Goal: Task Accomplishment & Management: Manage account settings

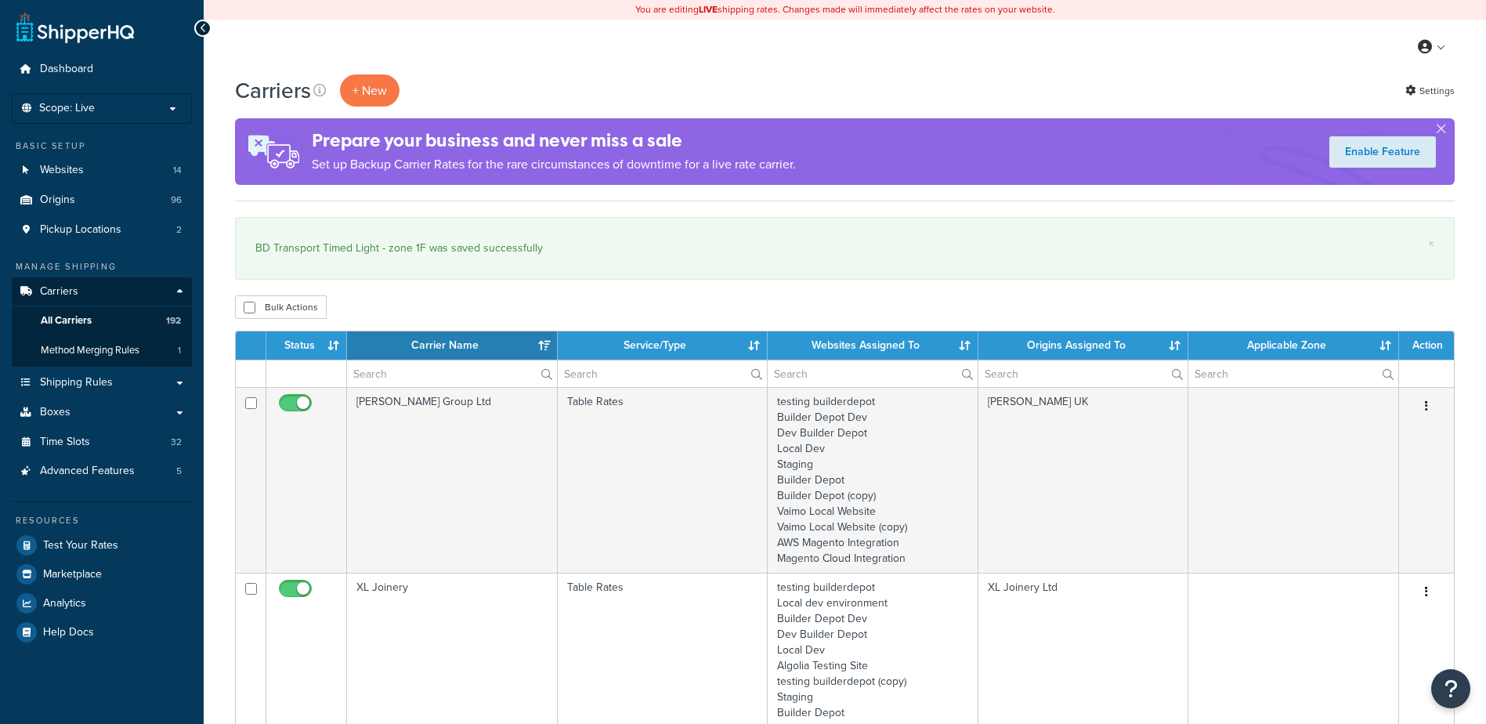
select select "15"
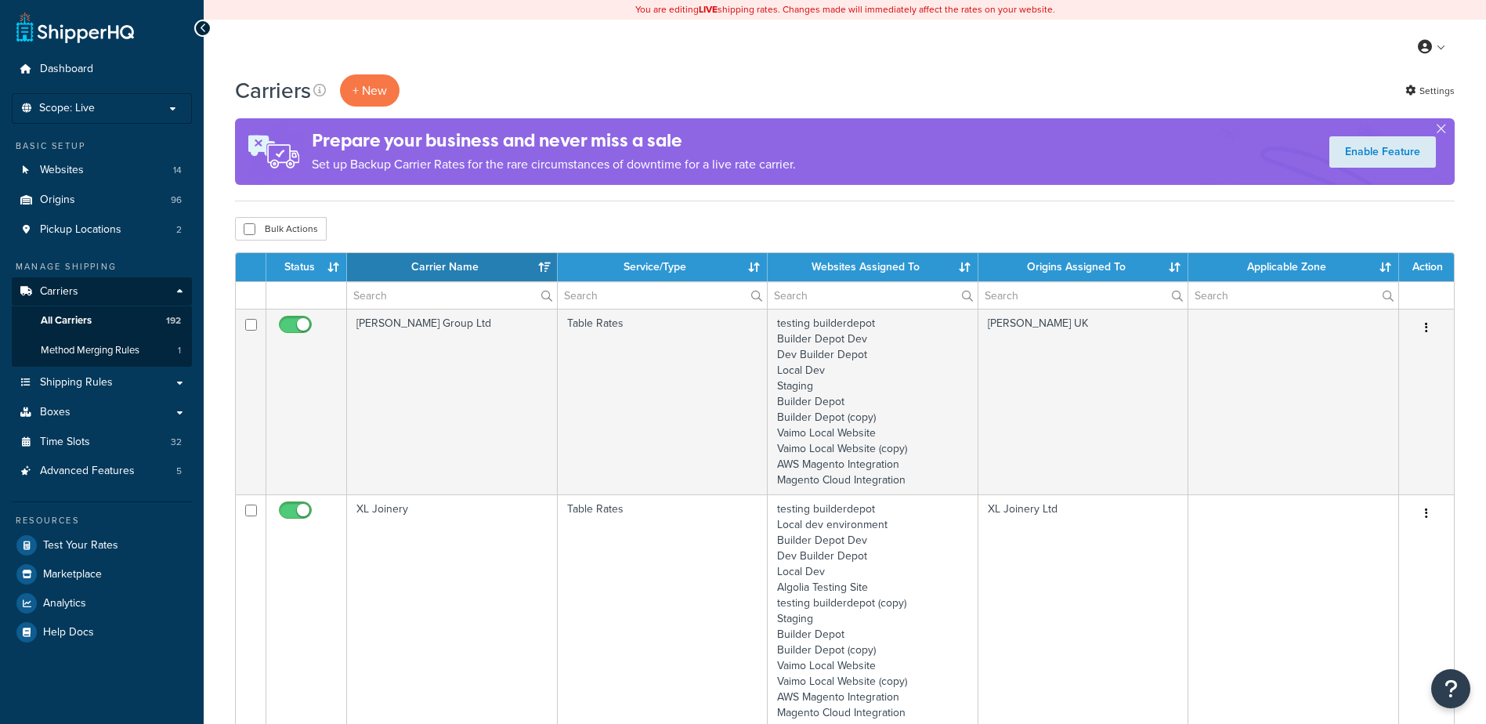
select select "15"
click at [390, 285] on input "text" at bounding box center [452, 295] width 210 height 27
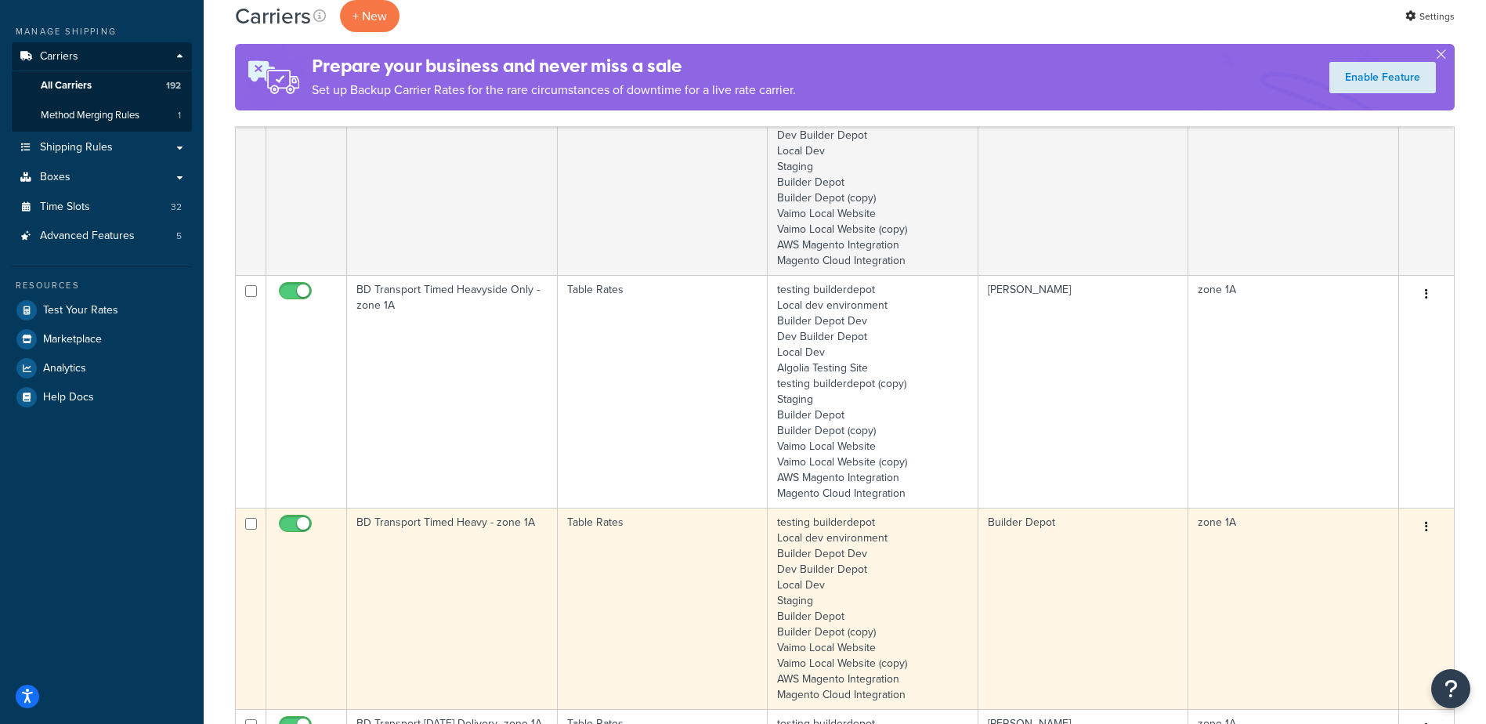
type input "1a"
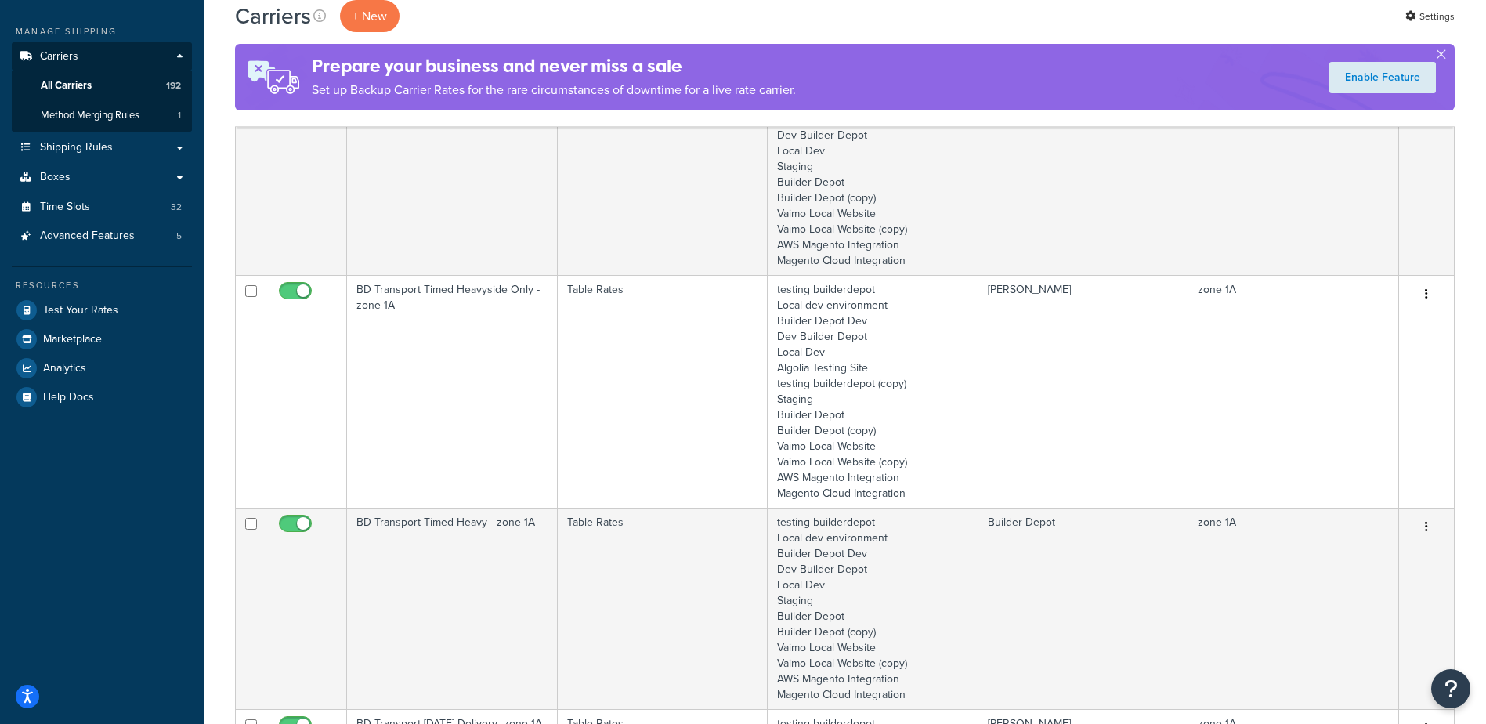
scroll to position [313, 0]
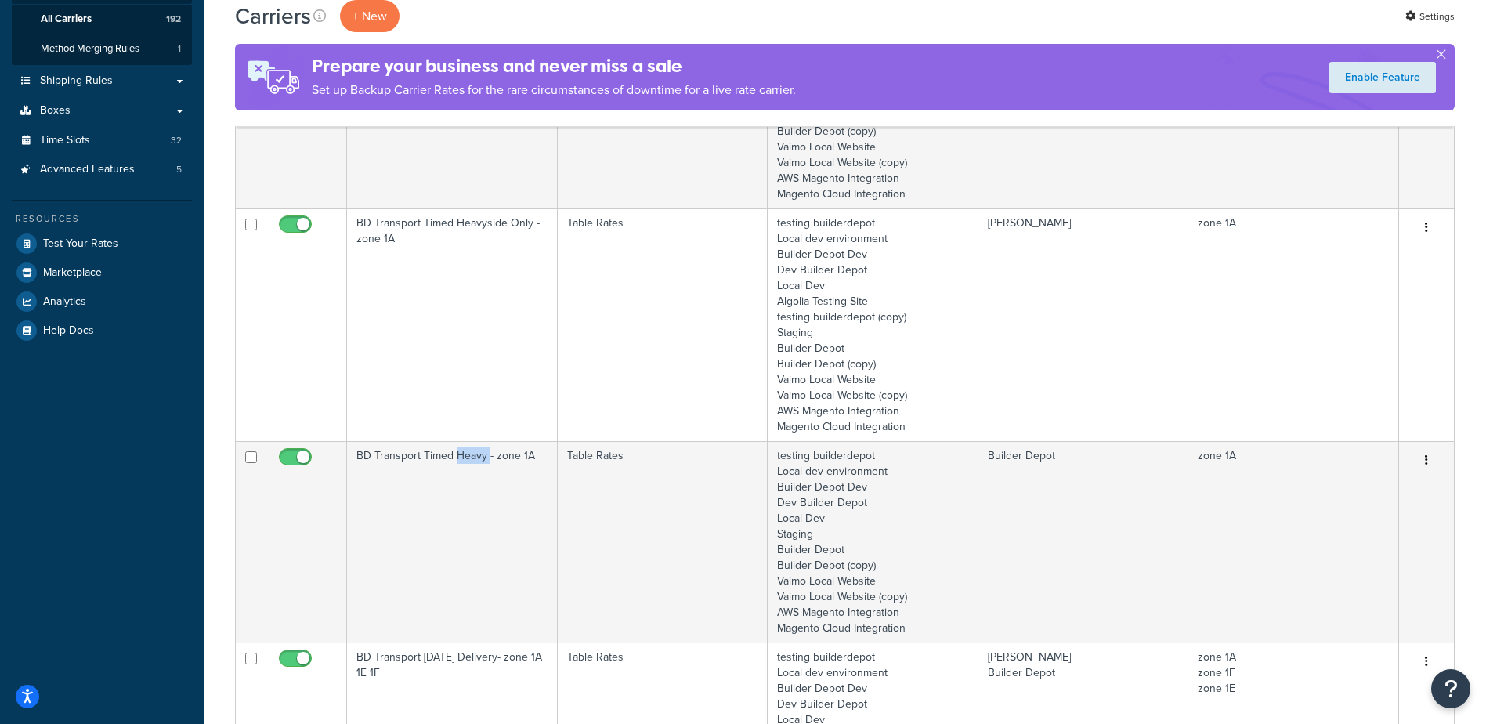
click at [467, 540] on td "BD Transport Timed Heavy - zone 1A" at bounding box center [452, 541] width 211 height 201
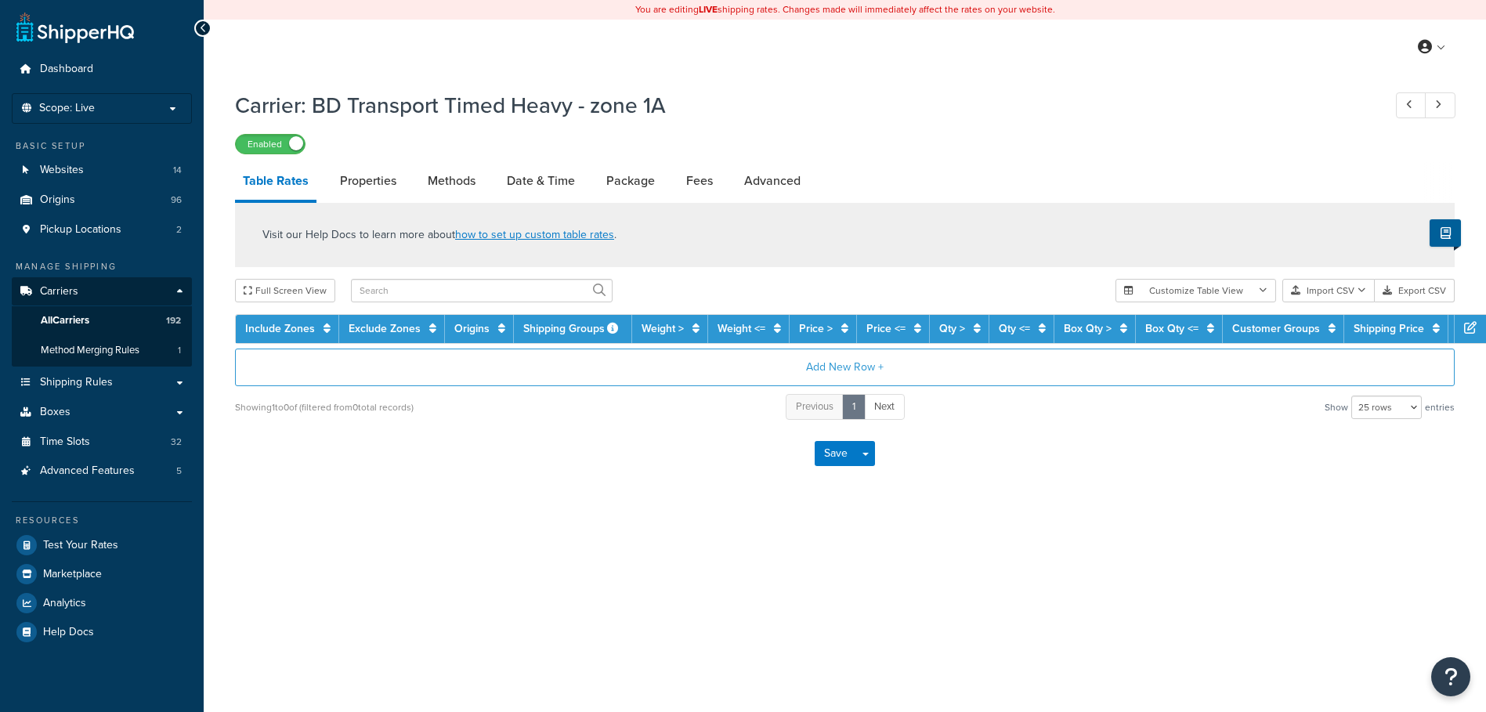
select select "25"
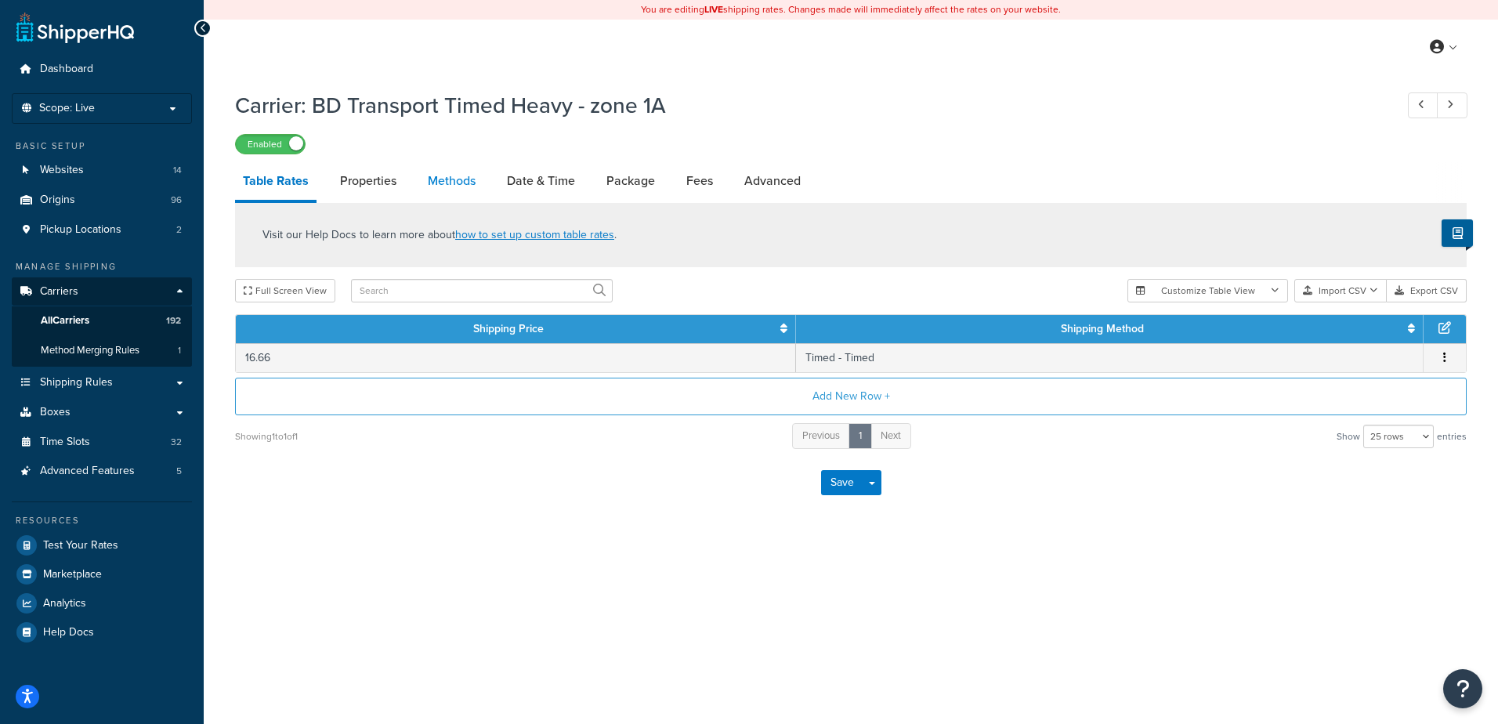
click at [437, 174] on link "Methods" at bounding box center [451, 181] width 63 height 38
select select "25"
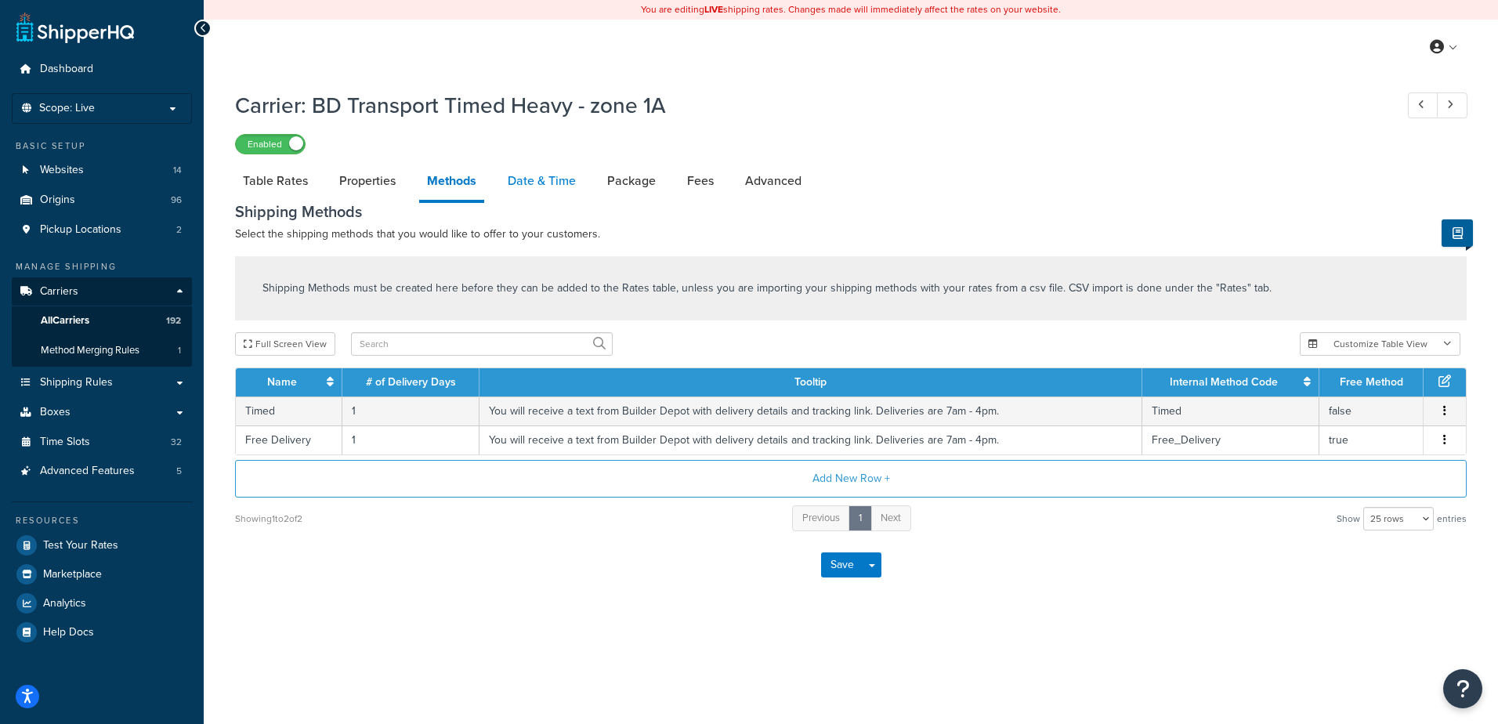
click at [522, 183] on link "Date & Time" at bounding box center [542, 181] width 84 height 38
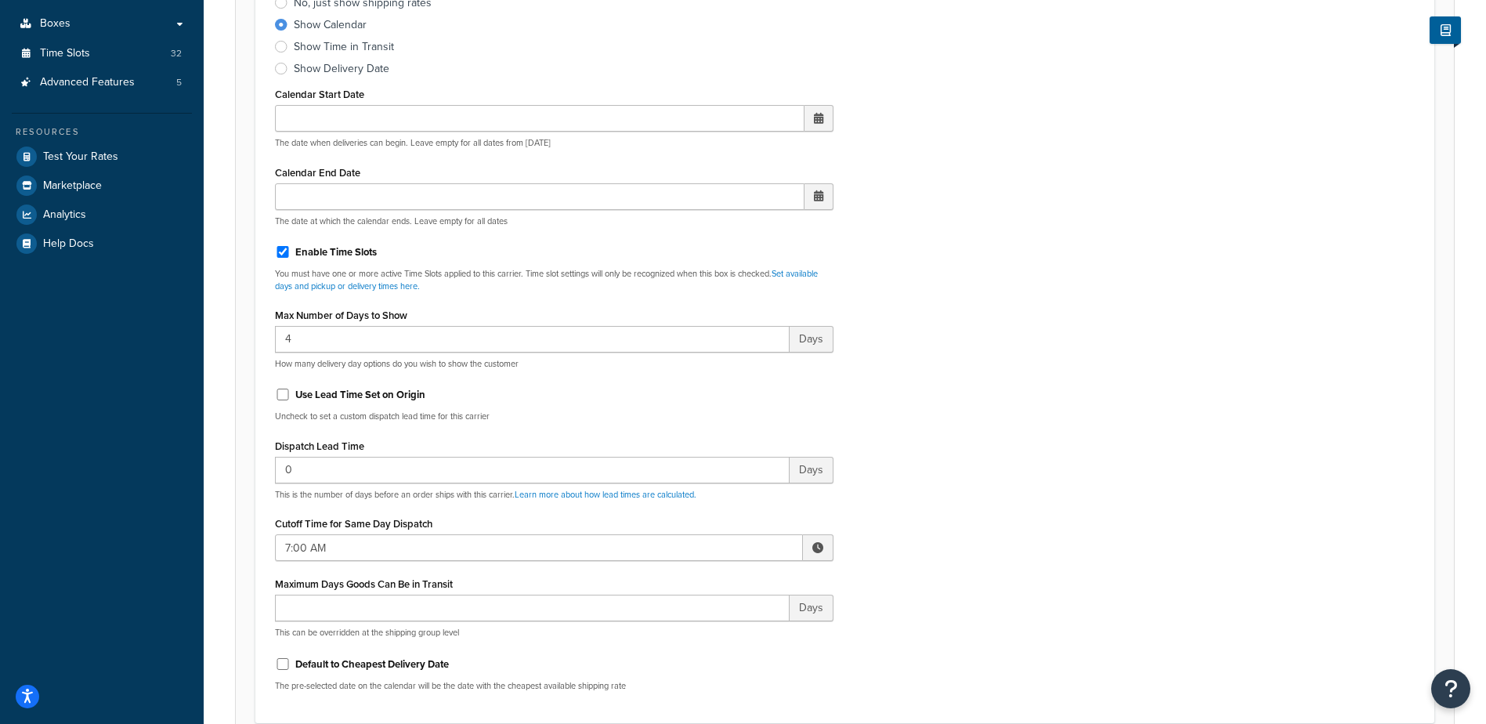
scroll to position [392, 0]
click at [824, 548] on span at bounding box center [818, 544] width 31 height 27
click at [694, 572] on span "▲" at bounding box center [702, 578] width 31 height 31
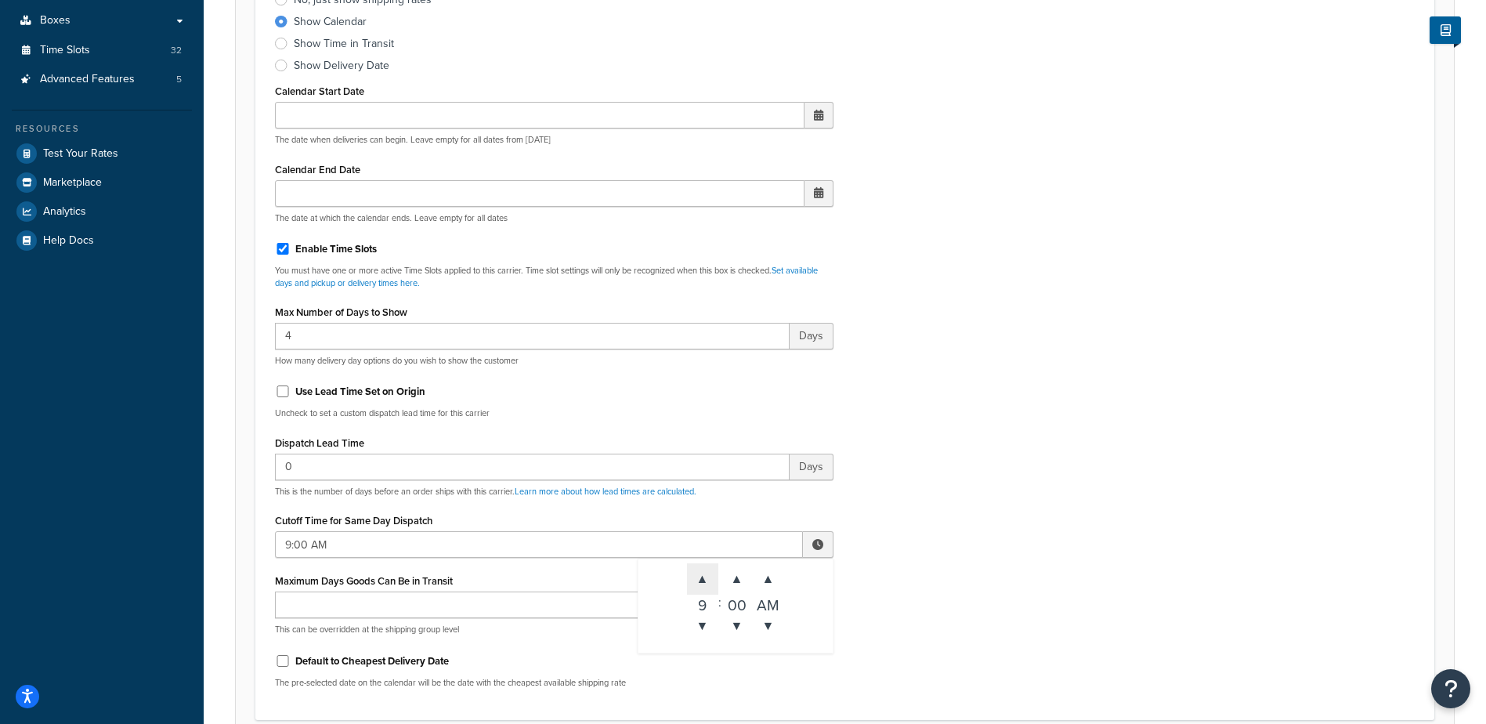
type input "10:00 AM"
click at [935, 494] on div "Include Delivery Date Information: No, just show shipping rates Show Calendar S…" at bounding box center [844, 331] width 1163 height 737
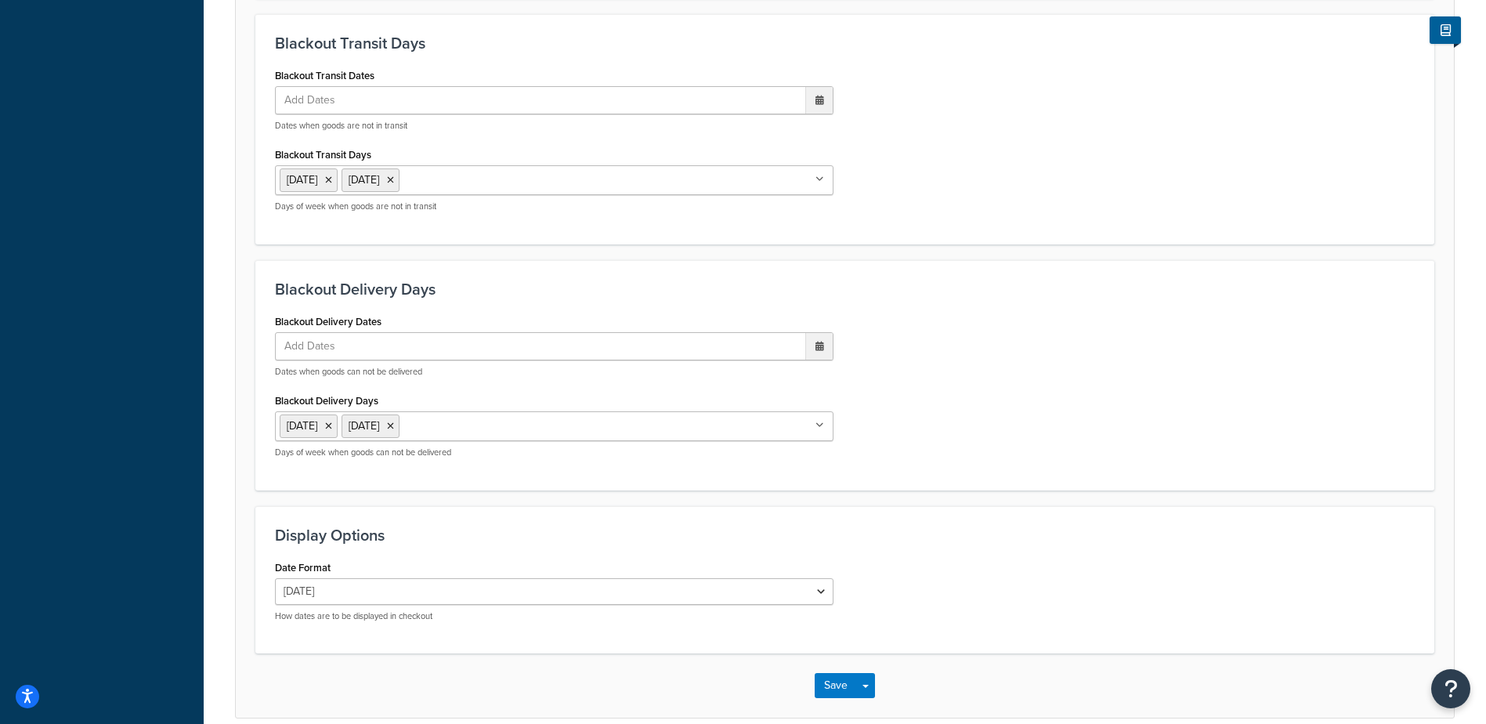
scroll to position [1186, 0]
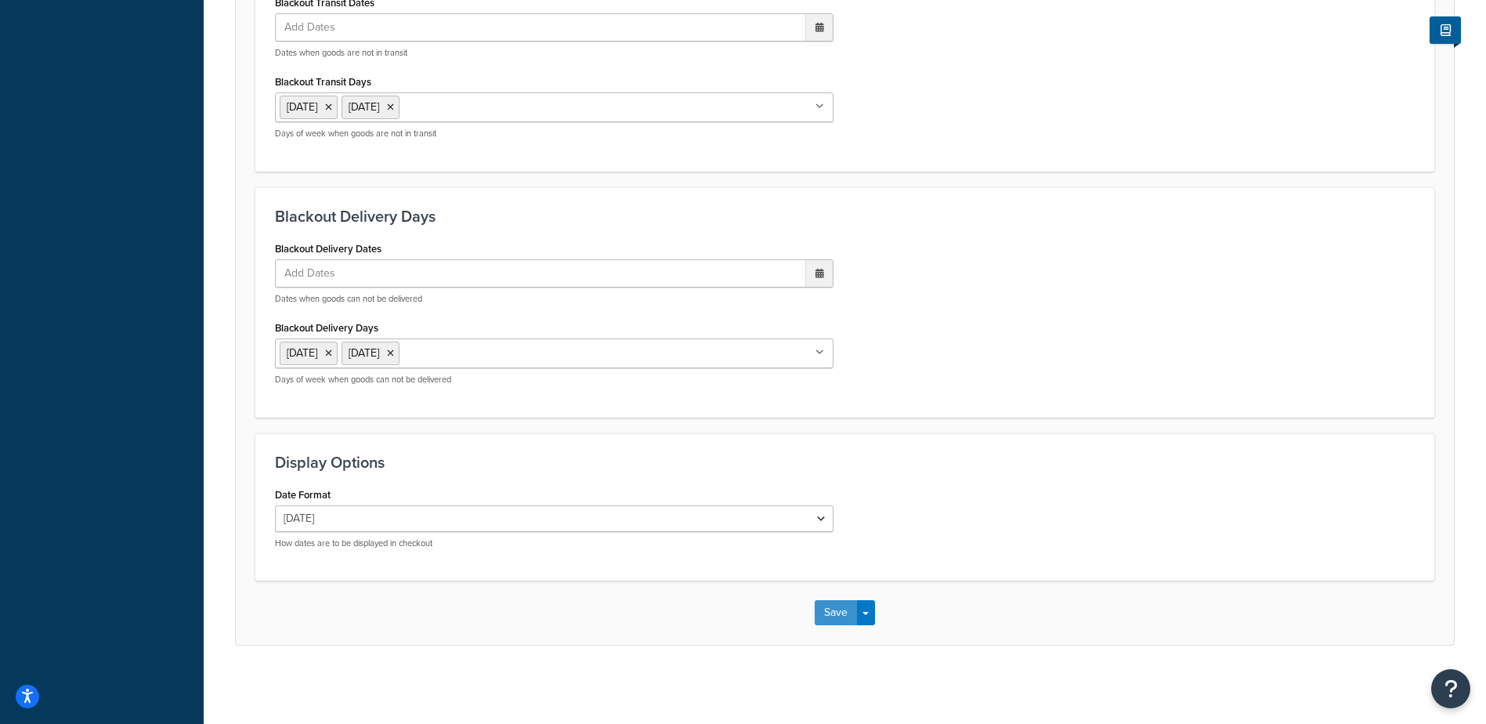
click at [829, 620] on button "Save" at bounding box center [836, 612] width 42 height 25
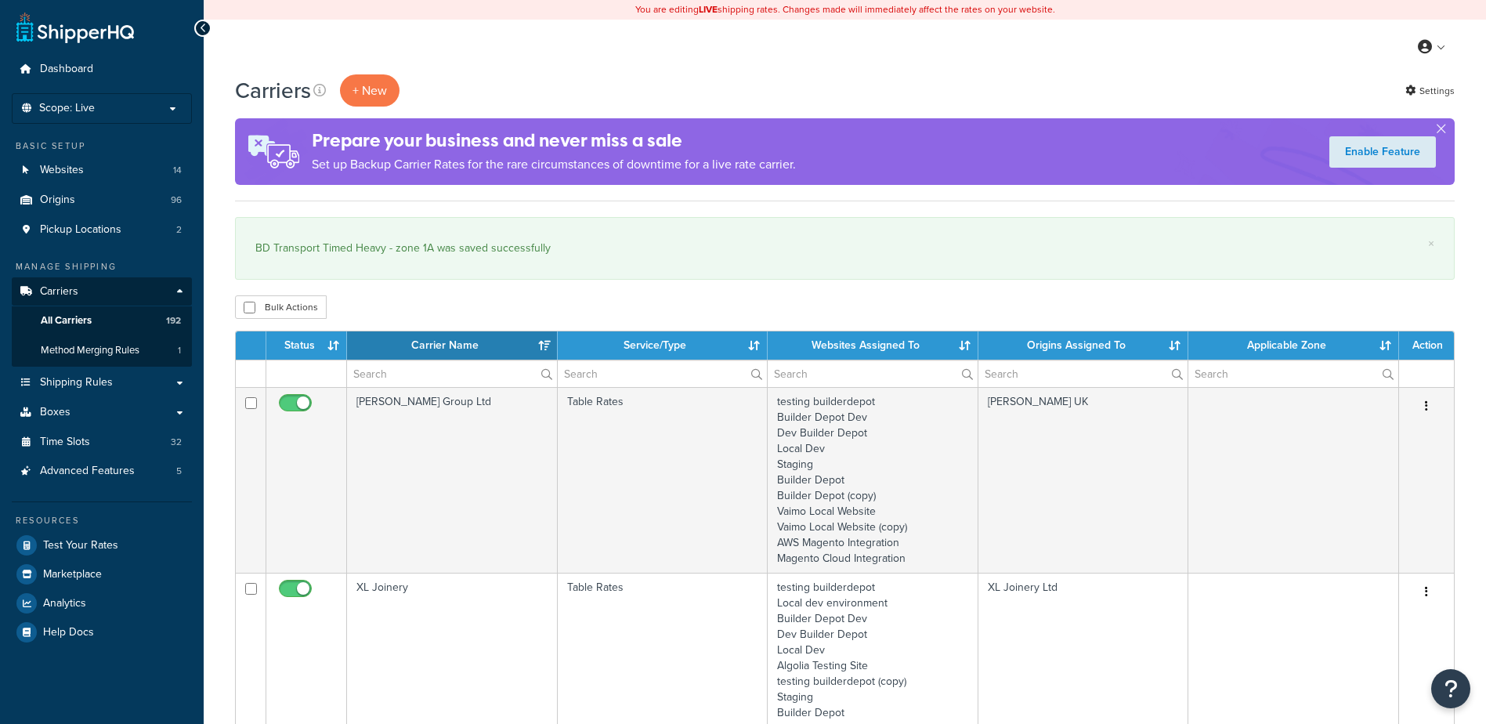
select select "15"
click at [396, 374] on input "text" at bounding box center [452, 373] width 210 height 27
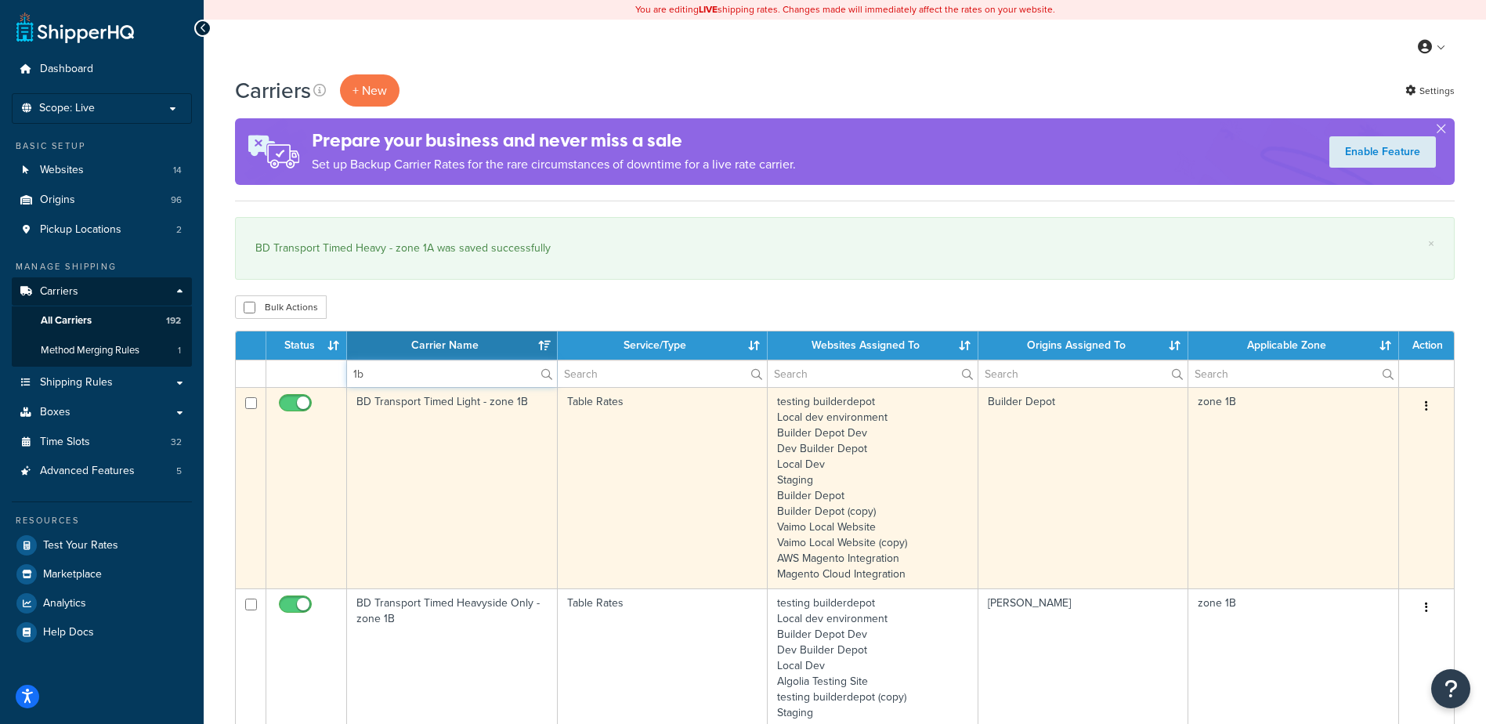
type input "1b"
click at [401, 447] on td "BD Transport Timed Light - zone 1B" at bounding box center [452, 487] width 211 height 201
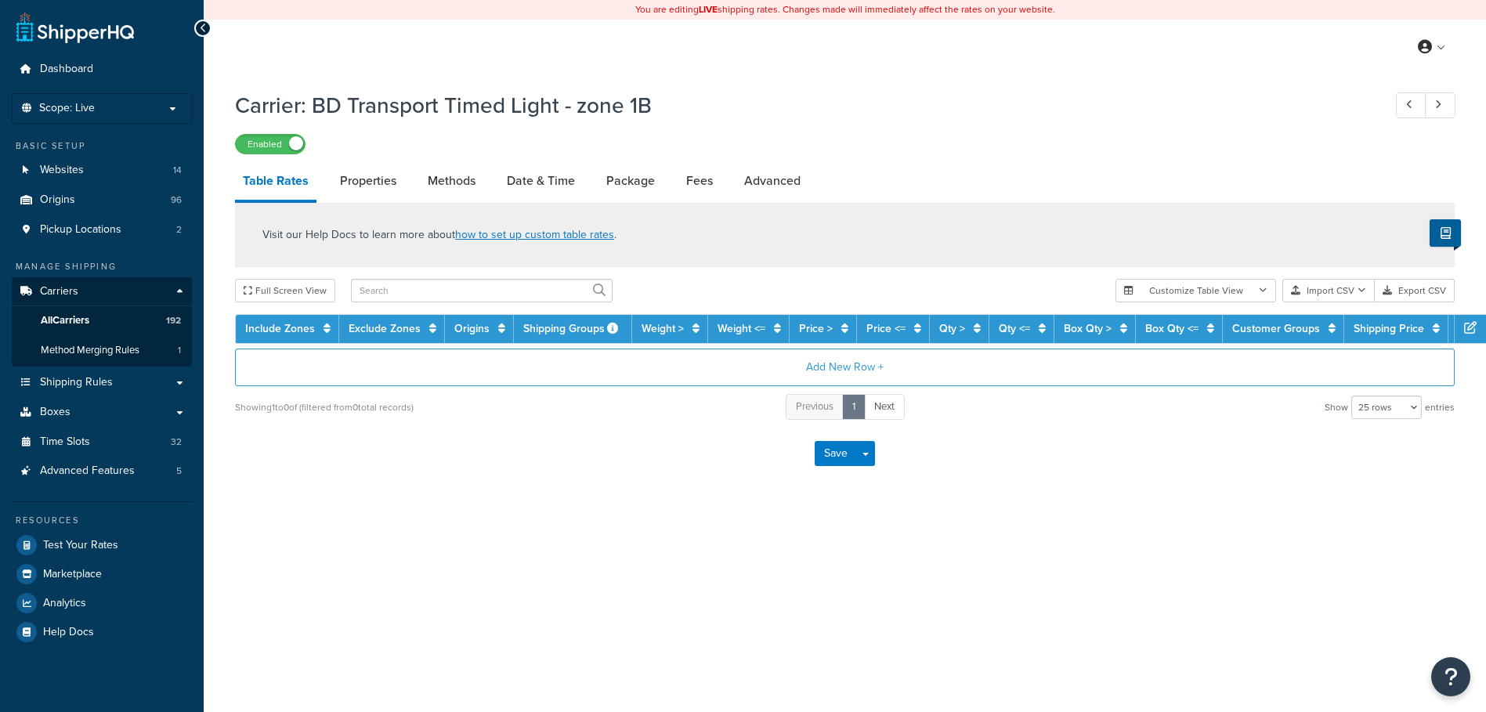
select select "25"
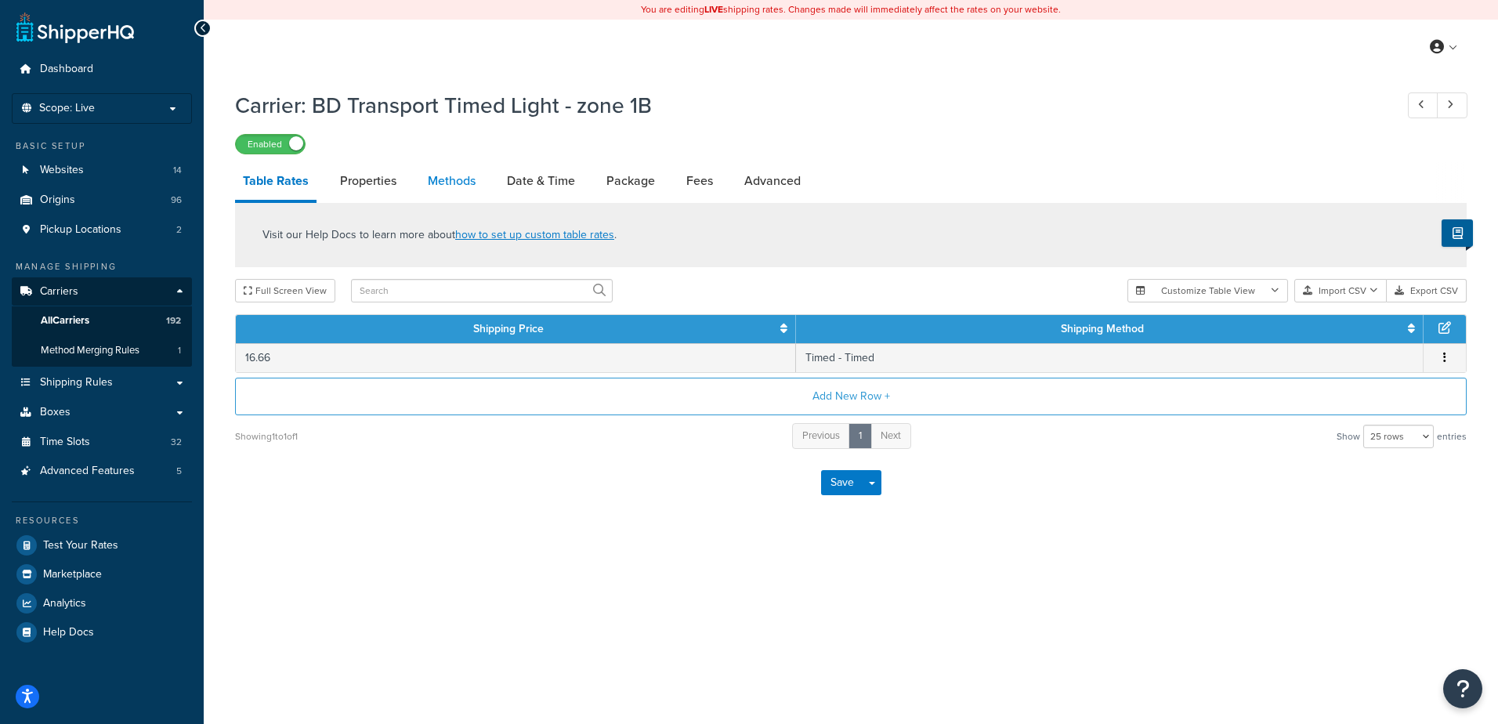
drag, startPoint x: 0, startPoint y: 0, endPoint x: 444, endPoint y: 177, distance: 478.1
click at [444, 176] on link "Methods" at bounding box center [451, 181] width 63 height 38
select select "25"
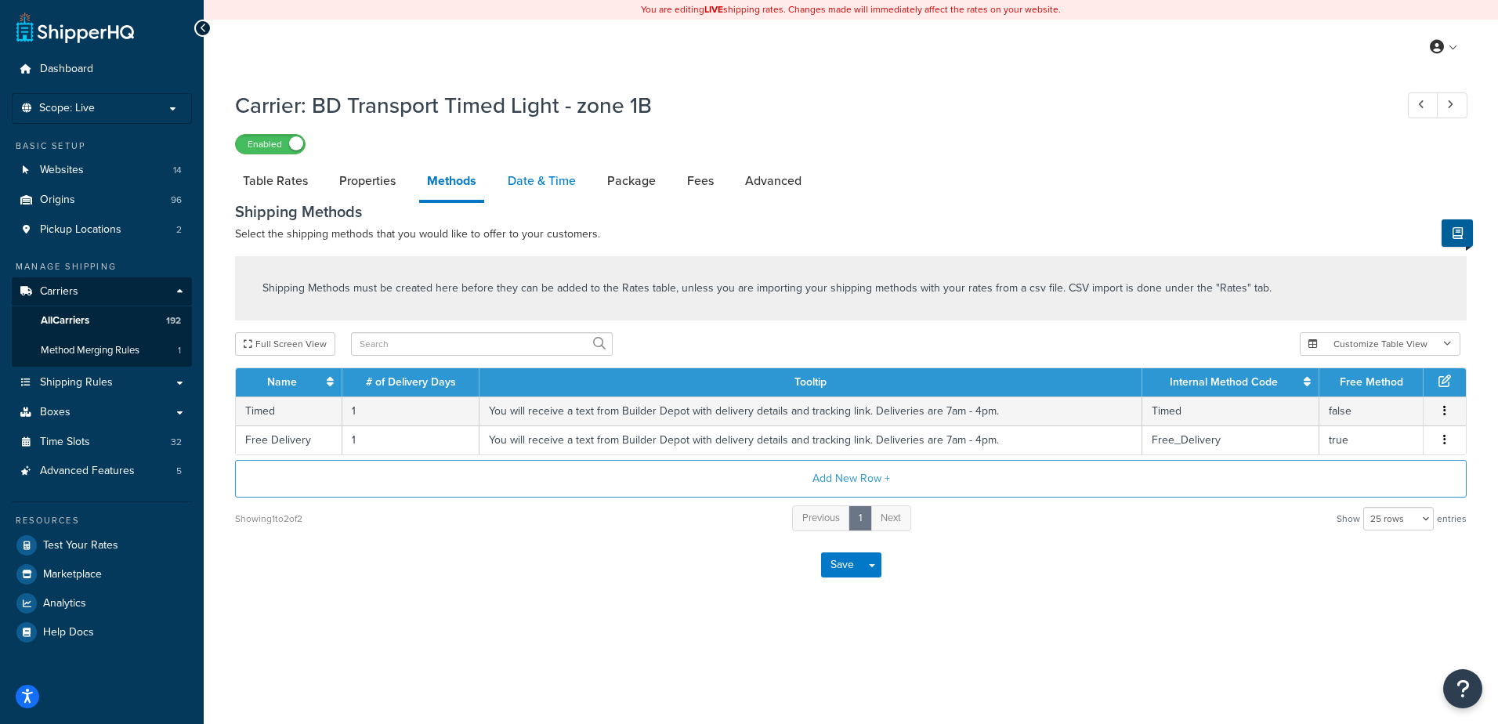
click at [538, 179] on link "Date & Time" at bounding box center [542, 181] width 84 height 38
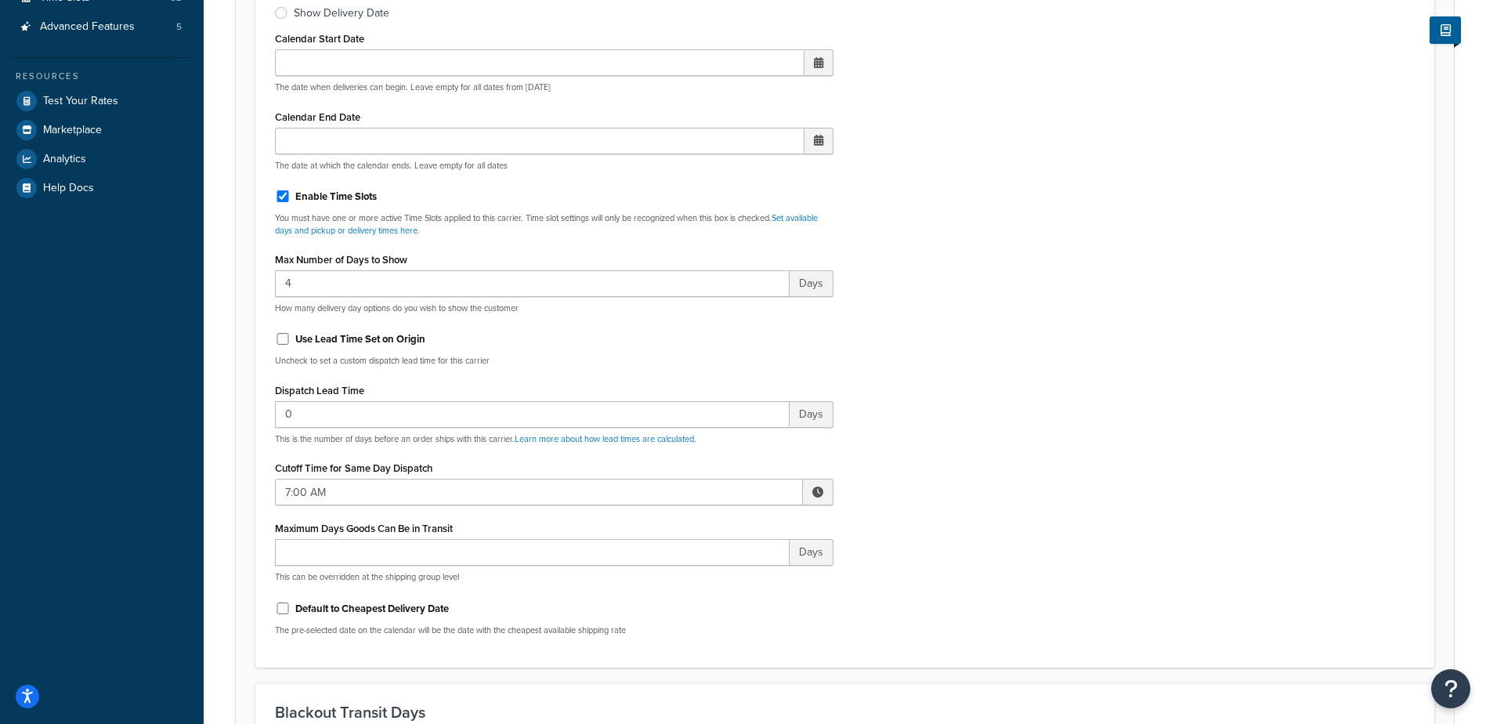
scroll to position [470, 0]
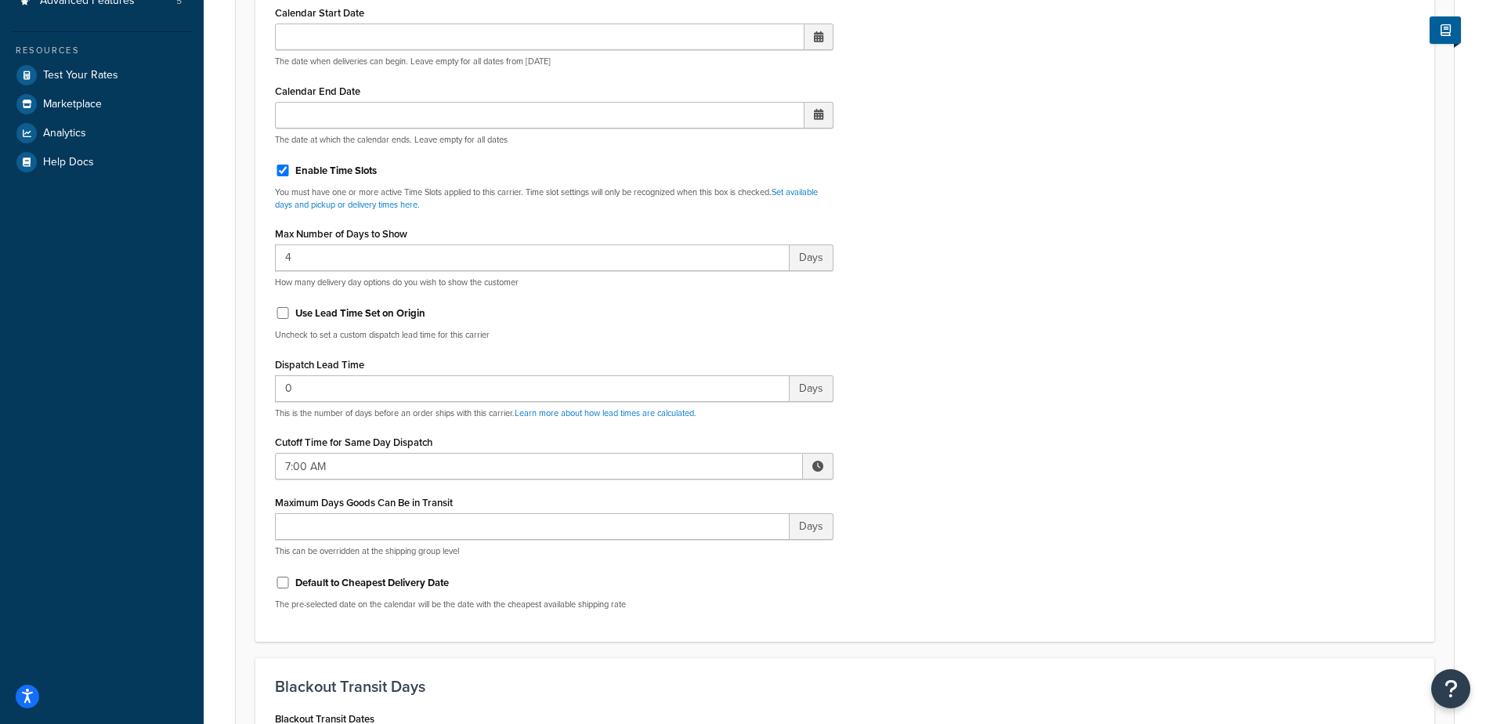
click at [810, 464] on span at bounding box center [818, 466] width 31 height 27
click at [699, 493] on span "▲" at bounding box center [702, 500] width 31 height 31
type input "10:00 AM"
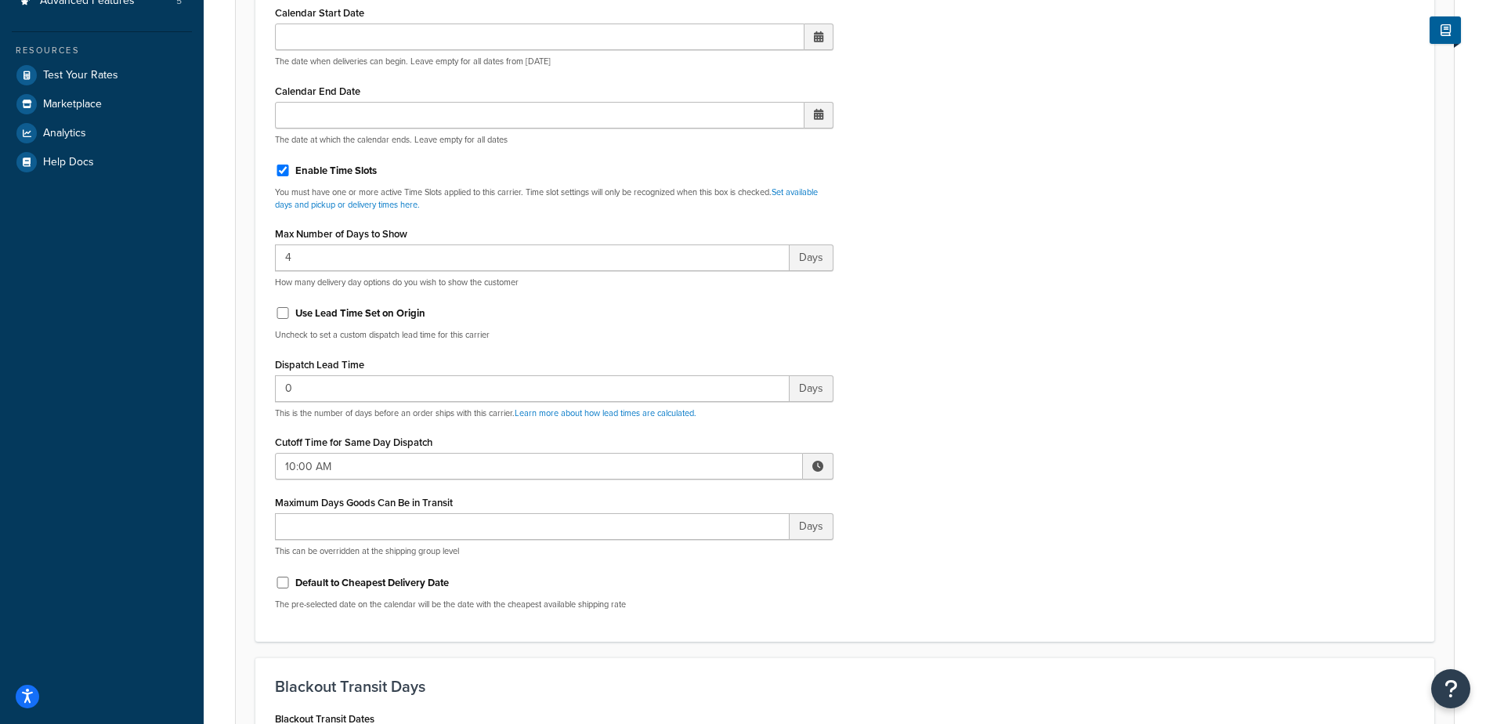
click at [918, 463] on div "Include Delivery Date Information: No, just show shipping rates Show Calendar S…" at bounding box center [844, 253] width 1163 height 737
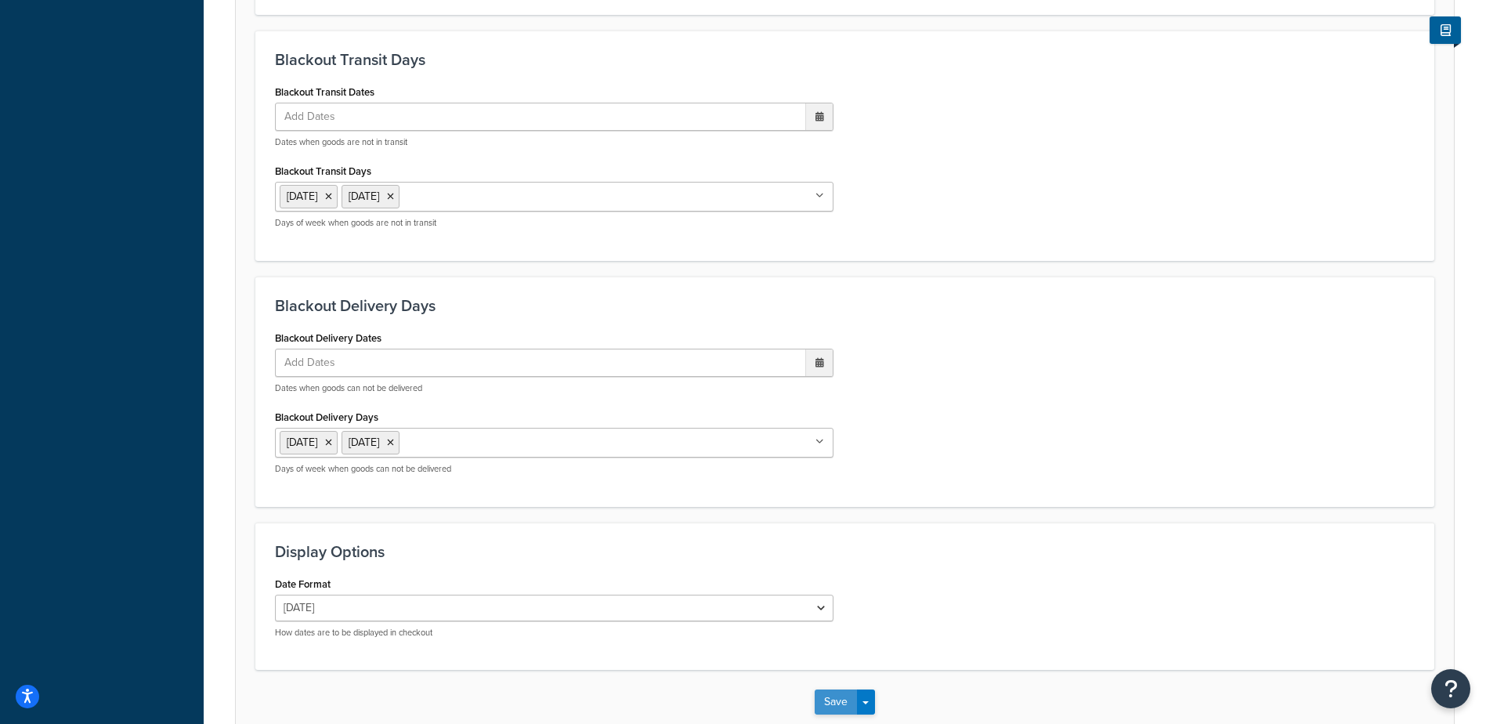
scroll to position [1186, 0]
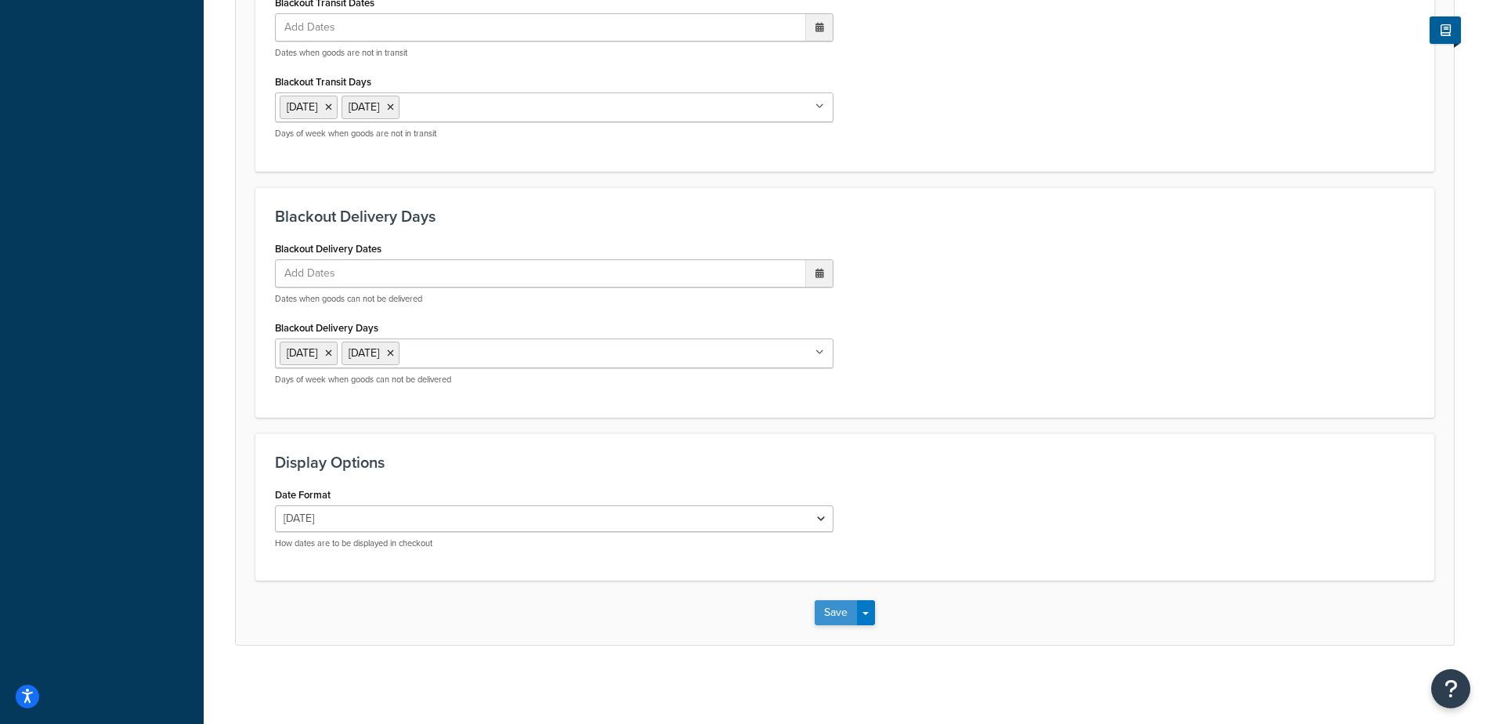
click at [833, 609] on button "Save" at bounding box center [836, 612] width 42 height 25
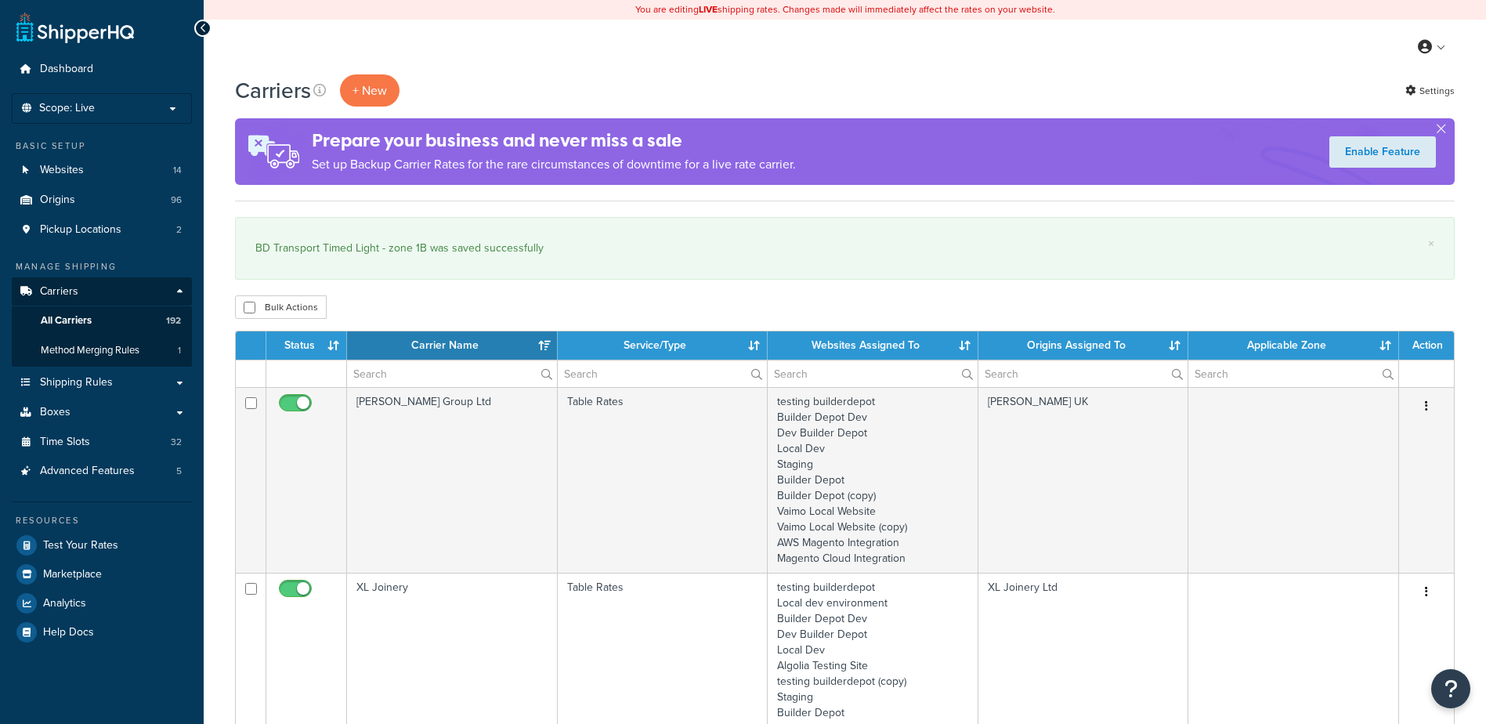
select select "15"
click at [425, 367] on input "text" at bounding box center [452, 373] width 210 height 27
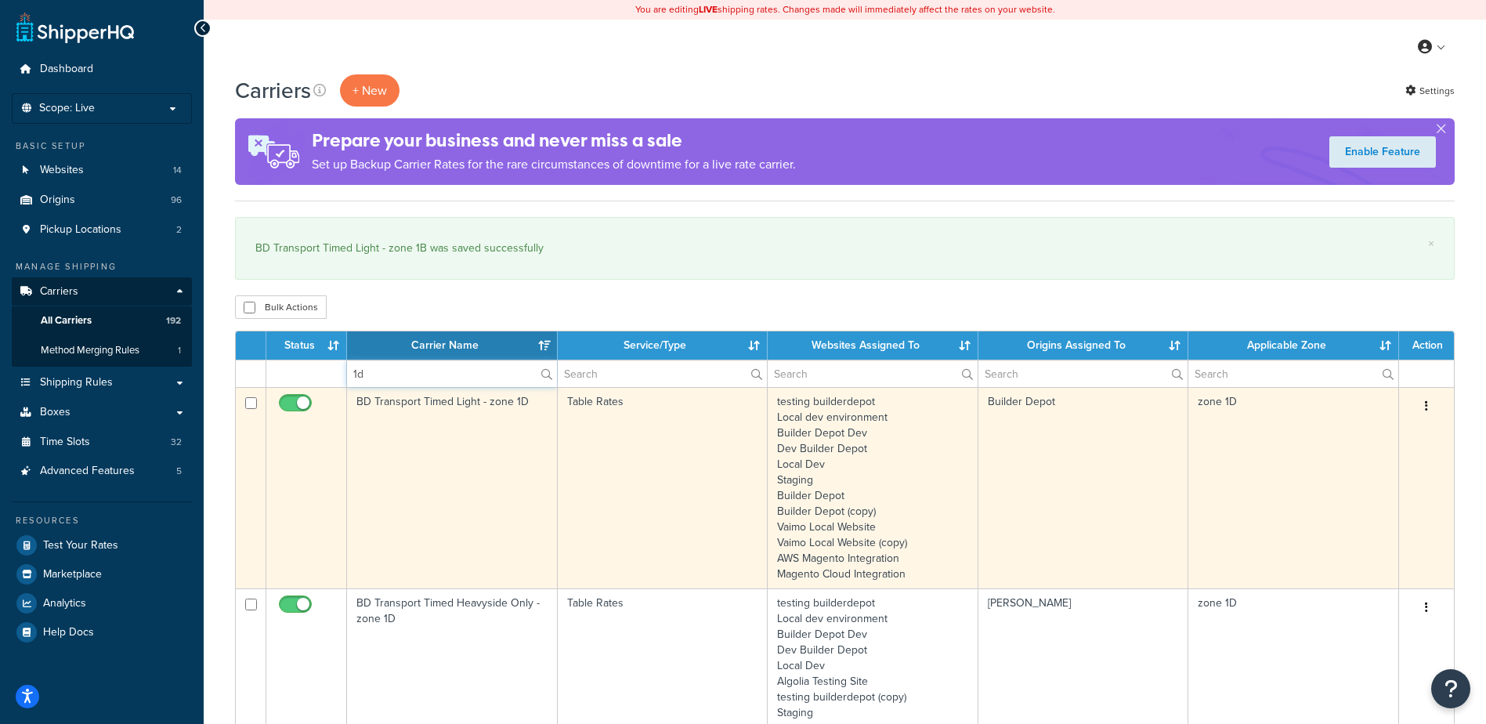
type input "1d"
click at [490, 465] on td "BD Transport Timed Light - zone 1D" at bounding box center [452, 487] width 211 height 201
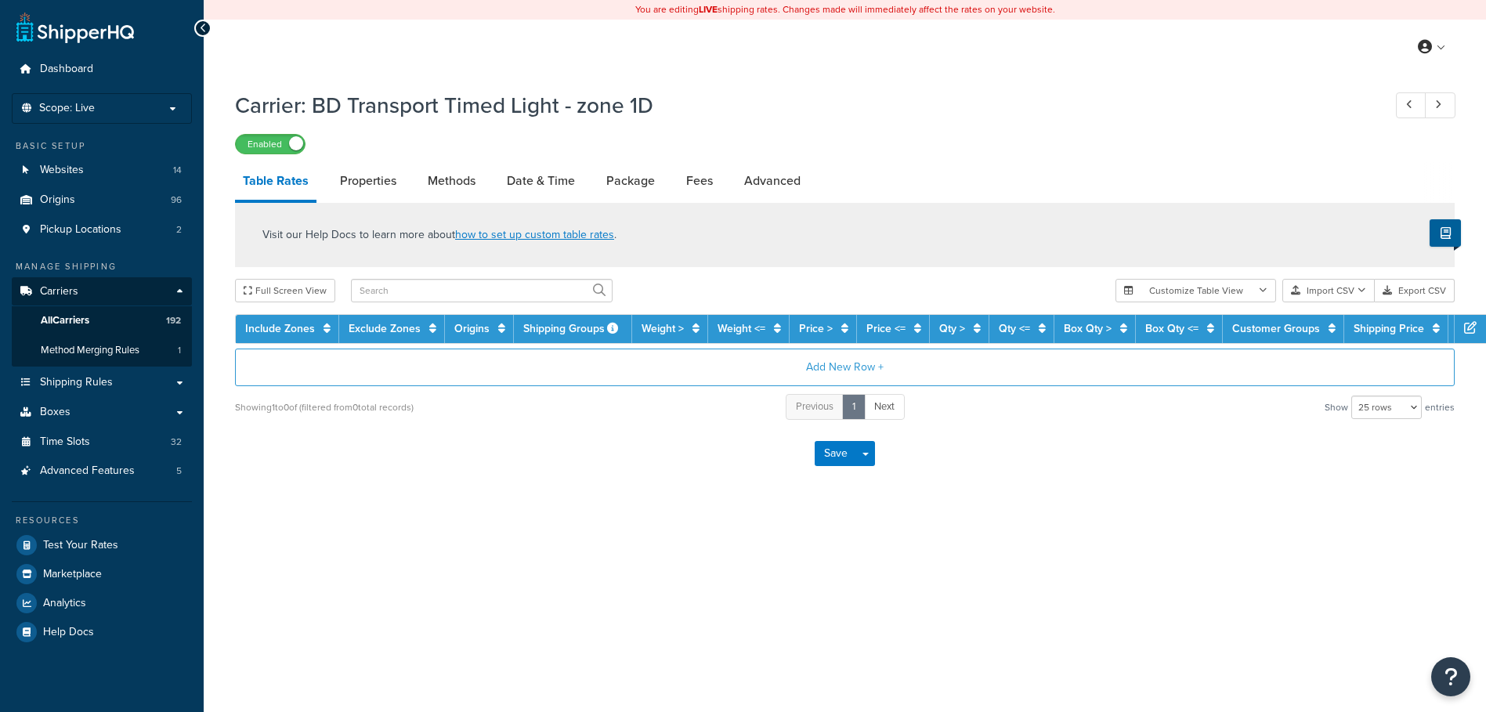
select select "25"
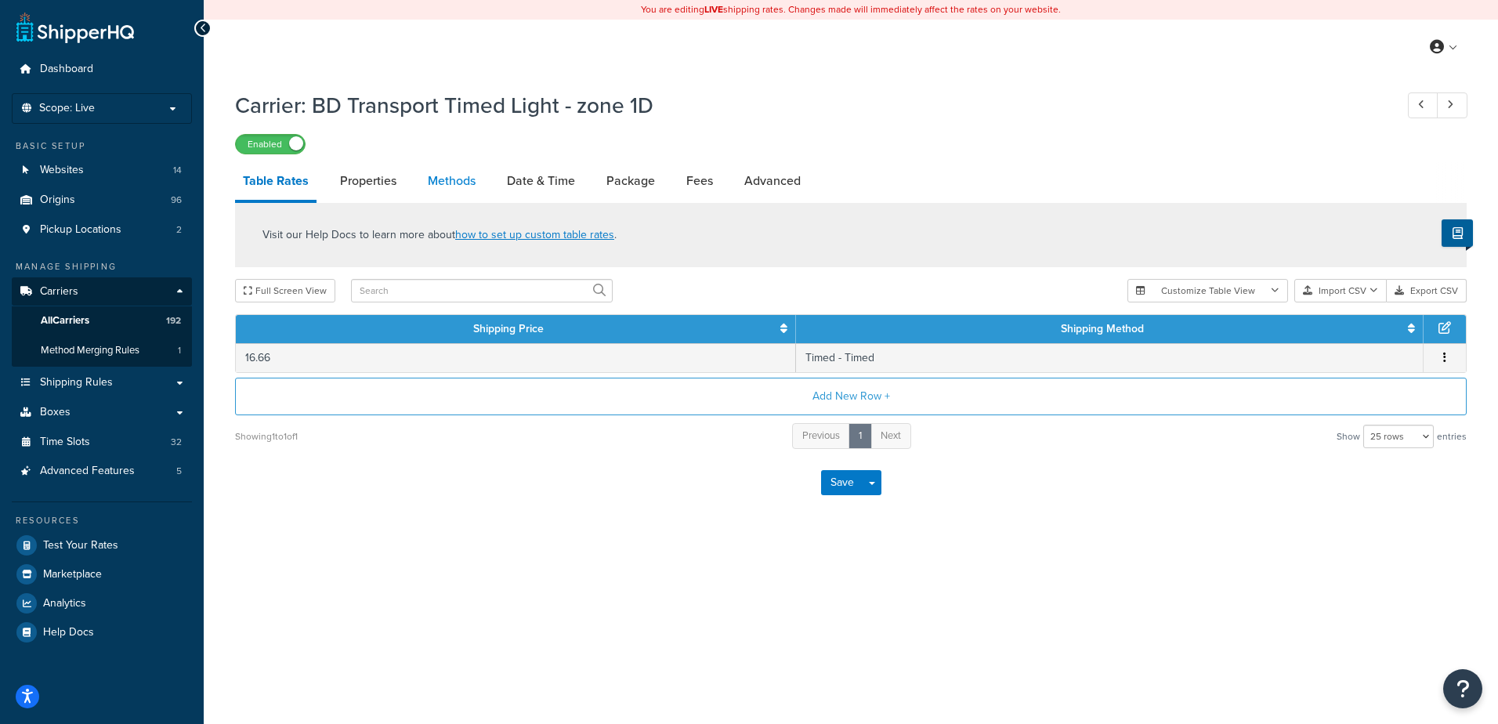
click at [446, 176] on link "Methods" at bounding box center [451, 181] width 63 height 38
select select "25"
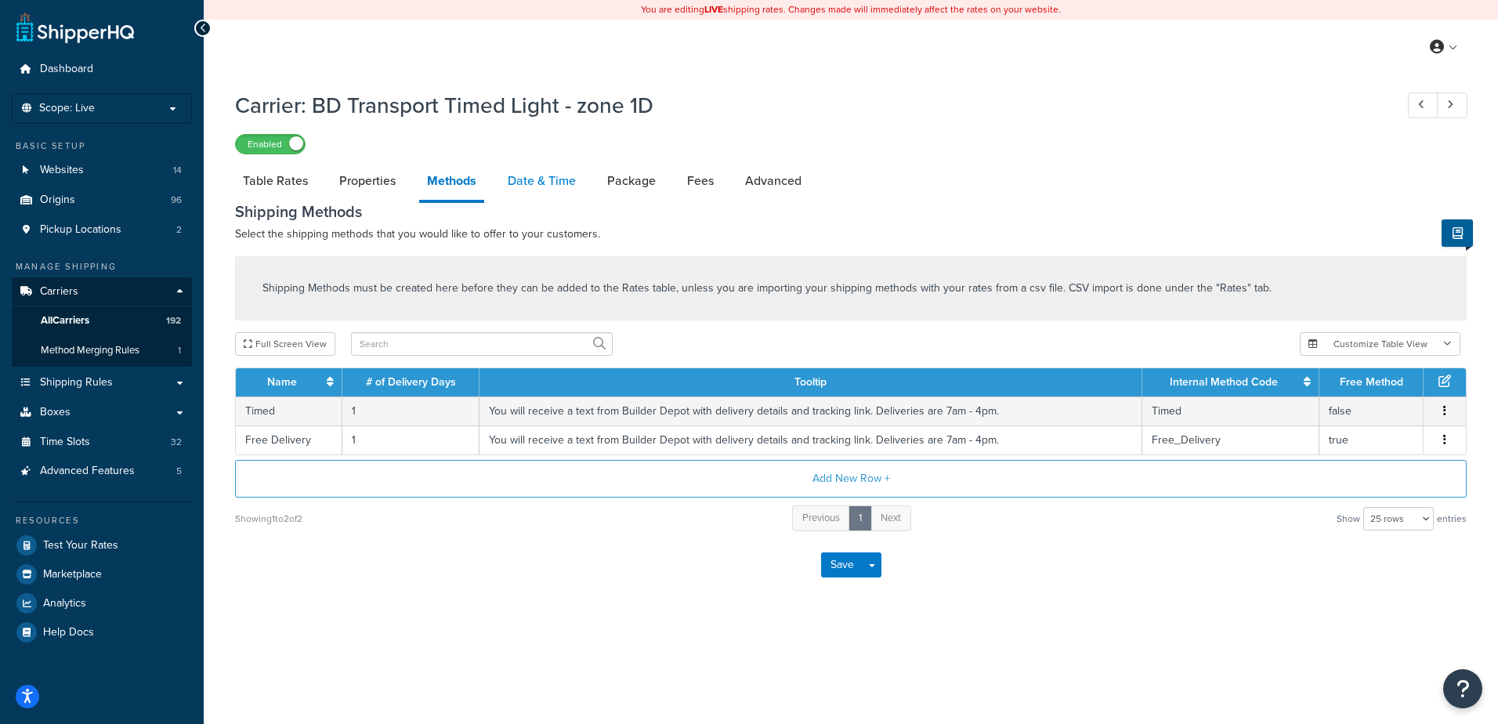
click at [523, 189] on link "Date & Time" at bounding box center [542, 181] width 84 height 38
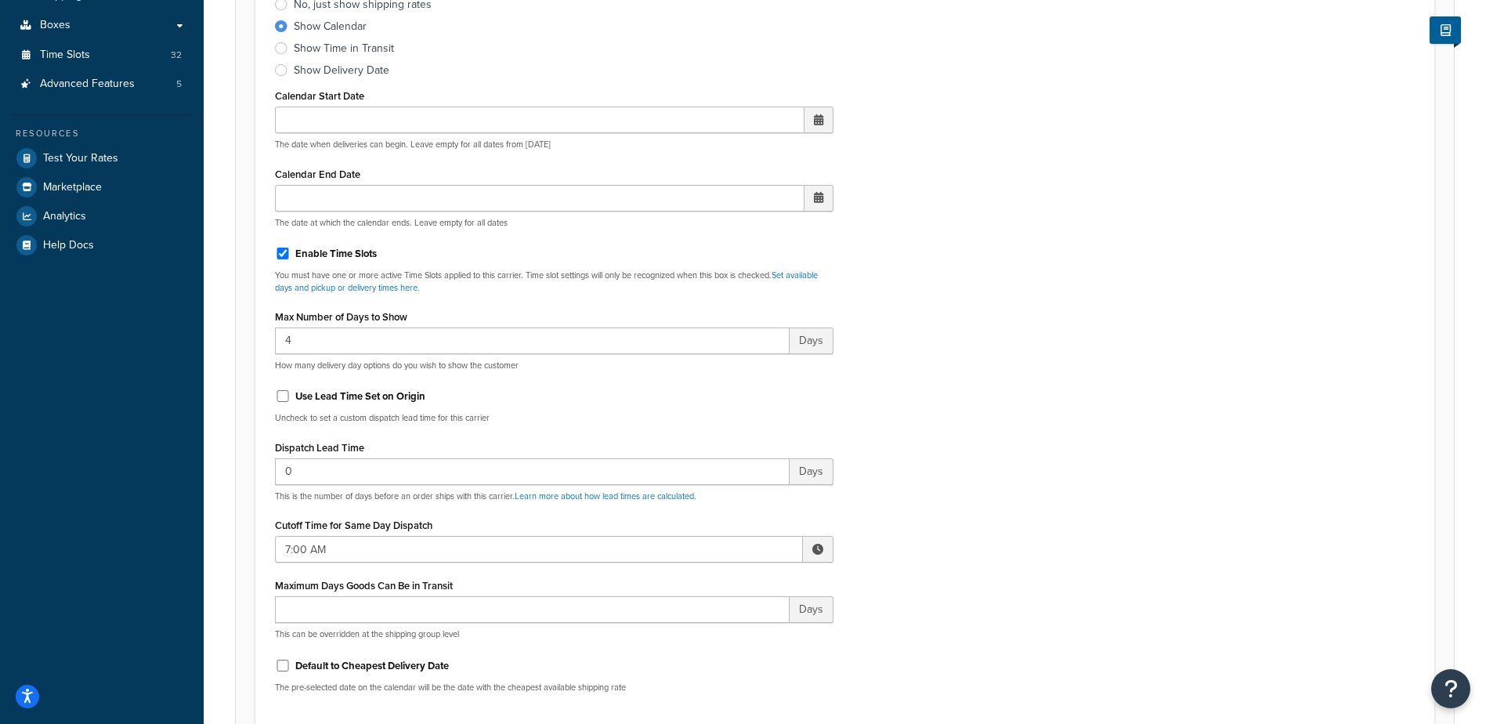
scroll to position [392, 0]
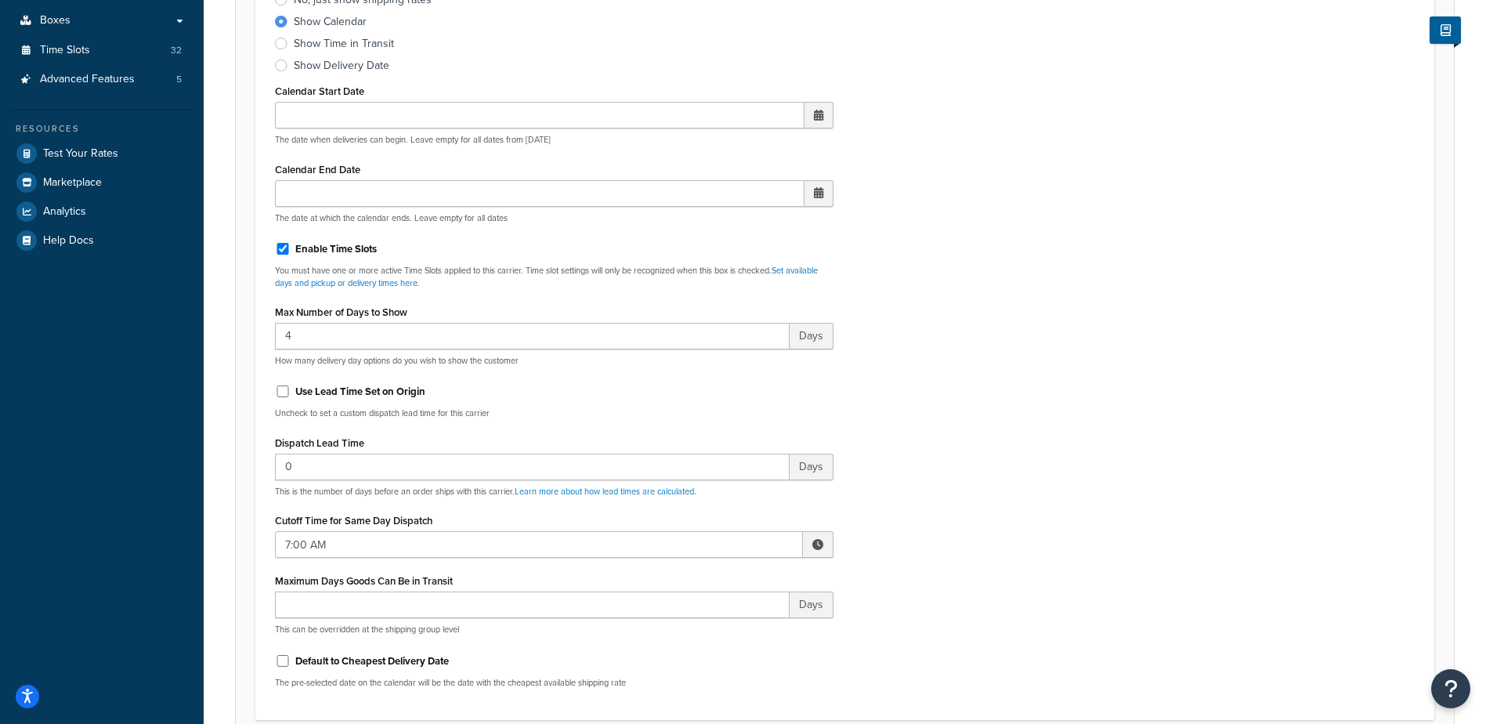
click at [816, 543] on span at bounding box center [817, 544] width 11 height 11
click at [697, 583] on span "▲" at bounding box center [702, 578] width 31 height 31
click at [697, 582] on span "▲" at bounding box center [702, 578] width 31 height 31
type input "10:00 AM"
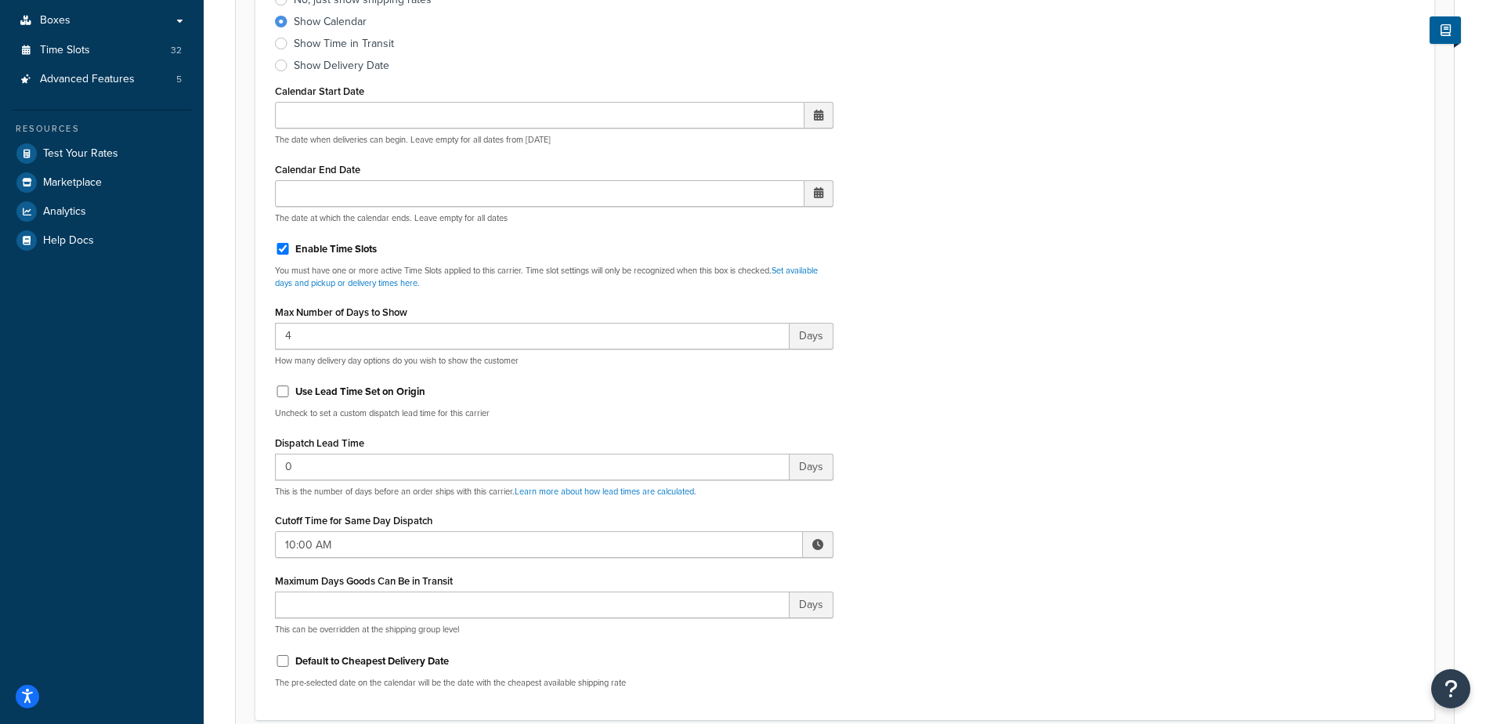
click at [918, 501] on div "Include Delivery Date Information: No, just show shipping rates Show Calendar S…" at bounding box center [844, 331] width 1163 height 737
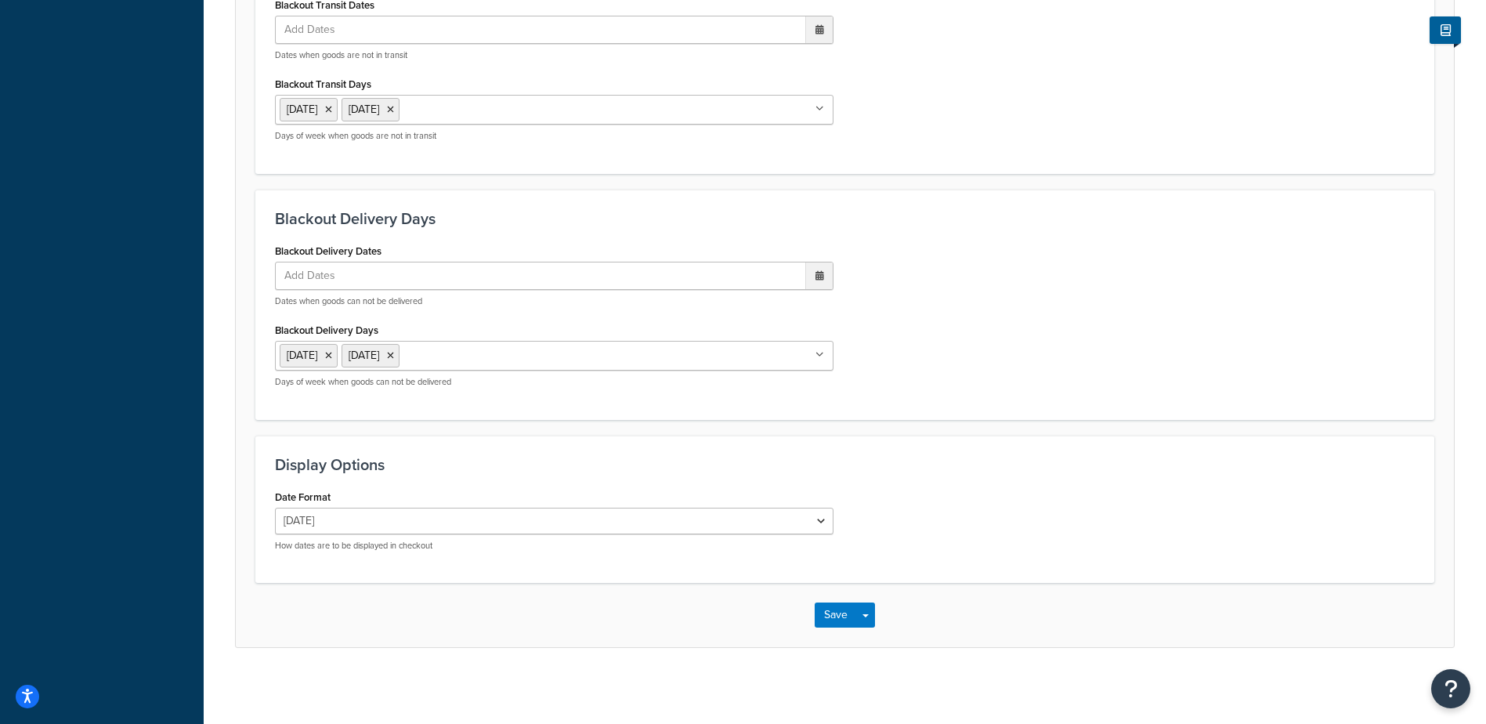
scroll to position [1186, 0]
click at [826, 600] on button "Save" at bounding box center [836, 612] width 42 height 25
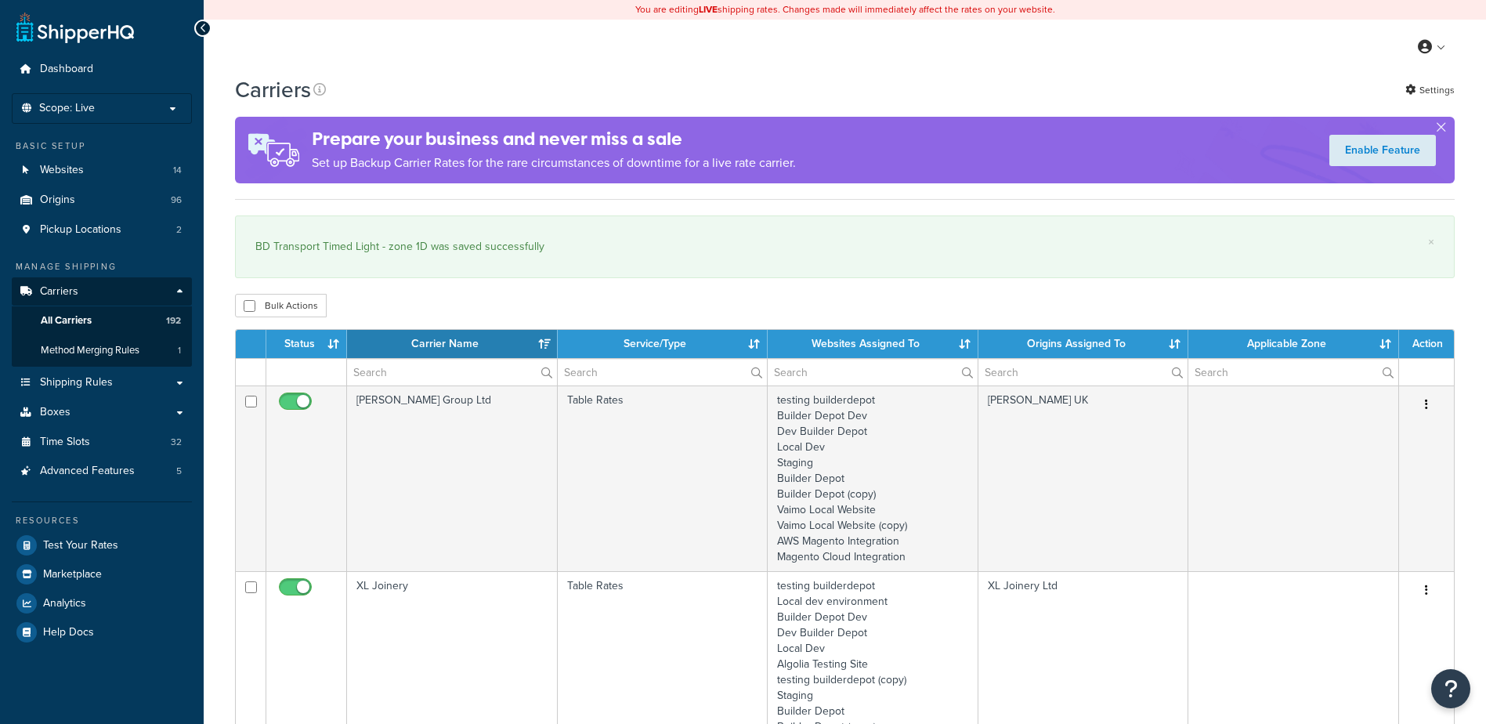
select select "15"
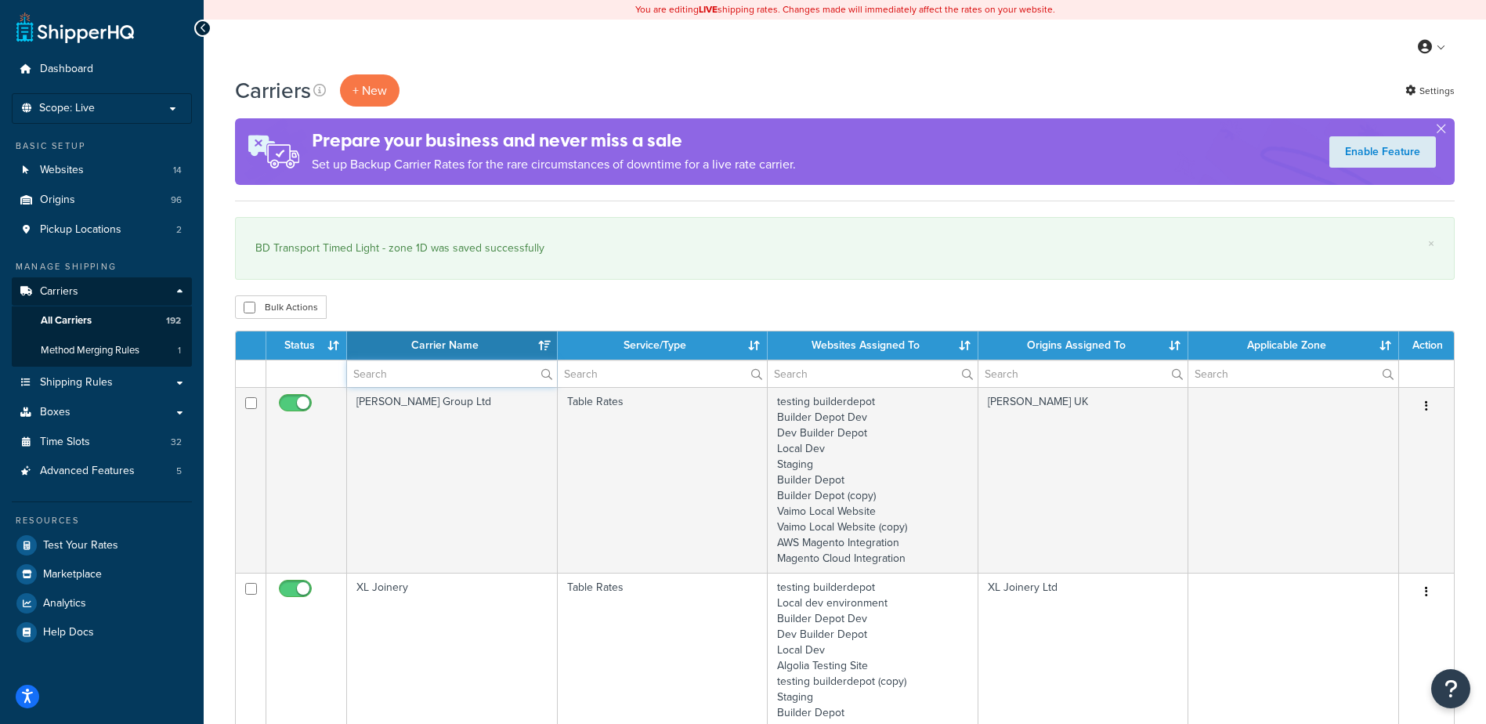
click at [403, 367] on input "text" at bounding box center [452, 373] width 210 height 27
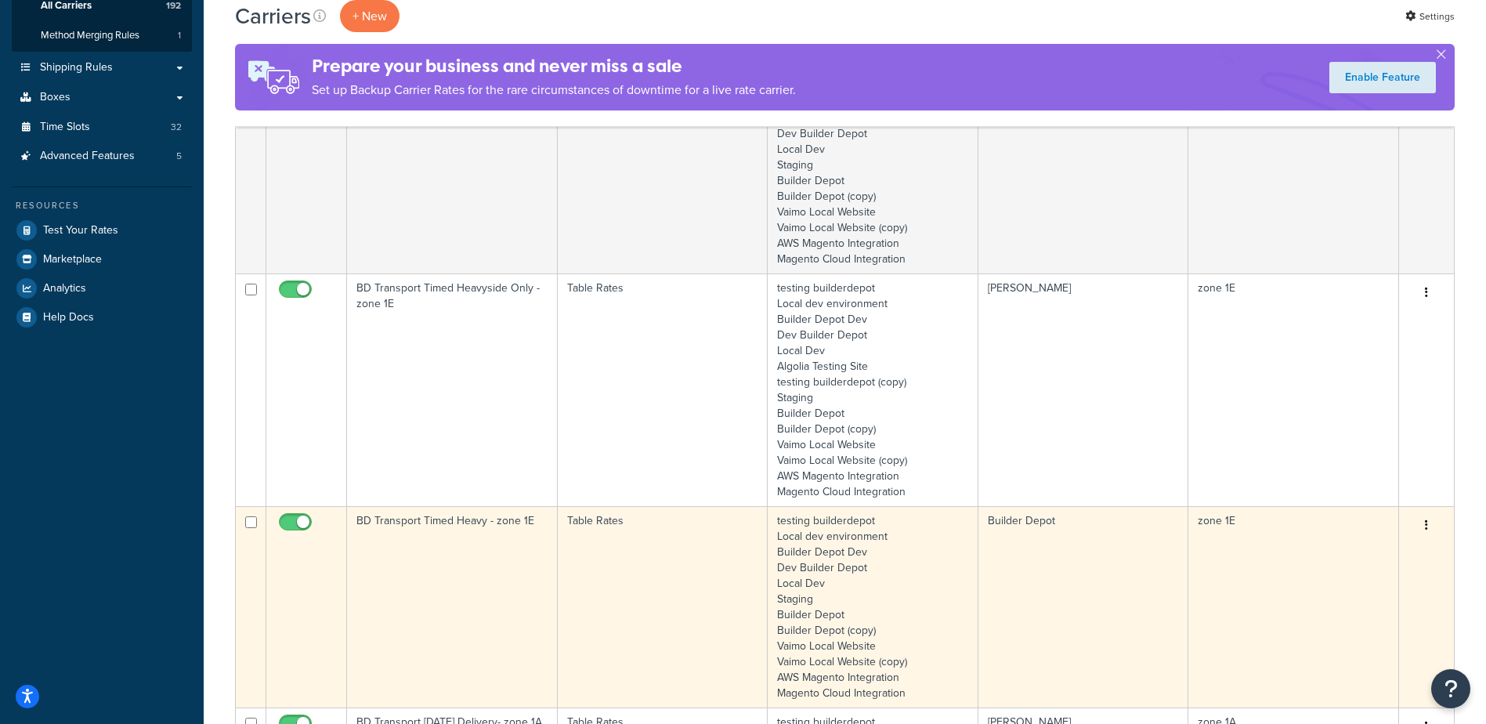
scroll to position [392, 0]
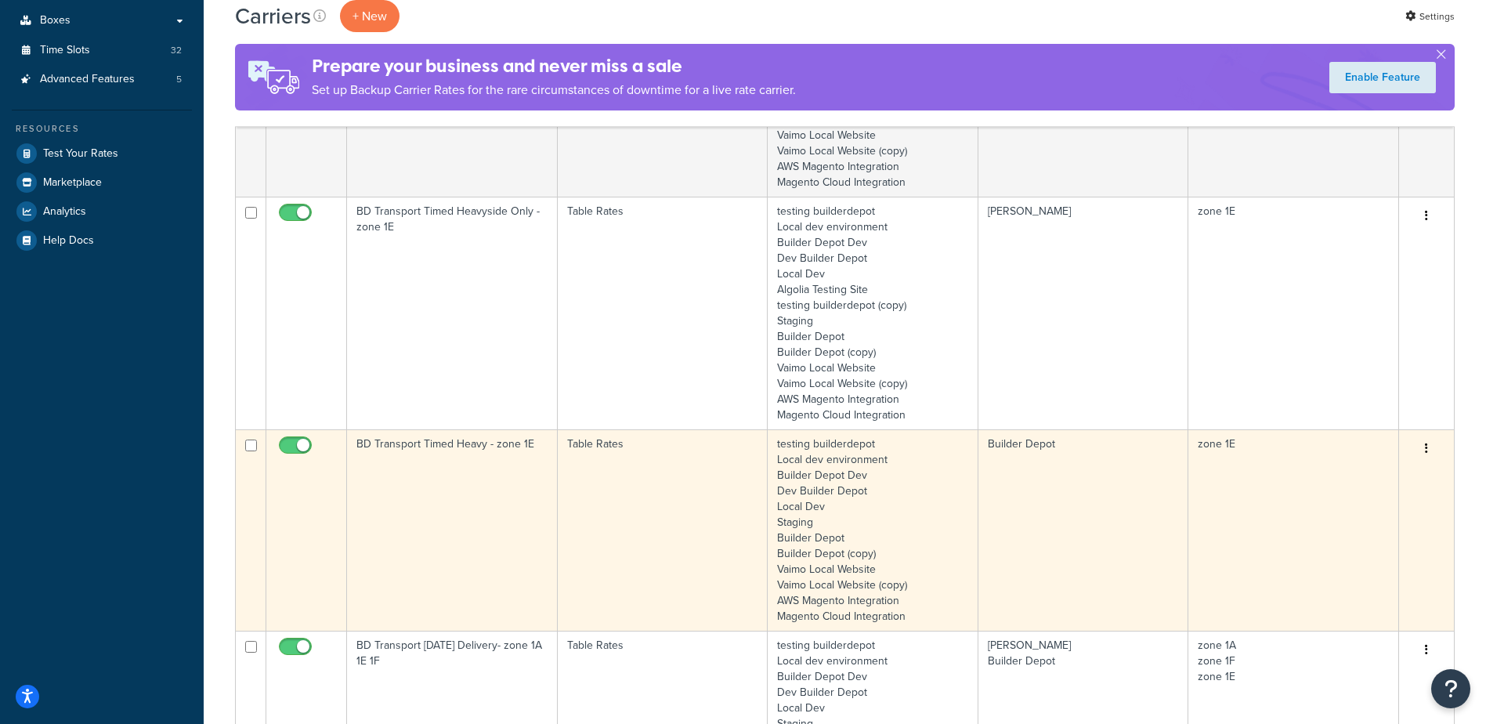
type input "1e"
click at [453, 492] on td "BD Transport Timed Heavy - zone 1E" at bounding box center [452, 529] width 211 height 201
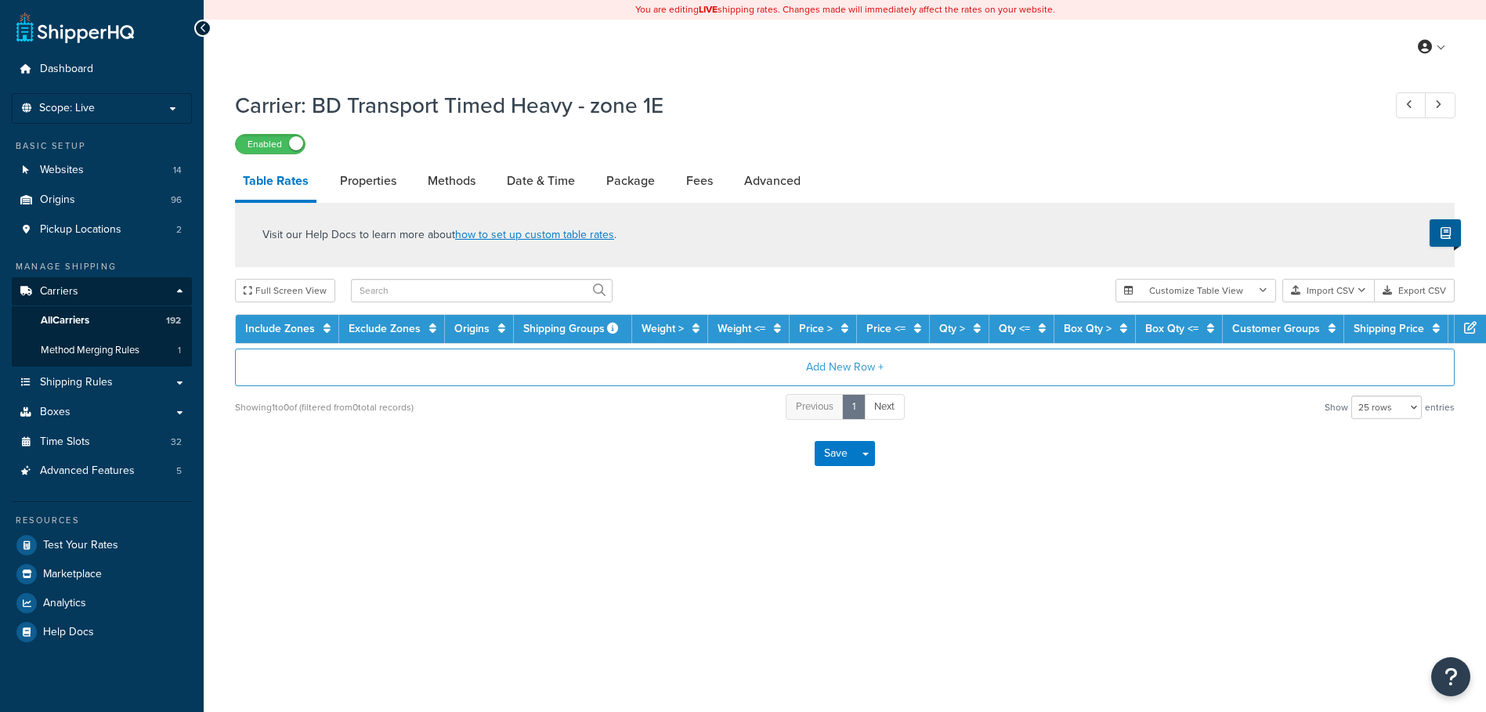
select select "25"
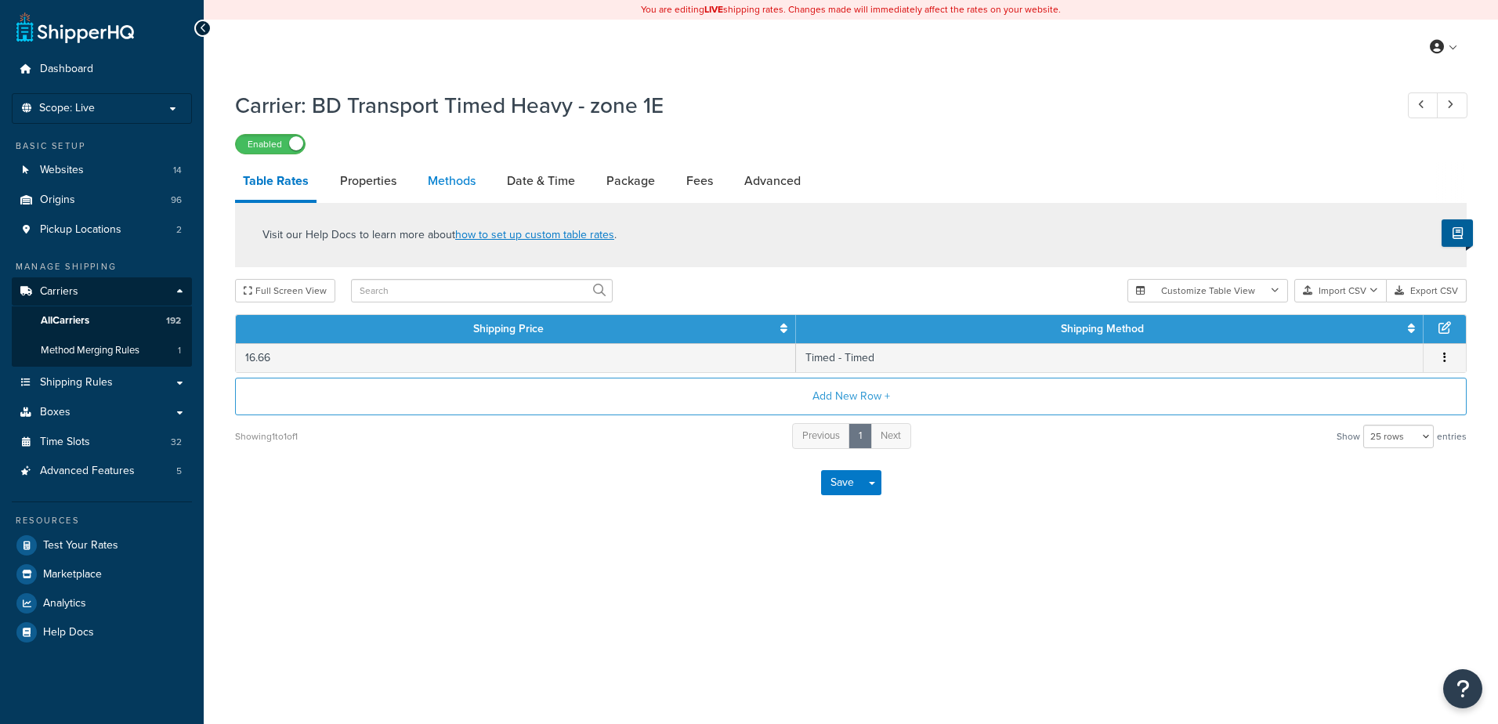
click at [445, 183] on link "Methods" at bounding box center [451, 181] width 63 height 38
select select "25"
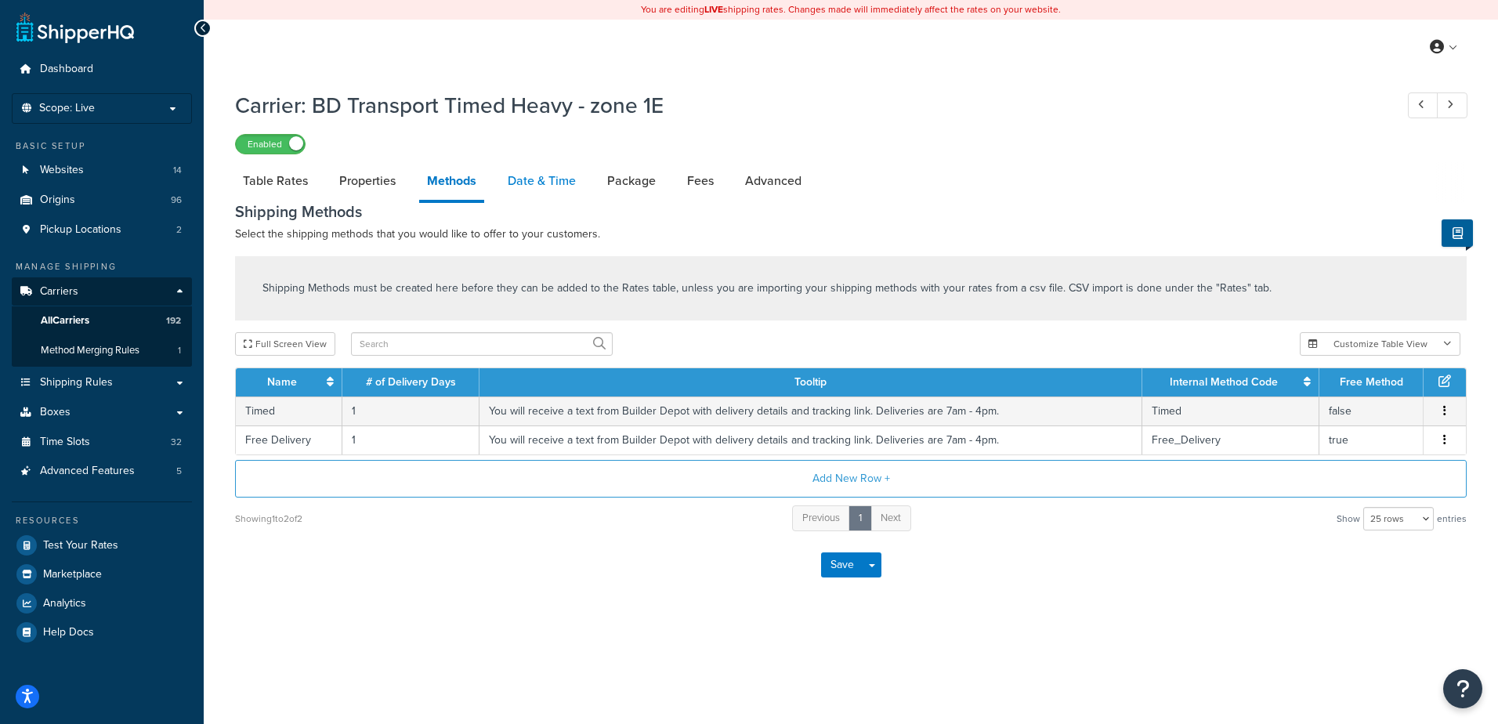
click at [533, 173] on link "Date & Time" at bounding box center [542, 181] width 84 height 38
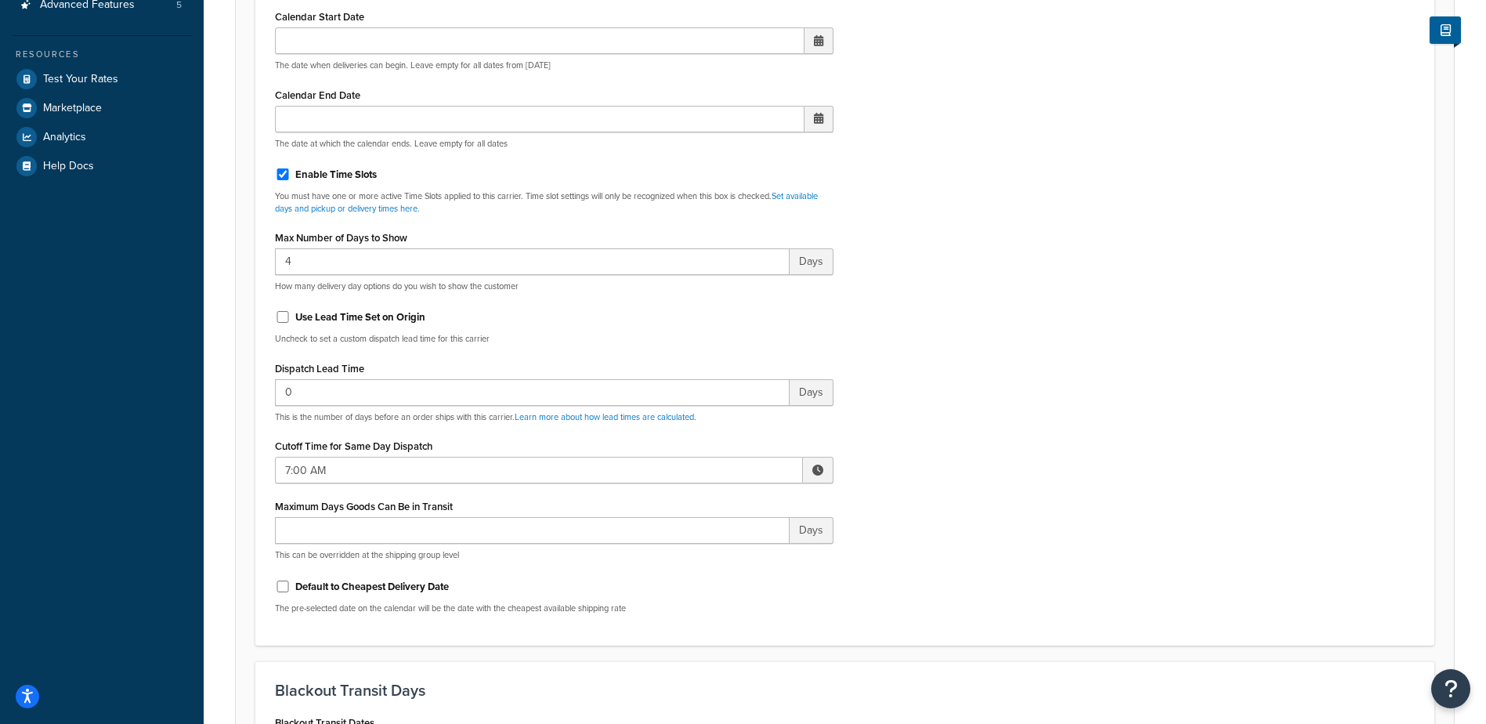
scroll to position [470, 0]
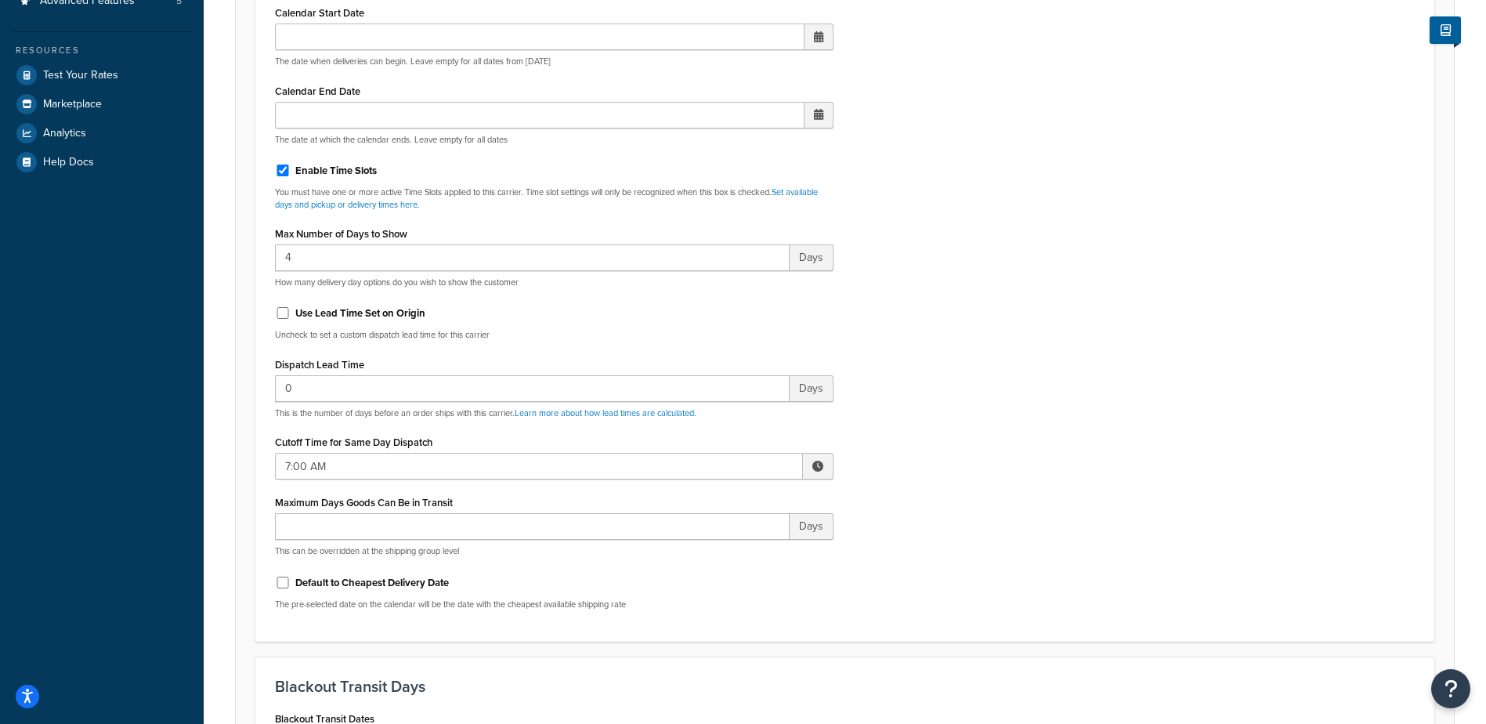
click at [812, 464] on span at bounding box center [817, 466] width 11 height 11
click at [712, 499] on span "▲" at bounding box center [702, 500] width 31 height 31
type input "10:00 AM"
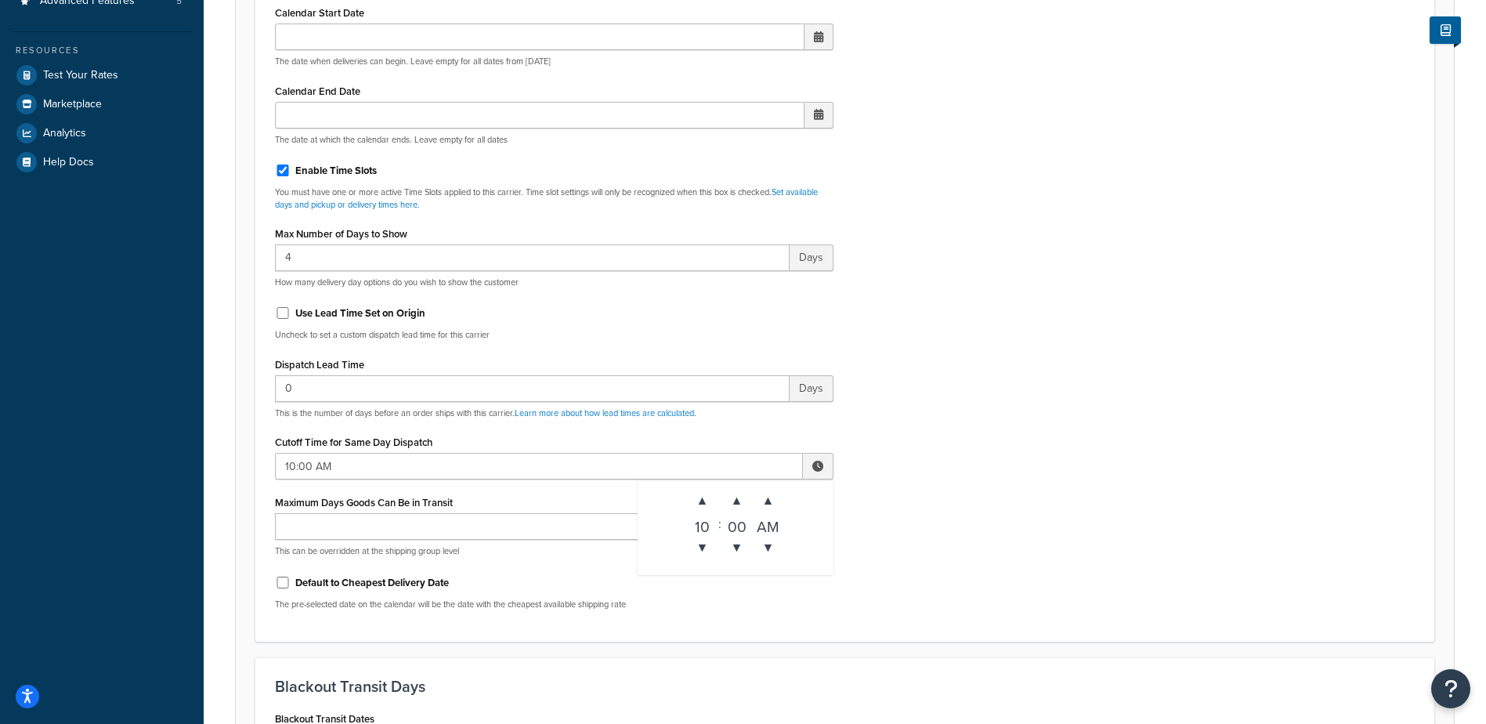
click at [927, 490] on div "Include Delivery Date Information: No, just show shipping rates Show Calendar S…" at bounding box center [844, 253] width 1163 height 737
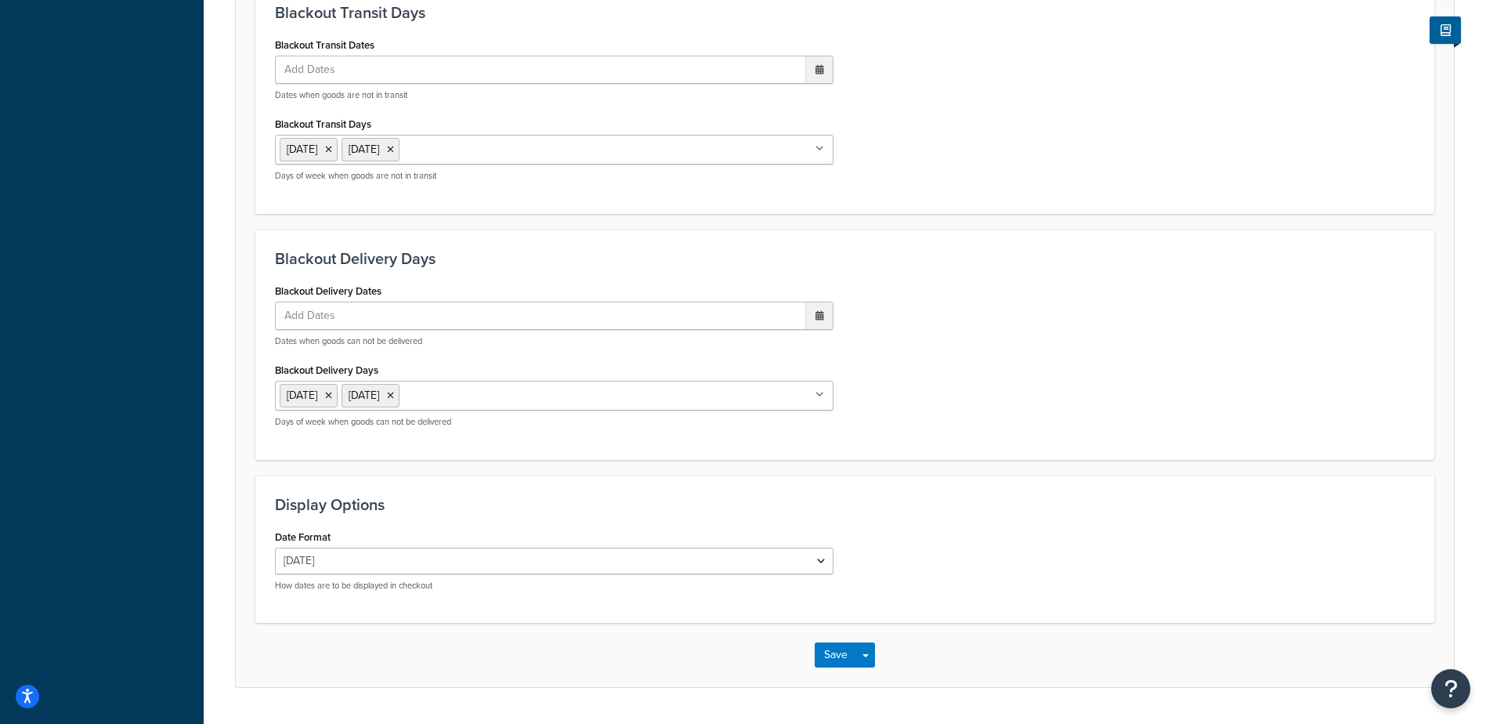
scroll to position [1186, 0]
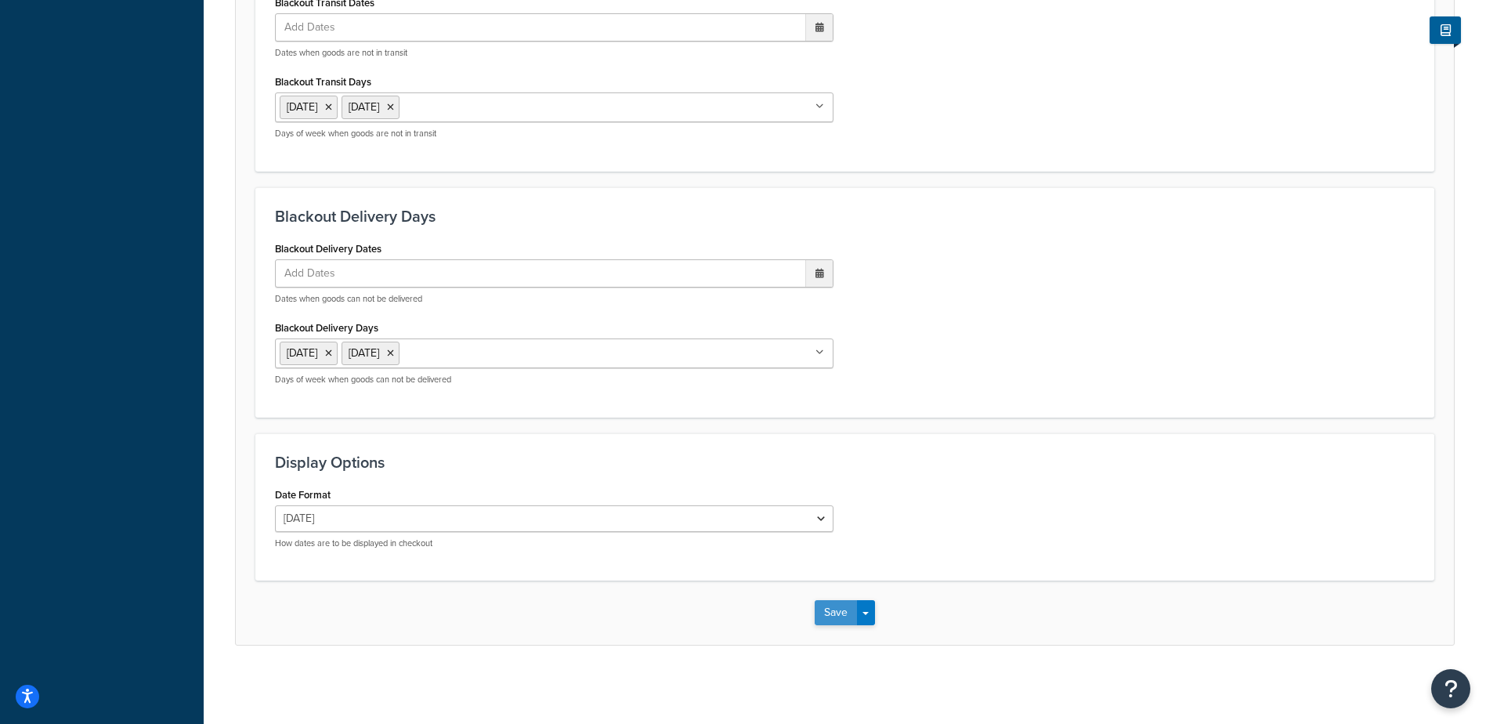
click at [837, 613] on button "Save" at bounding box center [836, 612] width 42 height 25
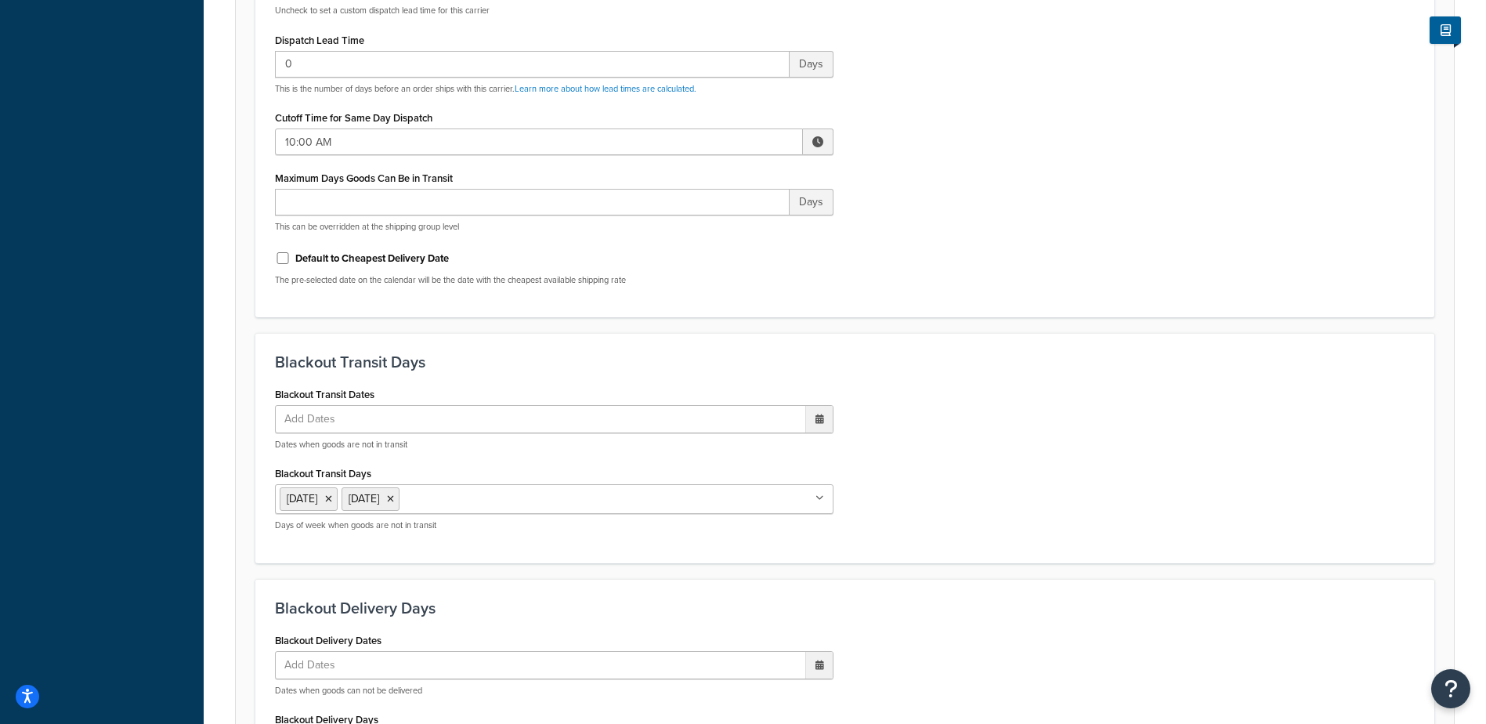
scroll to position [0, 0]
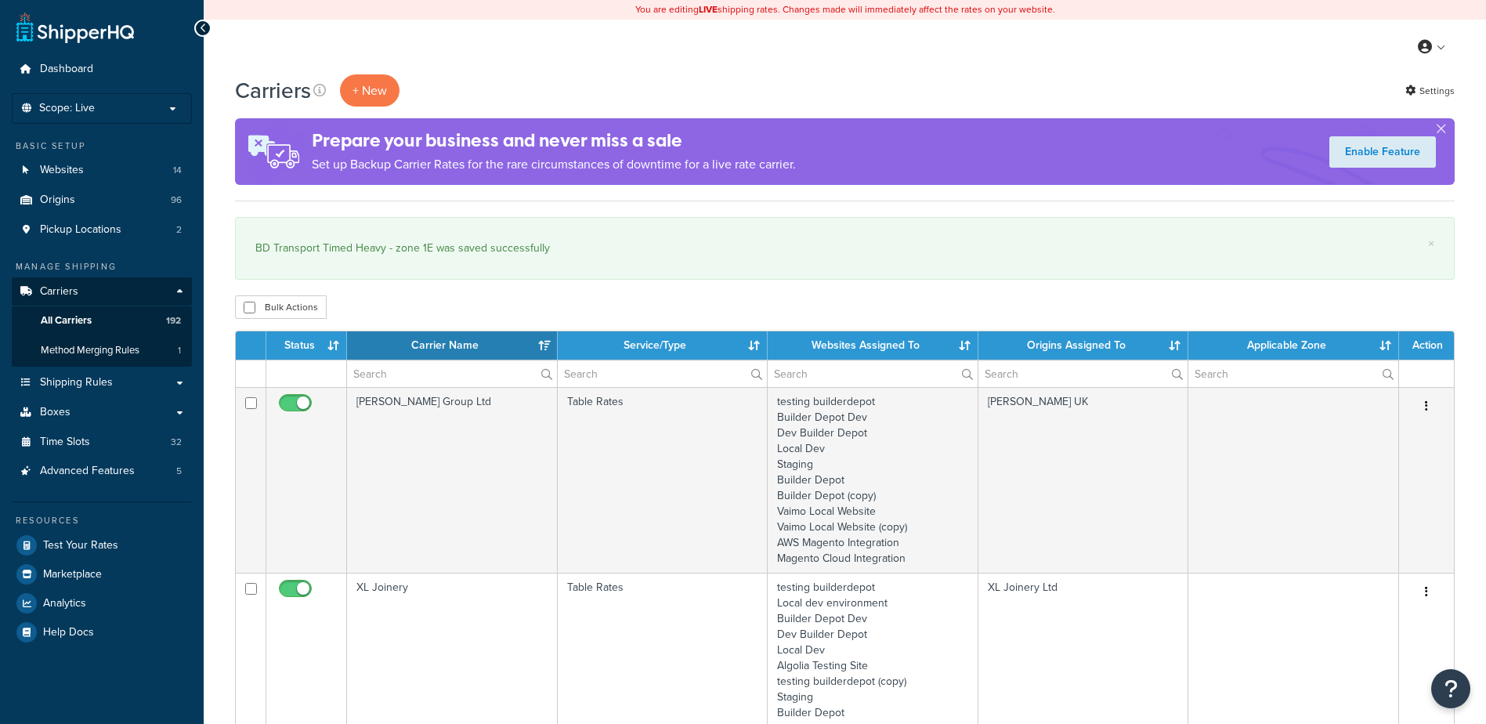
select select "15"
click at [396, 370] on input "text" at bounding box center [452, 373] width 210 height 27
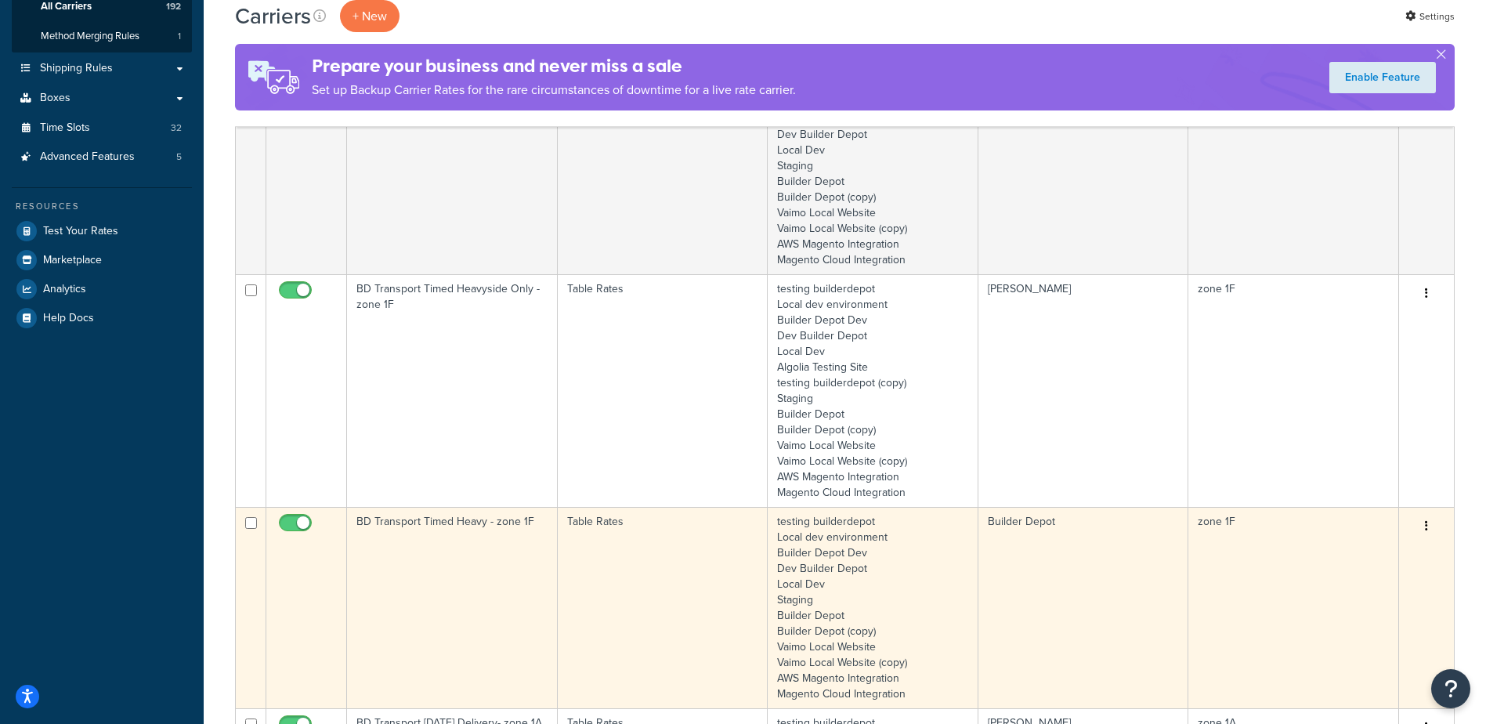
scroll to position [392, 0]
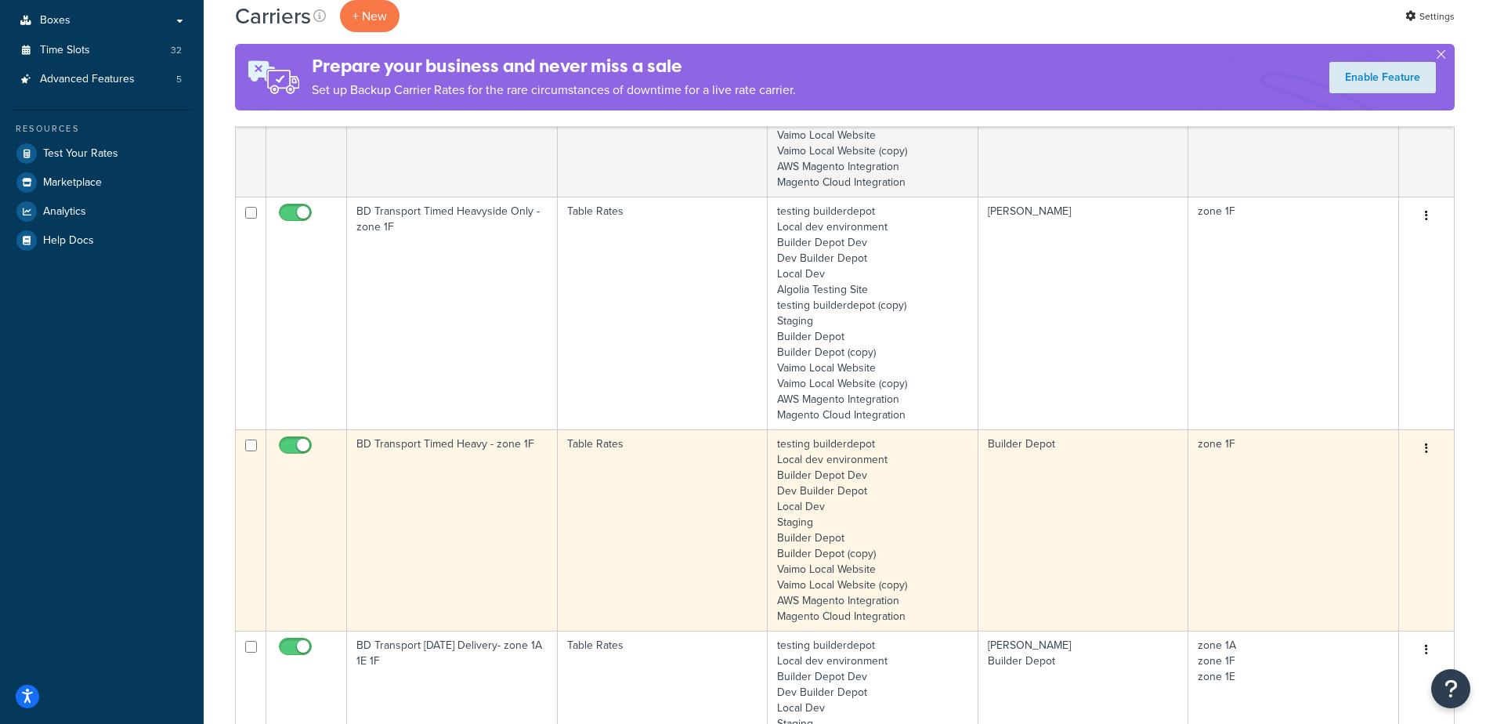
type input "1f"
click at [497, 515] on td "BD Transport Timed Heavy - zone 1F" at bounding box center [452, 529] width 211 height 201
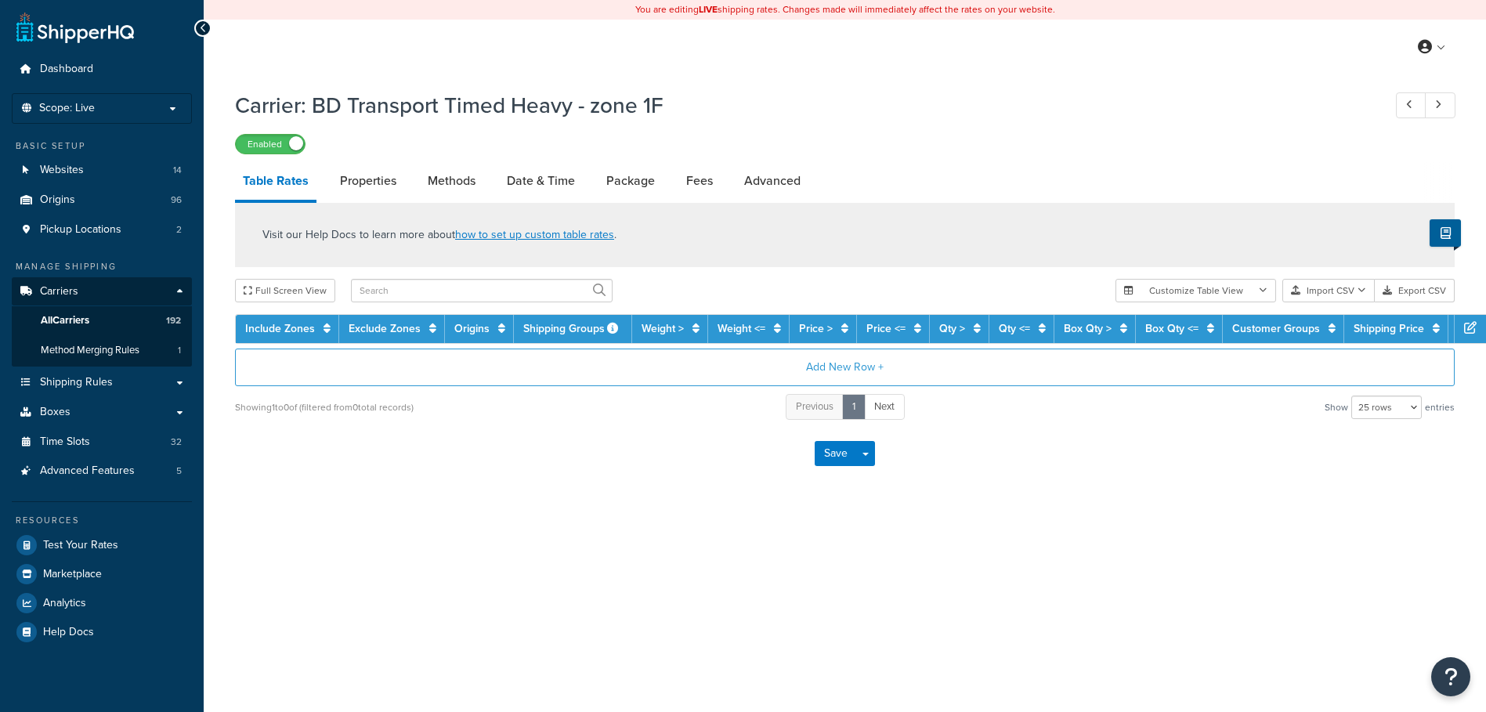
select select "25"
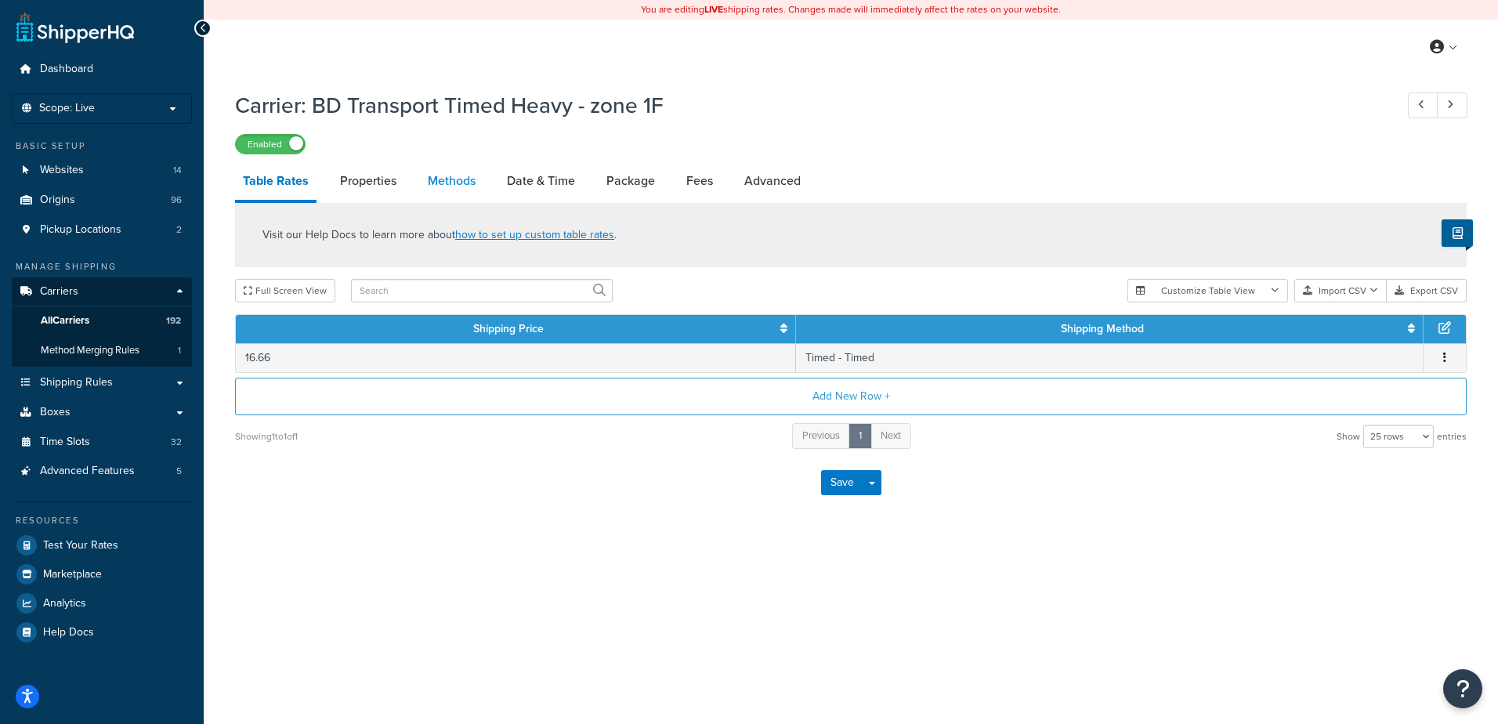
click at [454, 182] on link "Methods" at bounding box center [451, 181] width 63 height 38
select select "25"
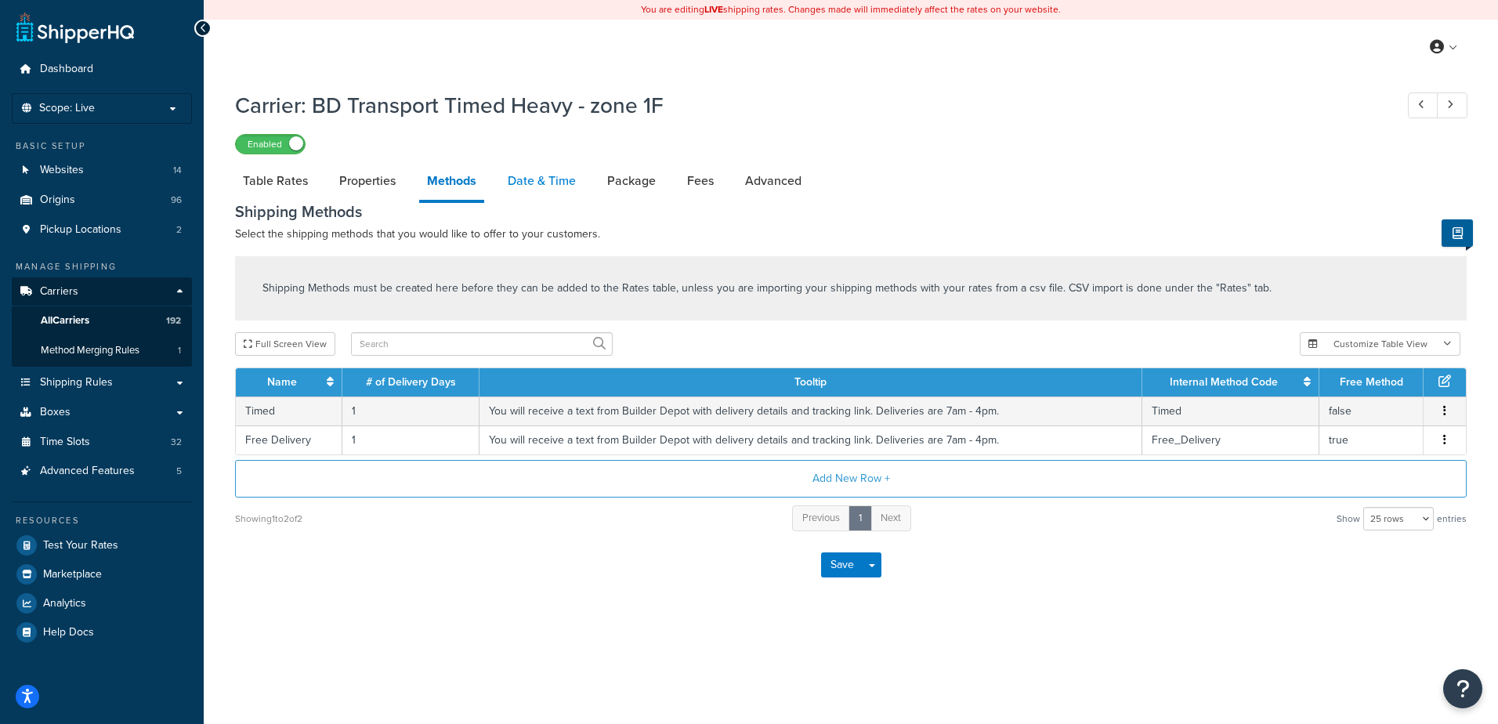
click at [537, 184] on link "Date & Time" at bounding box center [542, 181] width 84 height 38
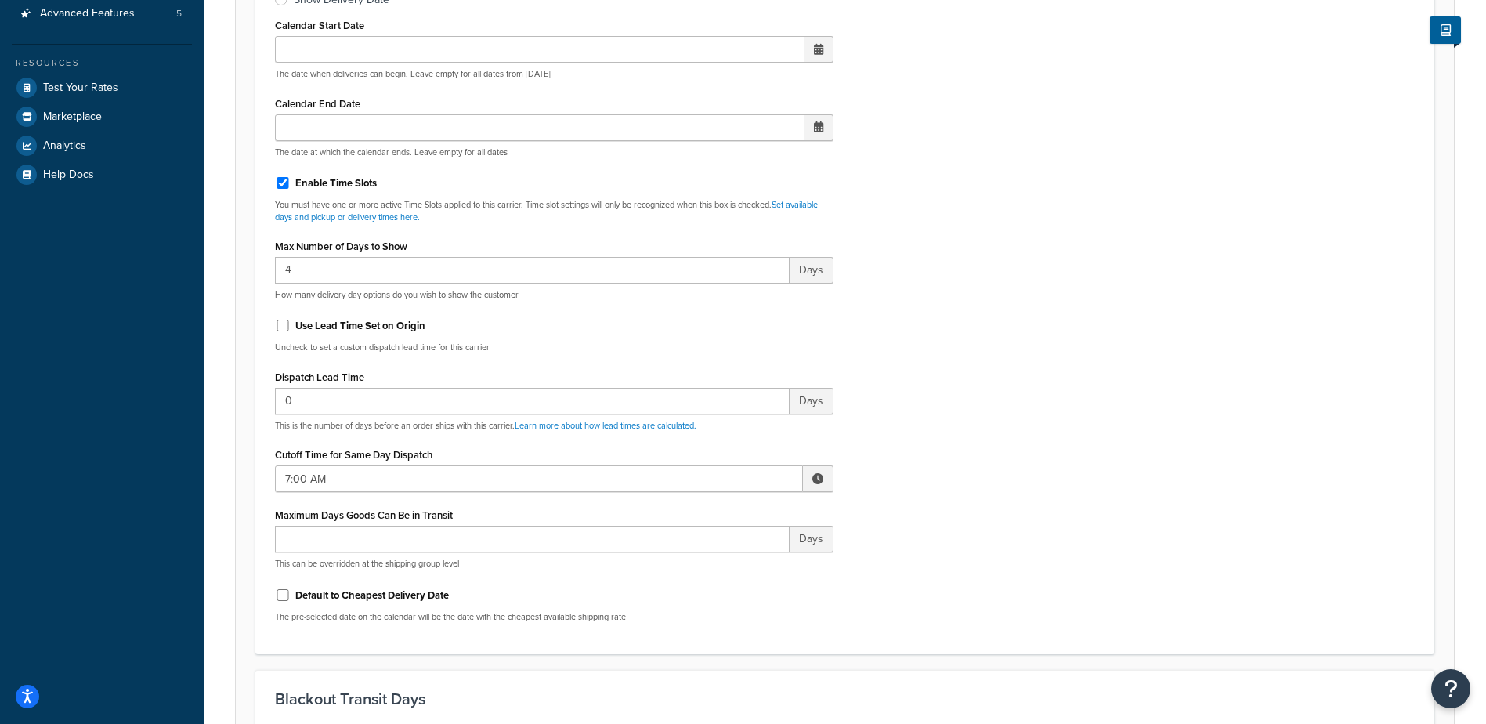
scroll to position [470, 0]
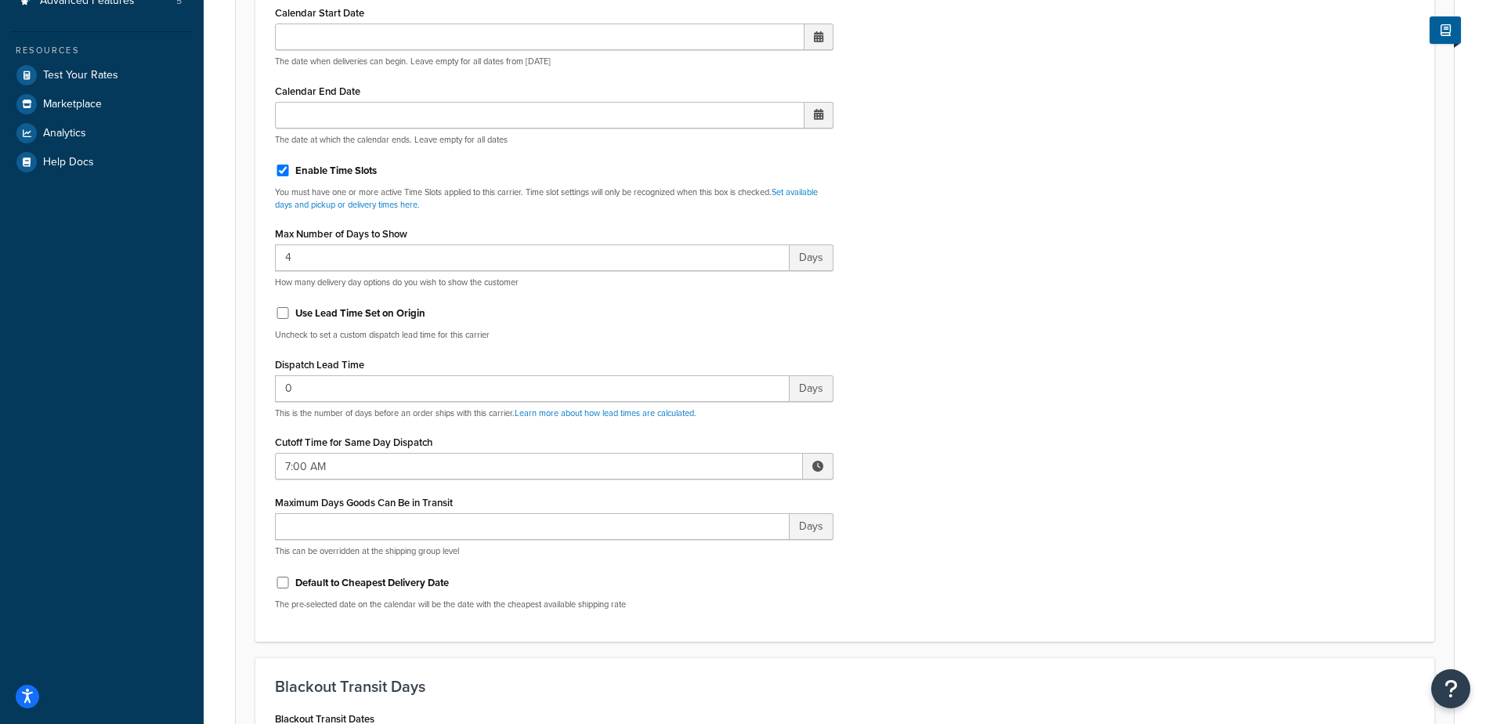
click at [822, 461] on span at bounding box center [817, 466] width 11 height 11
click at [691, 504] on span "▲" at bounding box center [702, 500] width 31 height 31
type input "10:00 AM"
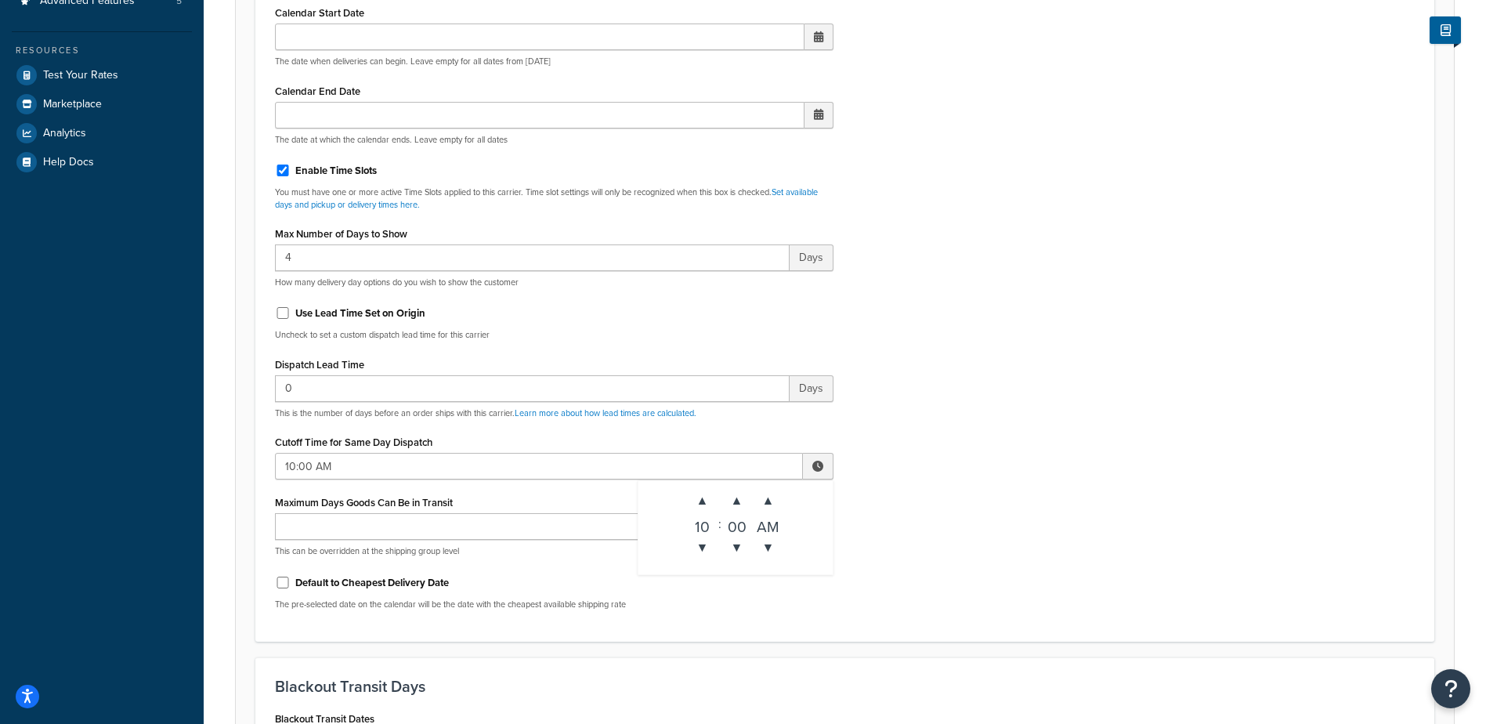
drag, startPoint x: 1018, startPoint y: 466, endPoint x: 996, endPoint y: 464, distance: 22.8
click at [1017, 466] on div "Include Delivery Date Information: No, just show shipping rates Show Calendar S…" at bounding box center [844, 253] width 1163 height 737
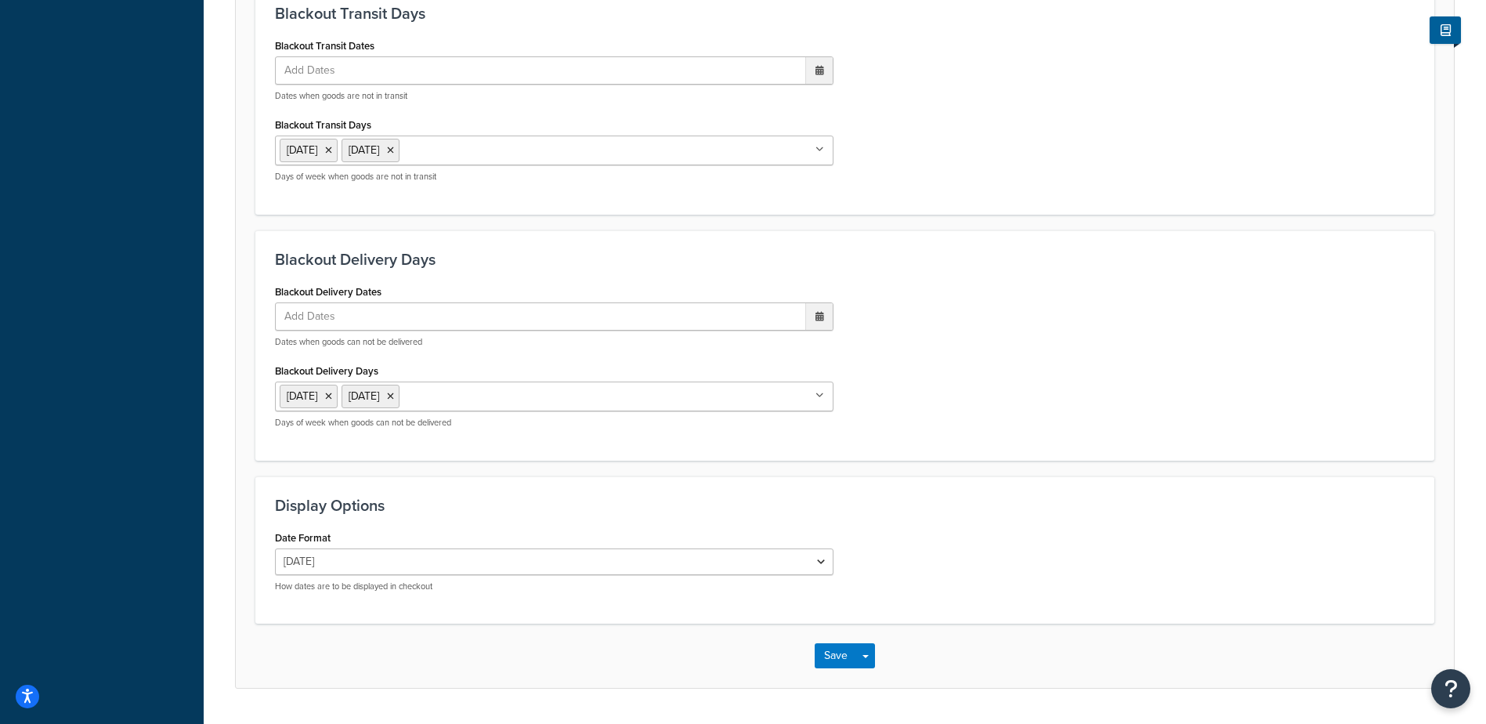
scroll to position [1186, 0]
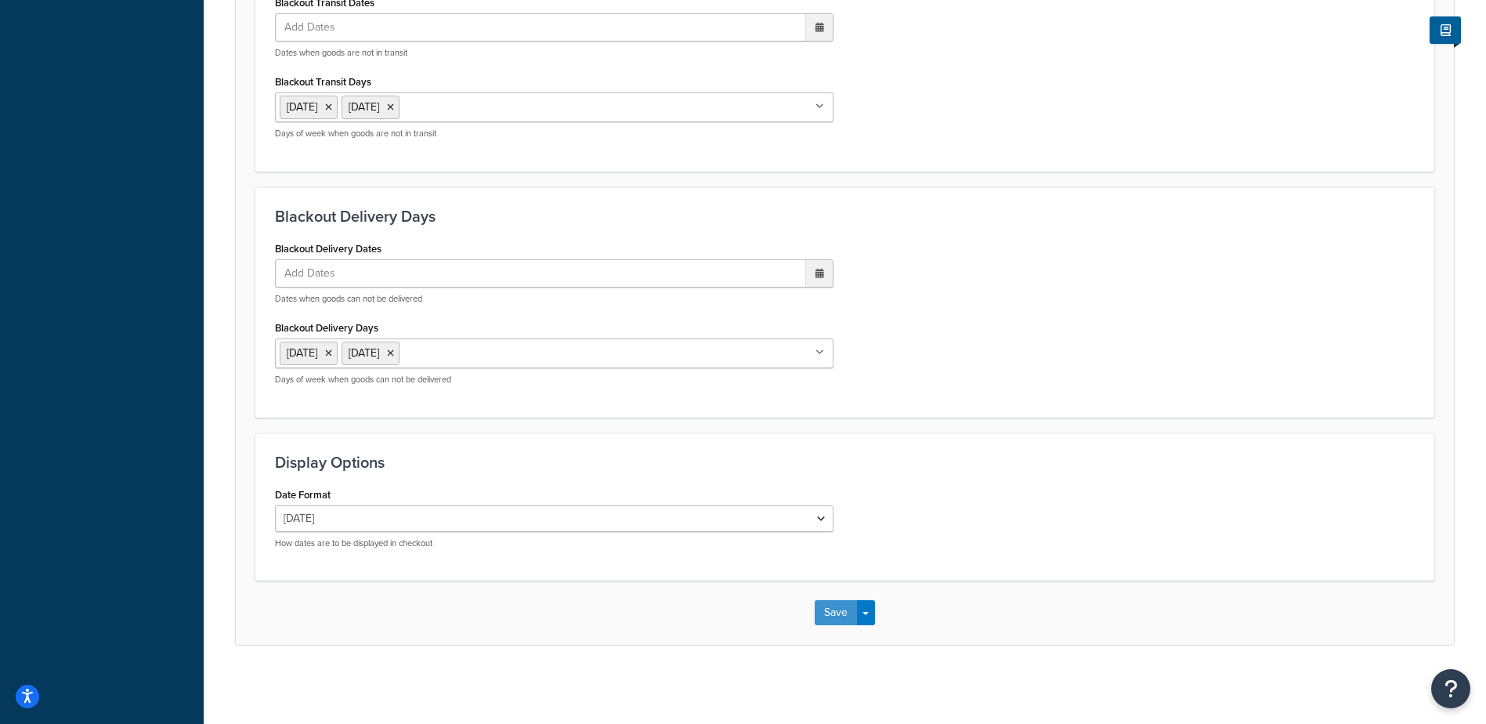
click at [835, 618] on button "Save" at bounding box center [836, 612] width 42 height 25
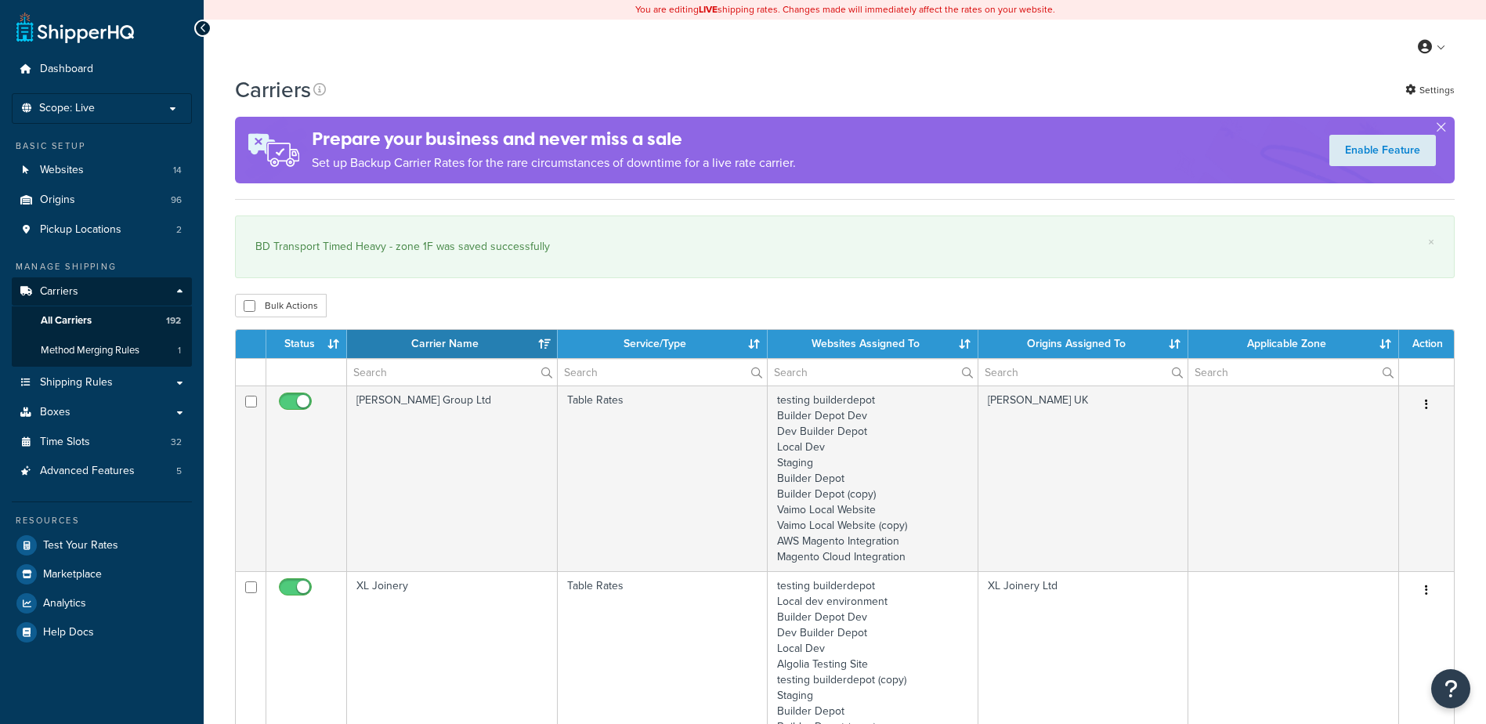
select select "15"
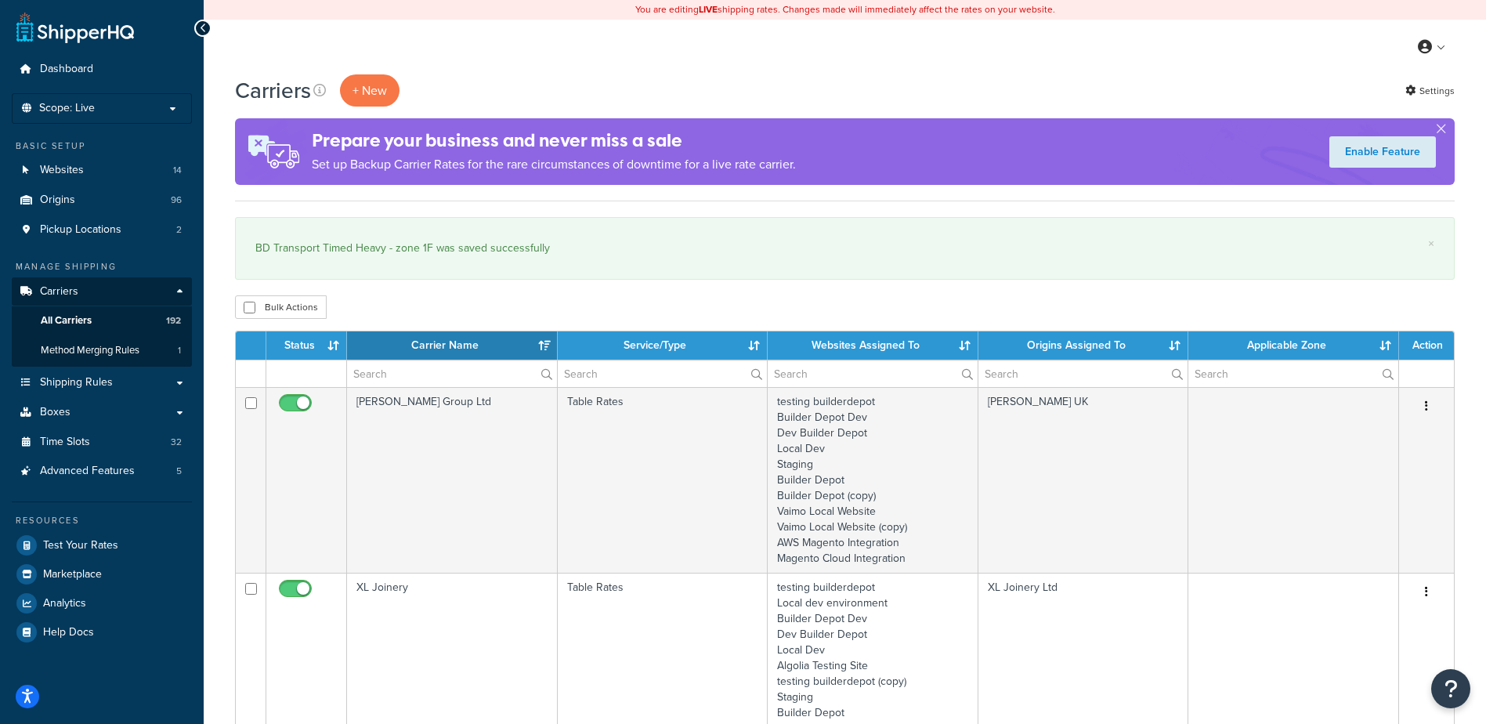
click at [525, 36] on div "My Profile Billing Global Settings Contact Us Logout" at bounding box center [845, 47] width 1282 height 55
click at [390, 378] on input "text" at bounding box center [452, 373] width 210 height 27
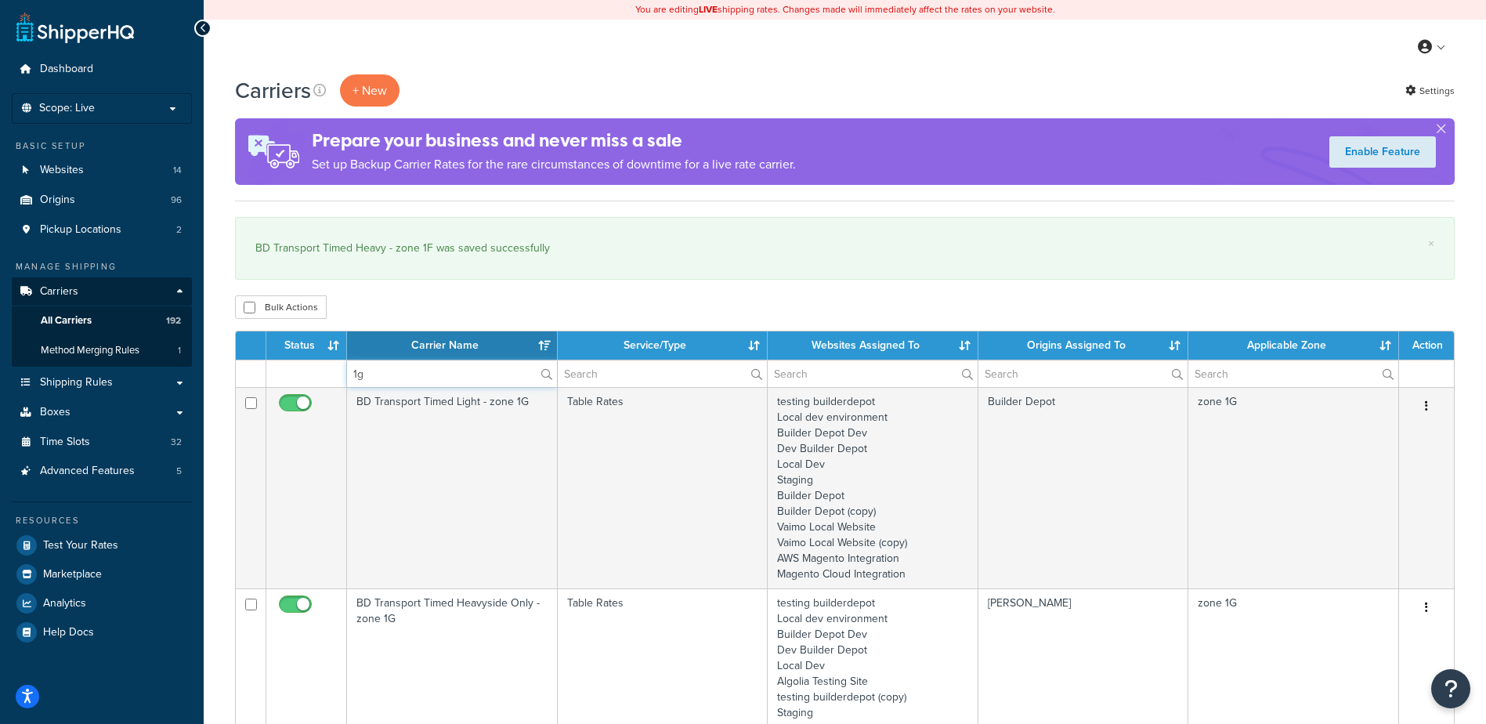
type input "1g"
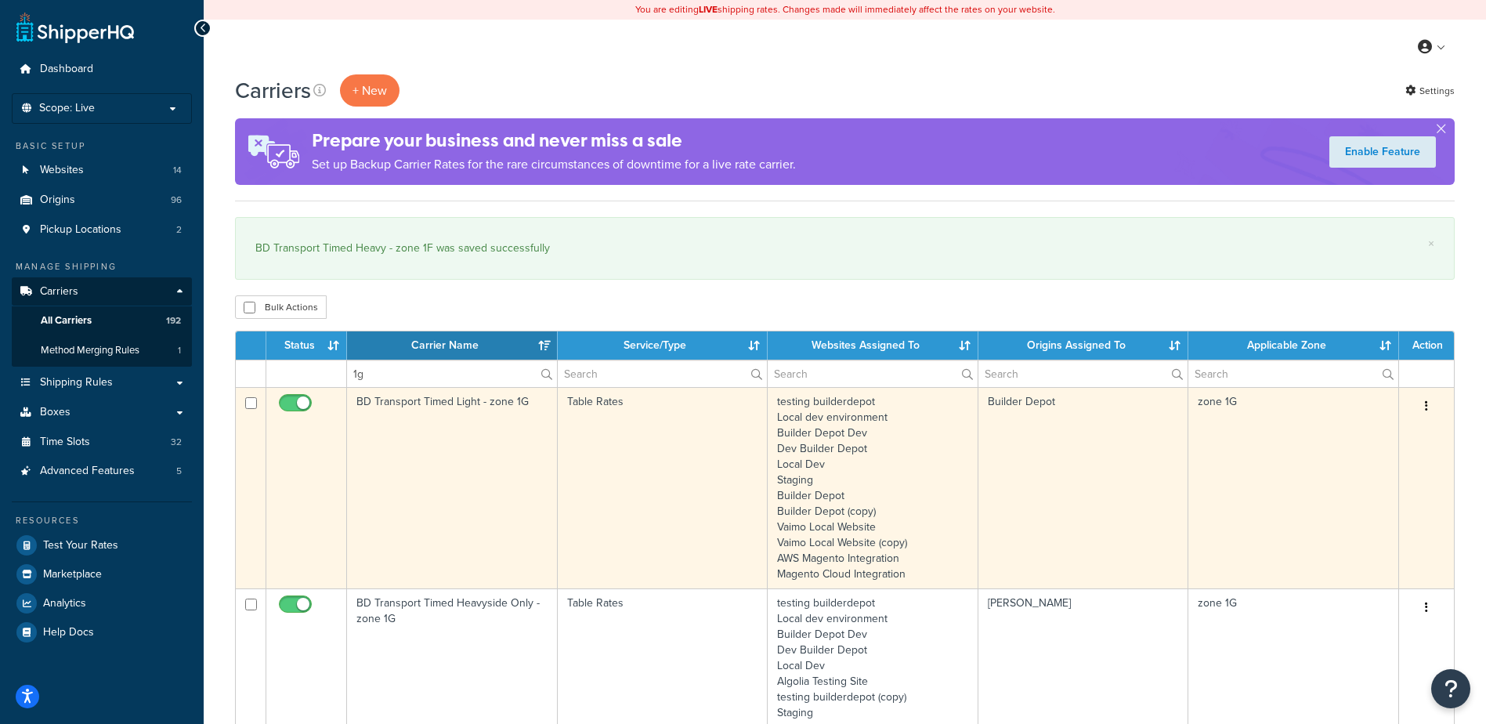
click at [453, 439] on td "BD Transport Timed Light - zone 1G" at bounding box center [452, 487] width 211 height 201
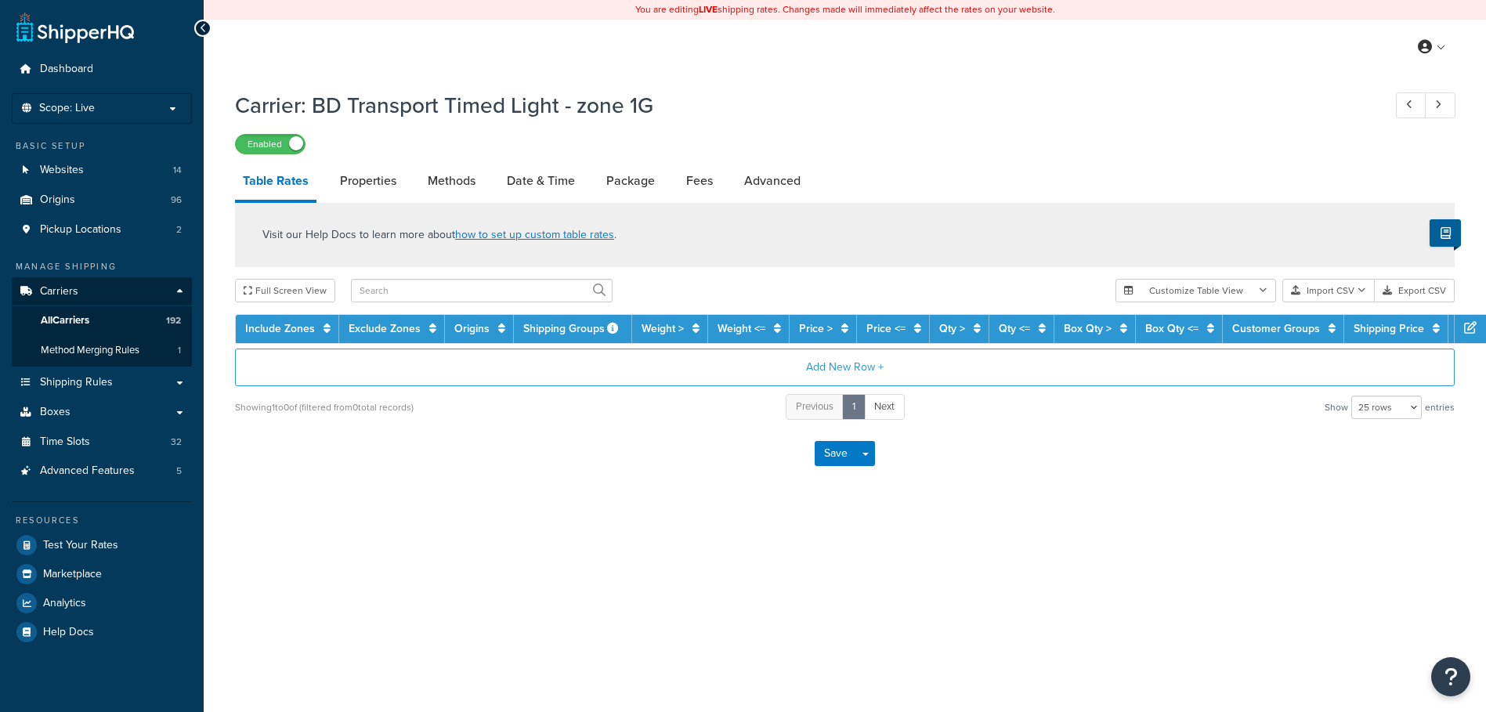
select select "25"
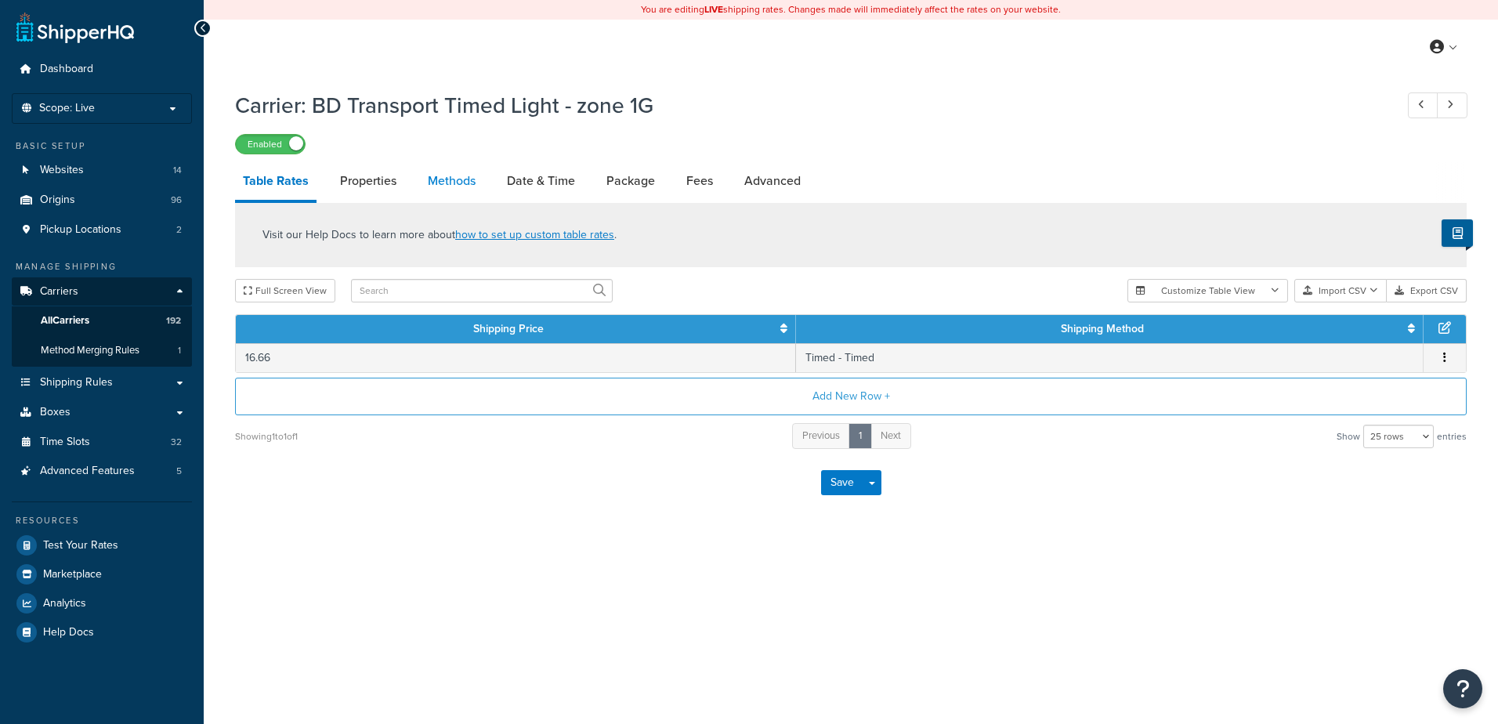
click at [444, 186] on link "Methods" at bounding box center [451, 181] width 63 height 38
select select "25"
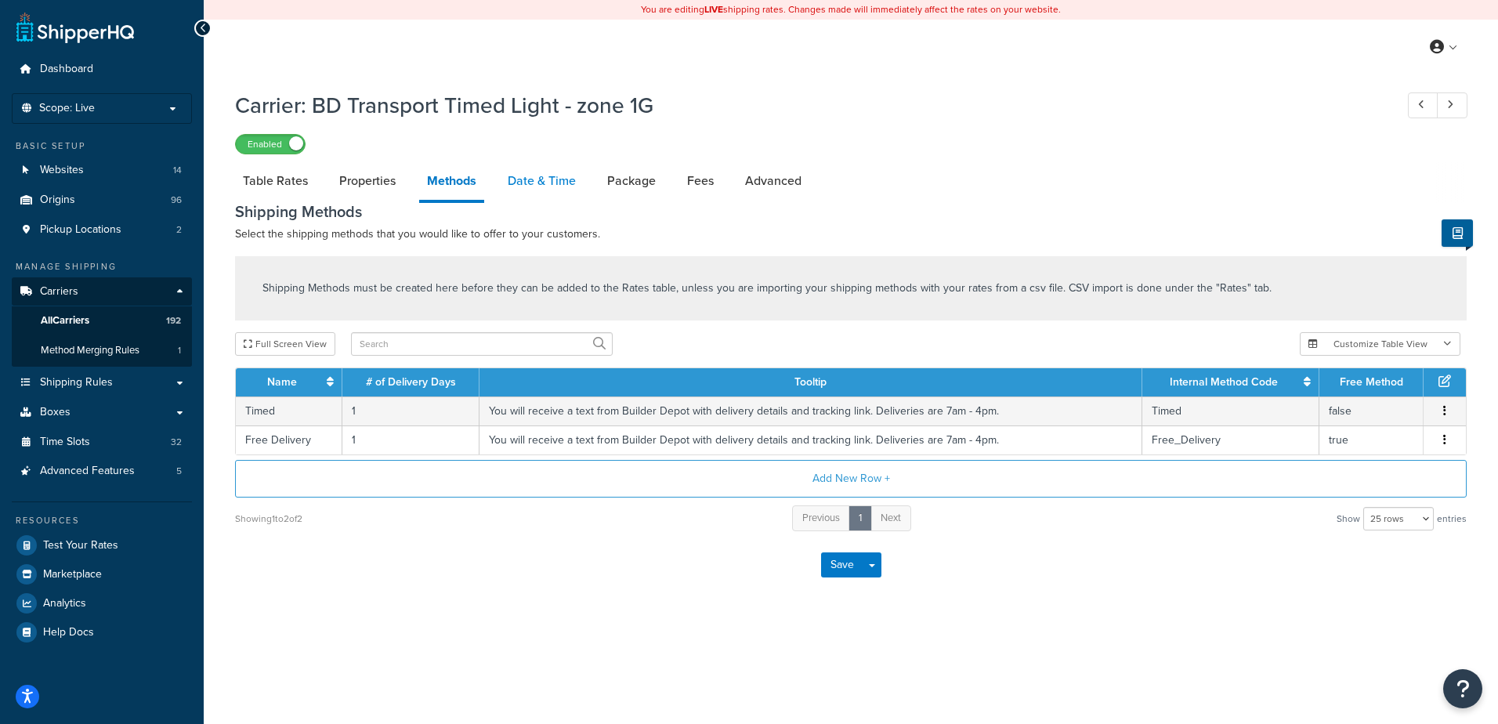
click at [540, 181] on link "Date & Time" at bounding box center [542, 181] width 84 height 38
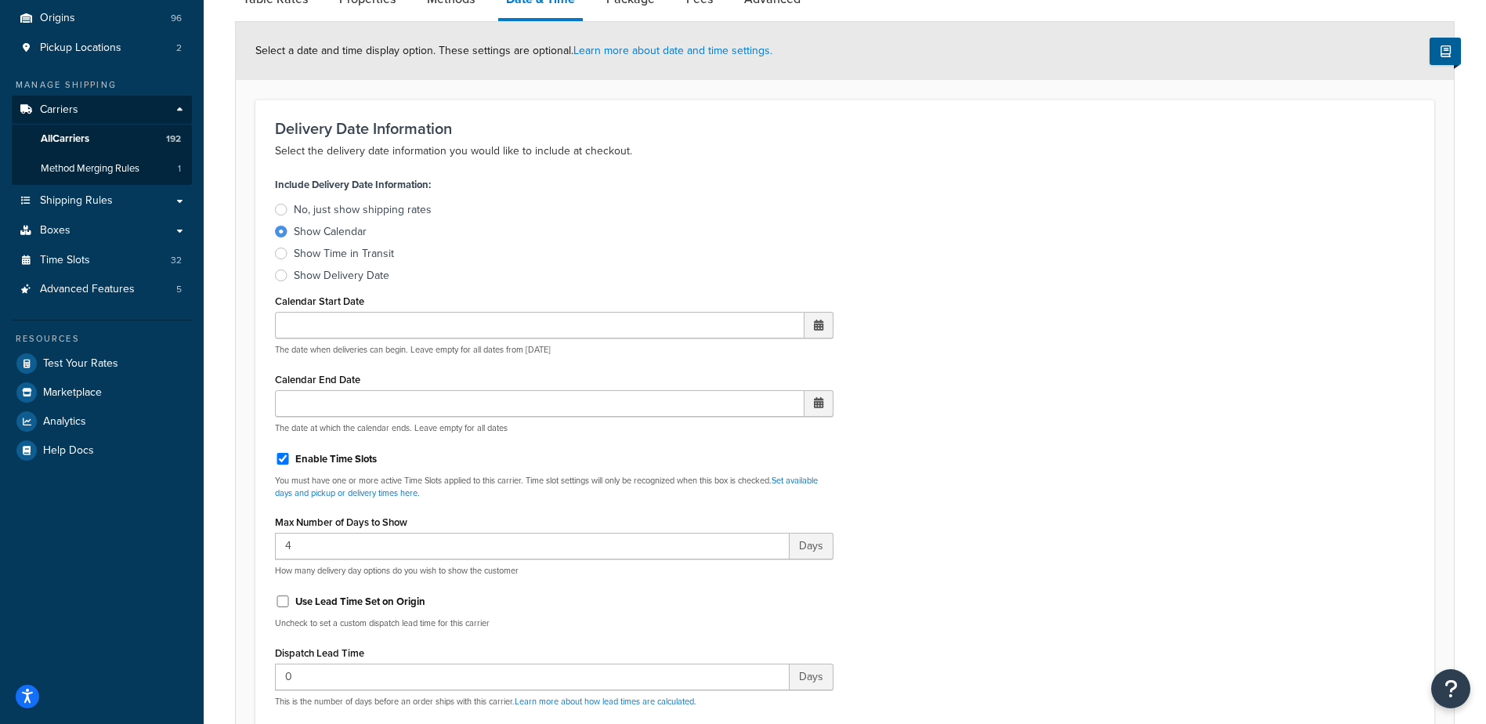
scroll to position [470, 0]
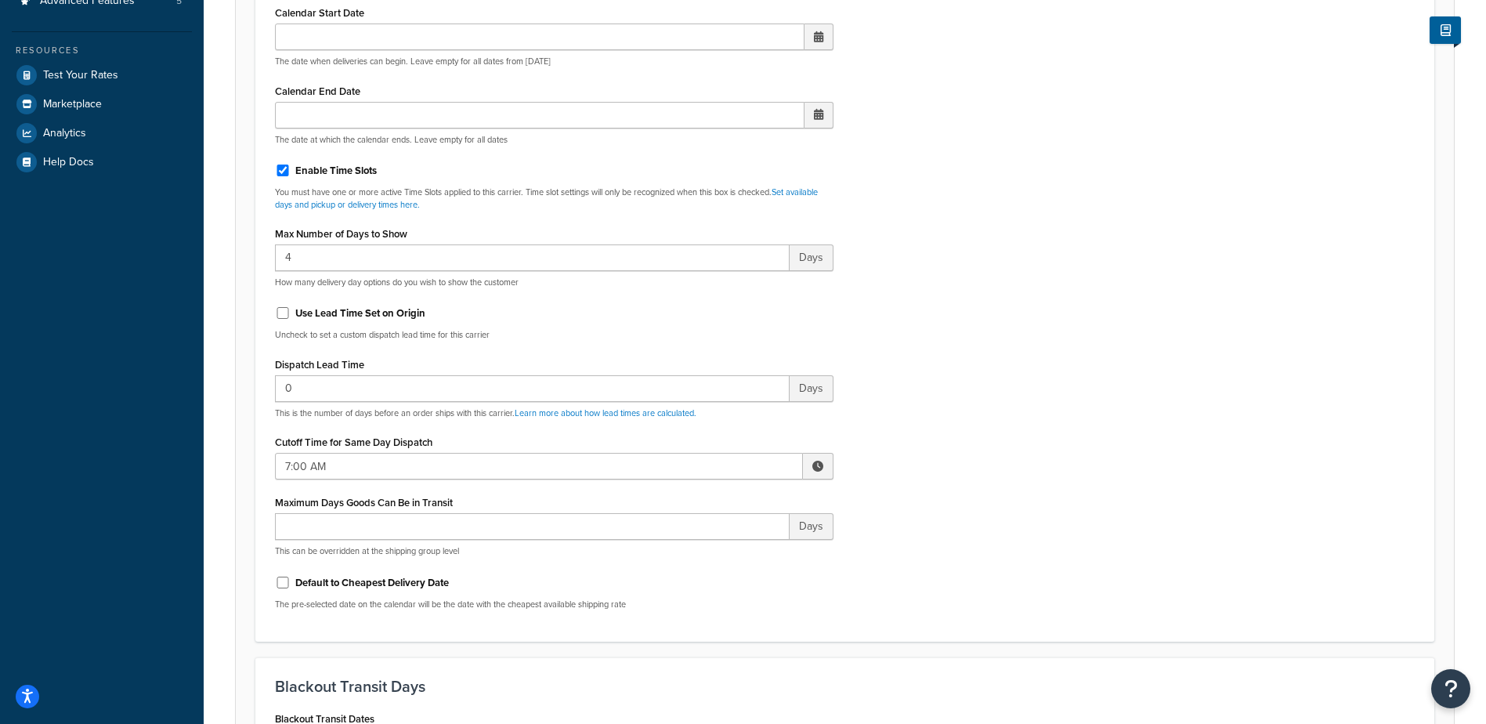
click at [809, 464] on span at bounding box center [818, 466] width 31 height 27
click at [703, 506] on span "▲" at bounding box center [702, 500] width 31 height 31
type input "10:00 AM"
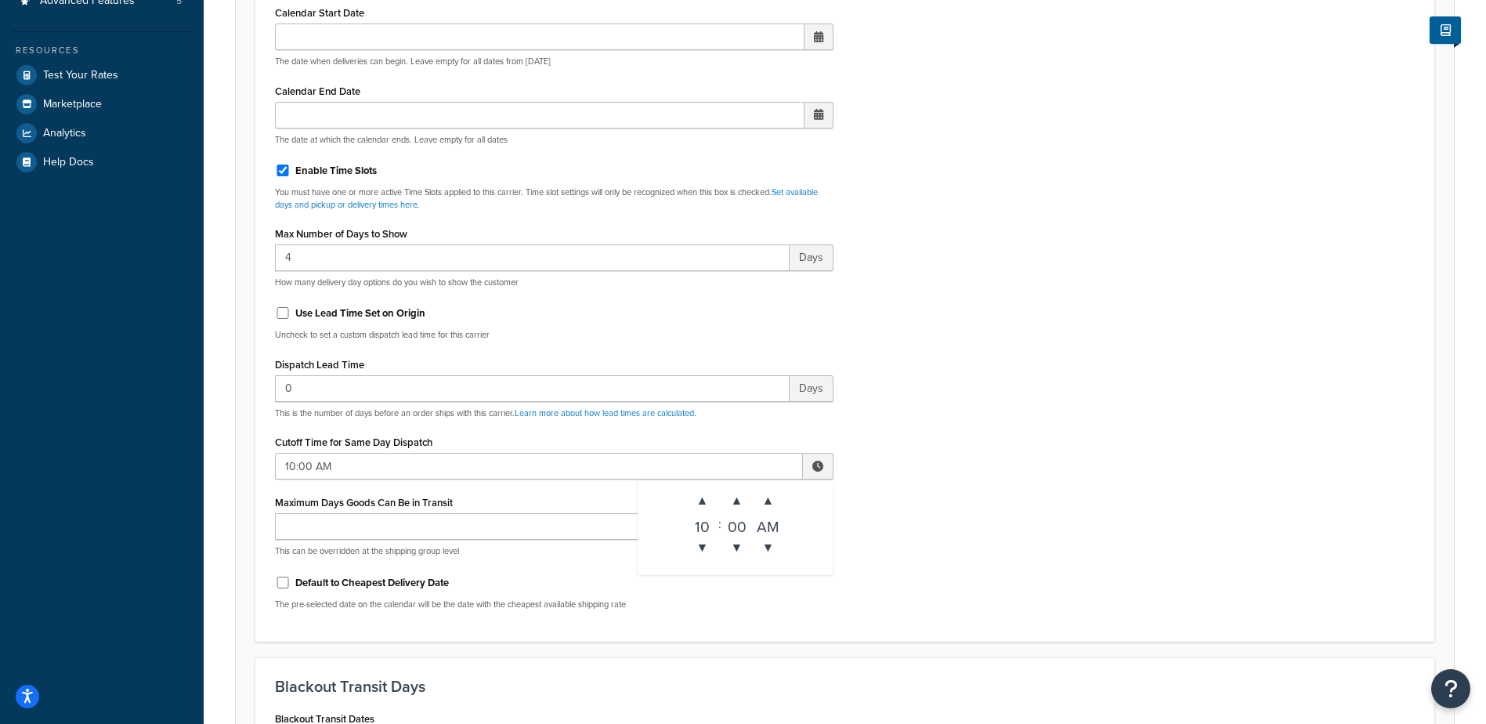
click at [875, 466] on div "Include Delivery Date Information: No, just show shipping rates Show Calendar S…" at bounding box center [844, 253] width 1163 height 737
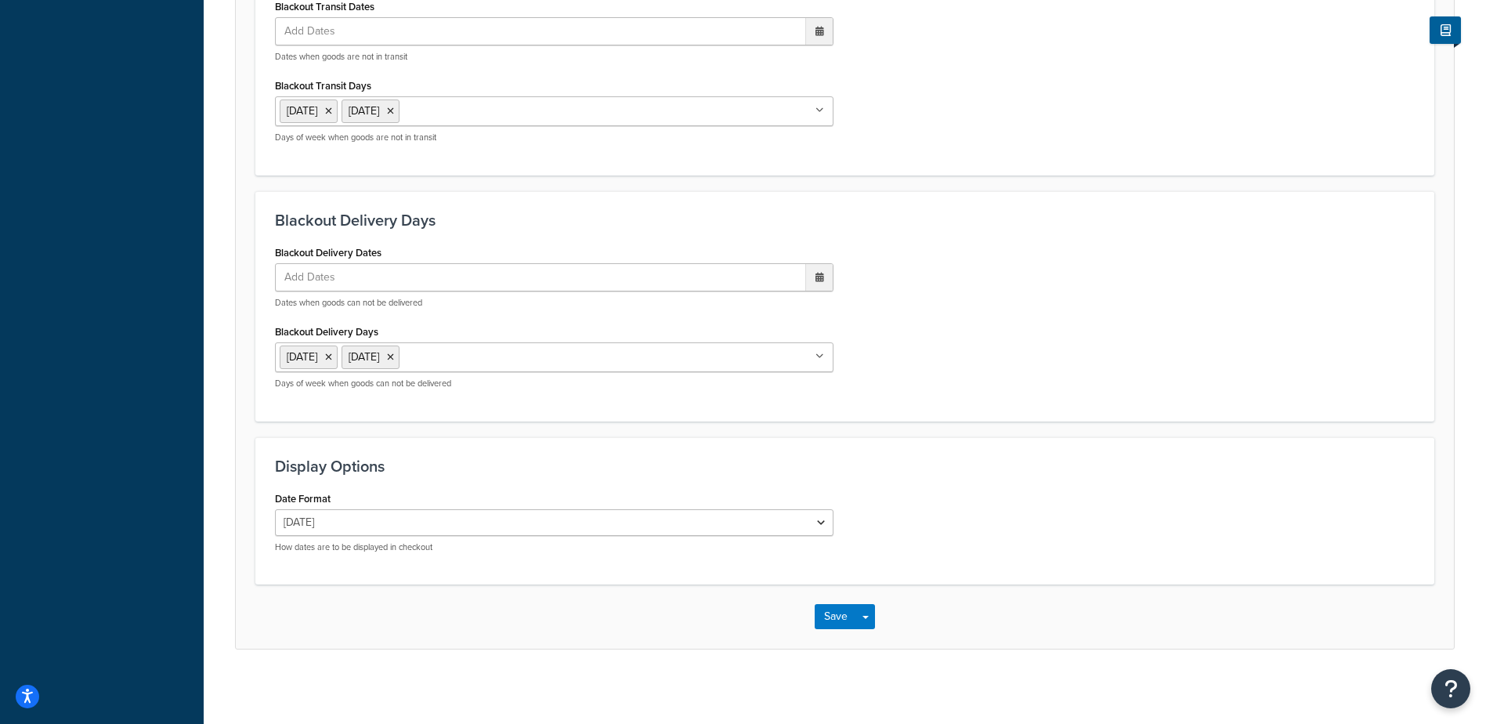
scroll to position [1186, 0]
click at [837, 617] on button "Save" at bounding box center [836, 612] width 42 height 25
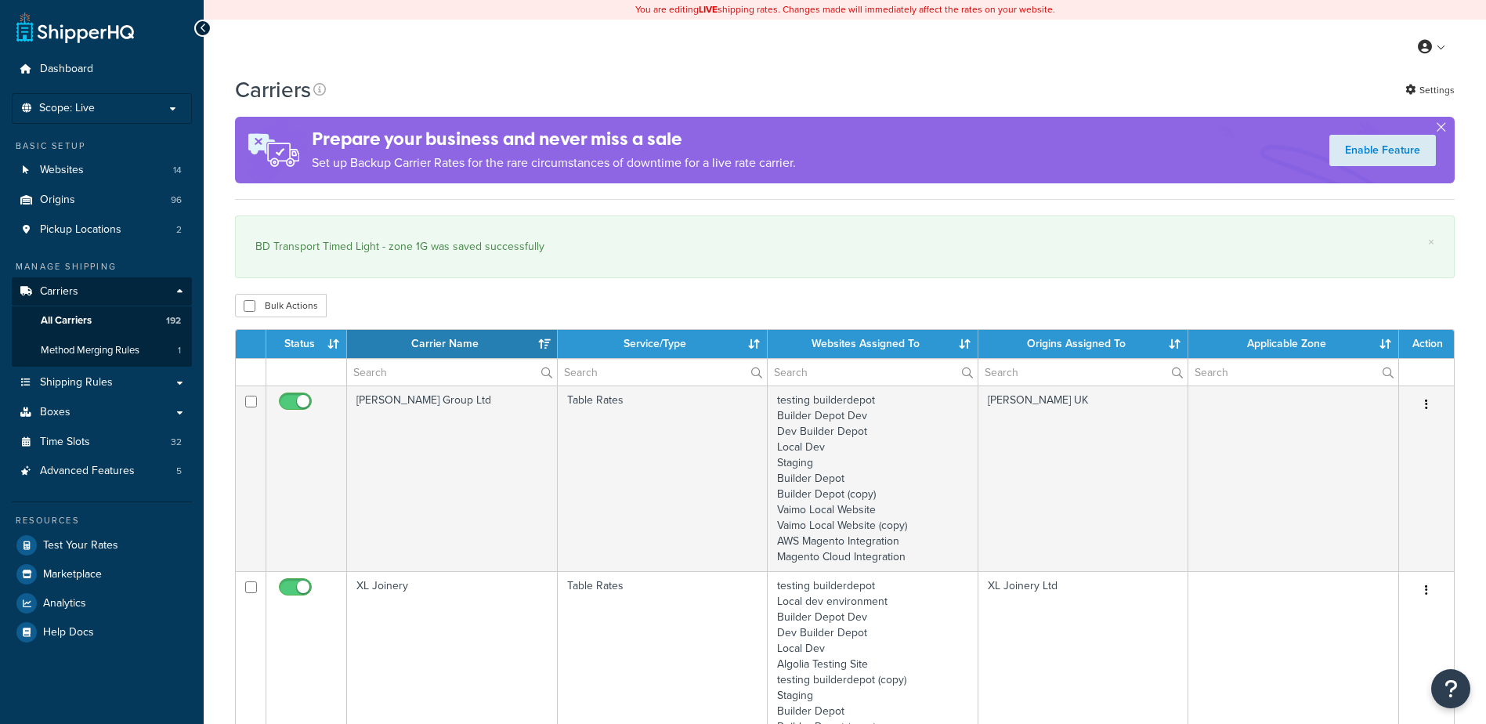
select select "15"
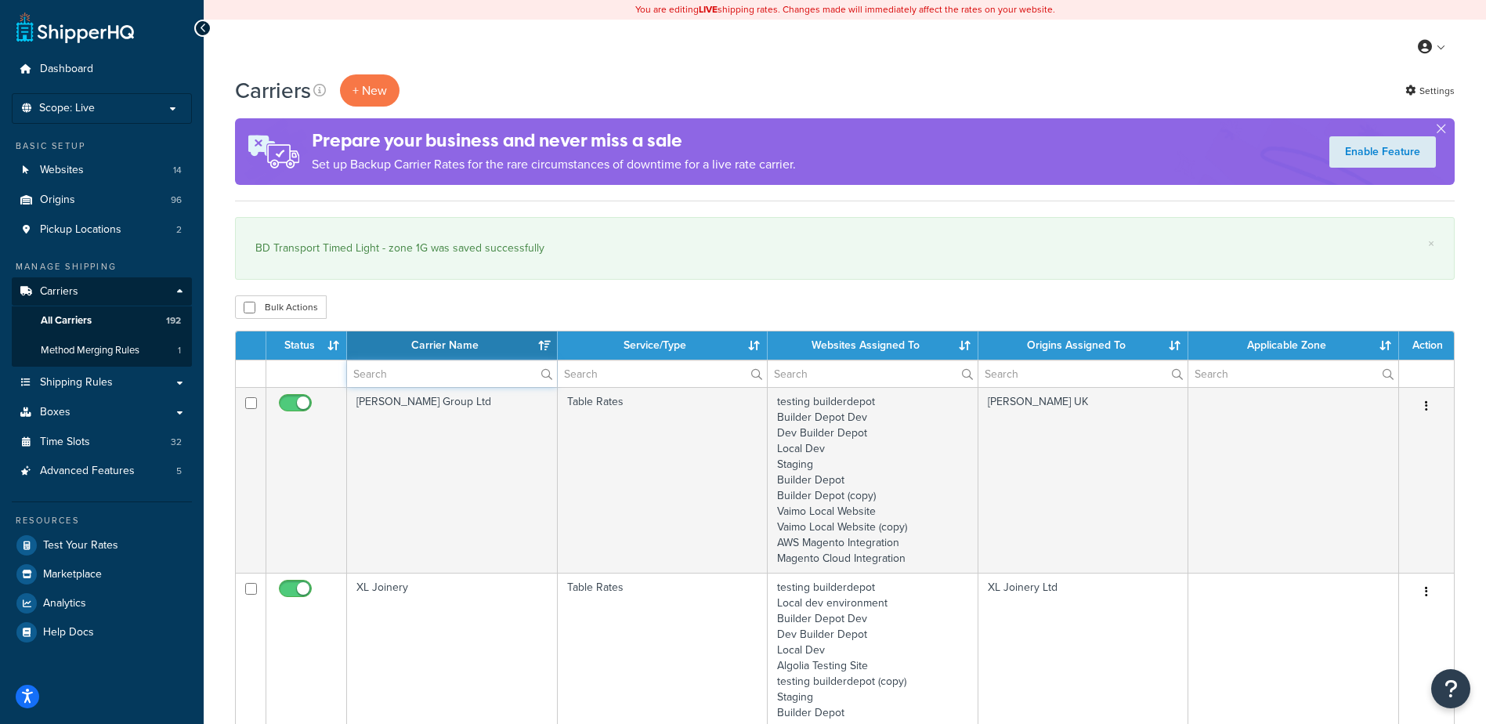
click at [385, 372] on input "text" at bounding box center [452, 373] width 210 height 27
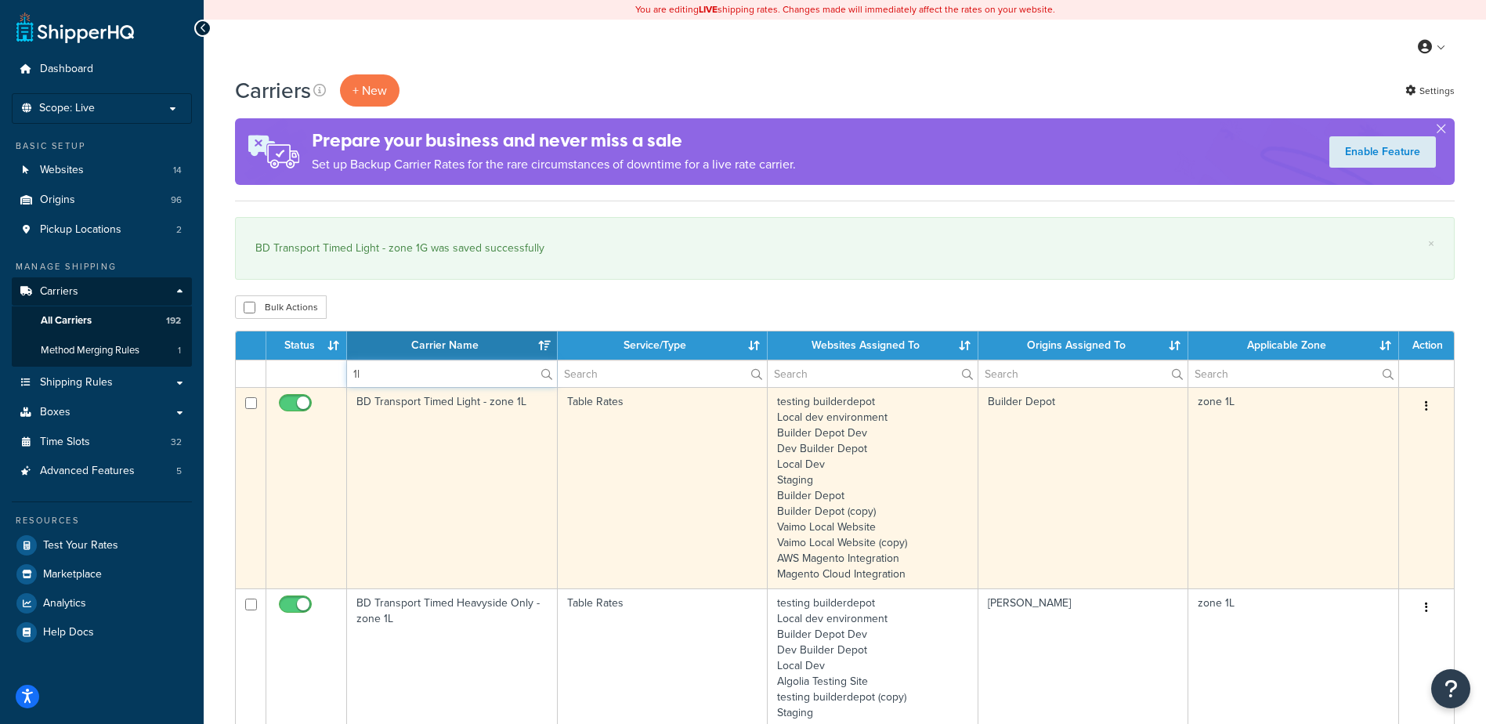
type input "1l"
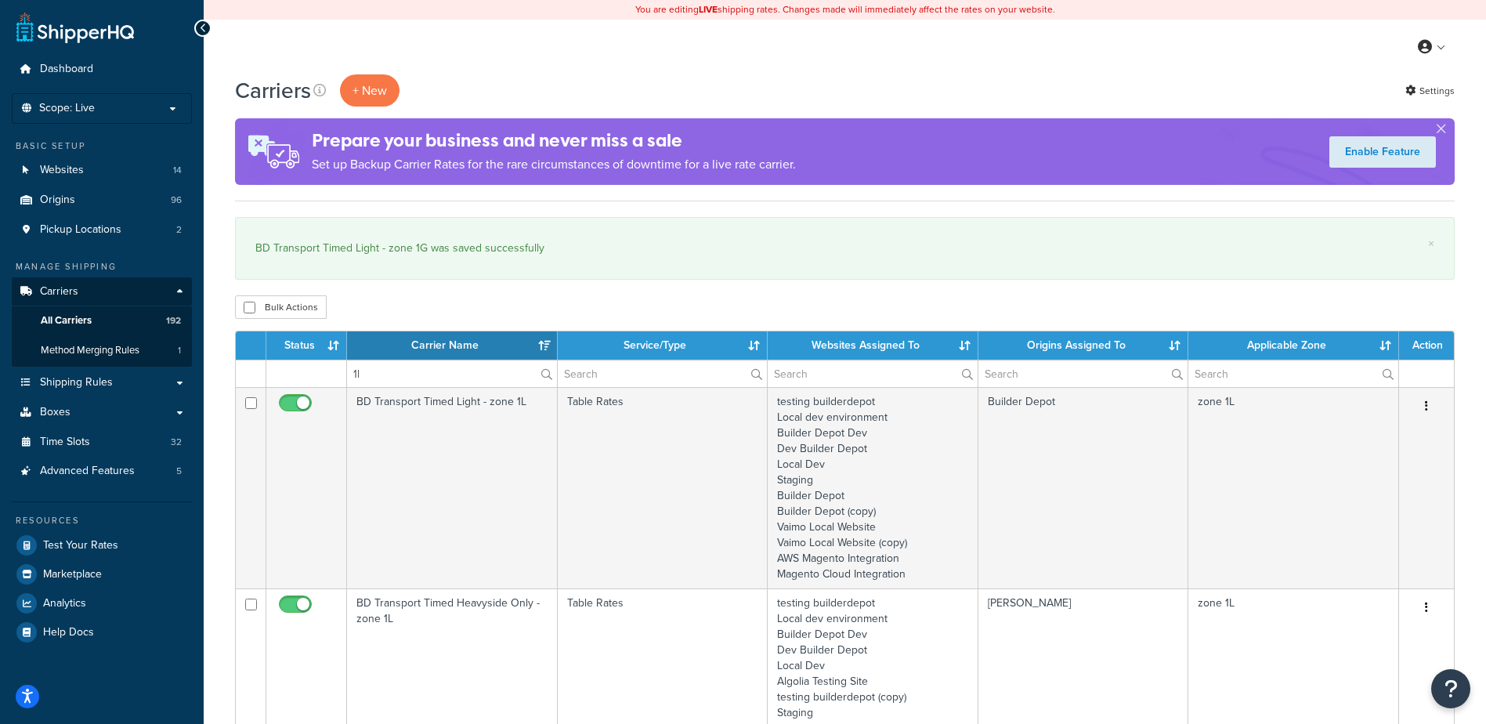
click at [429, 468] on td "BD Transport Timed Light - zone 1L" at bounding box center [452, 487] width 211 height 201
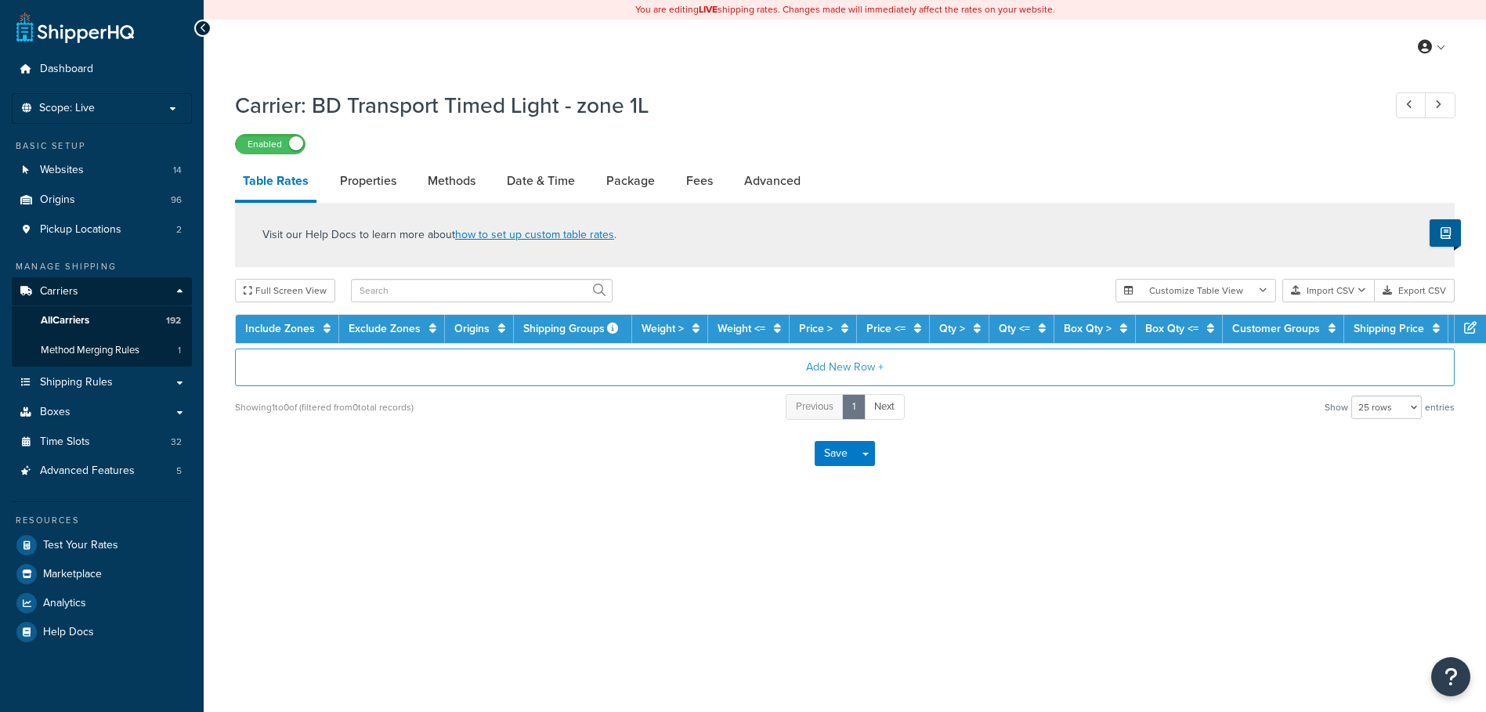
select select "25"
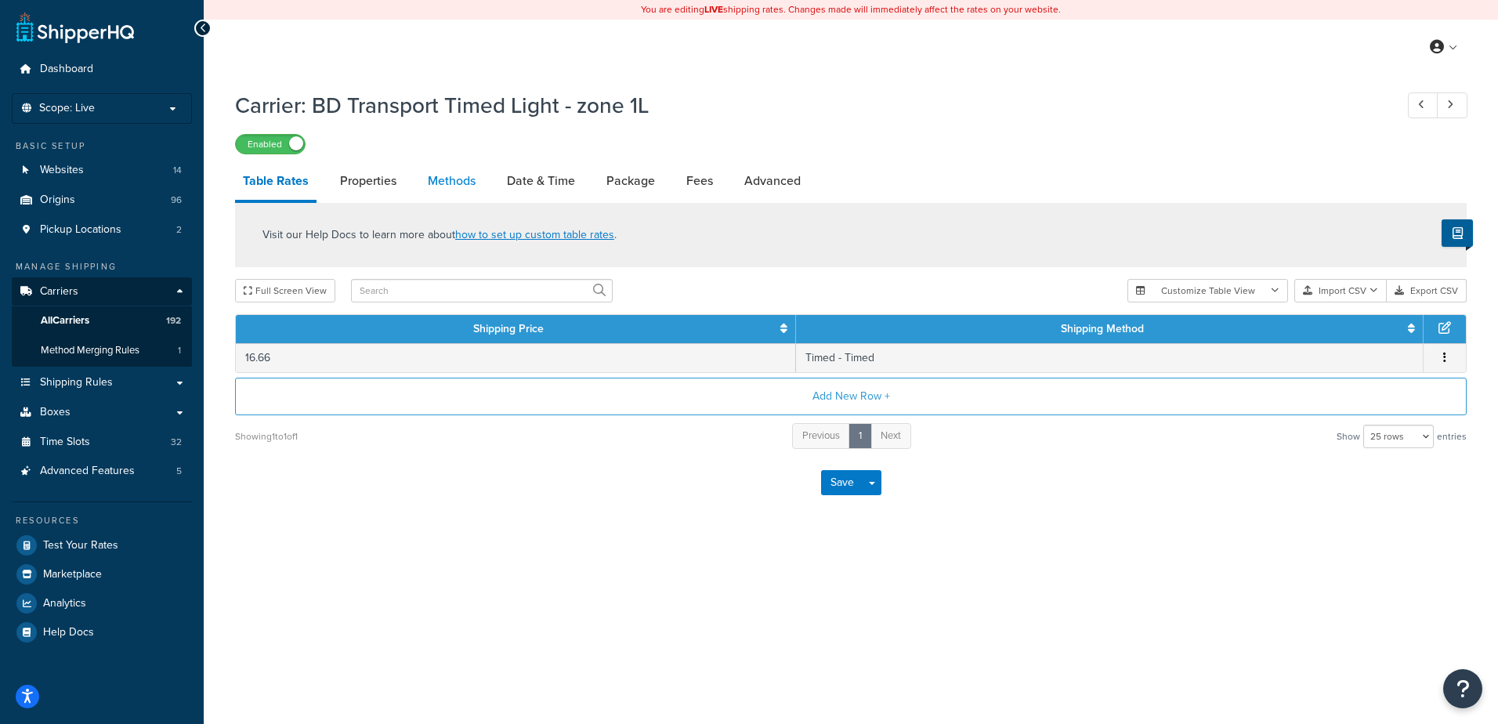
drag, startPoint x: 0, startPoint y: 0, endPoint x: 453, endPoint y: 191, distance: 491.4
click at [453, 191] on link "Methods" at bounding box center [451, 181] width 63 height 38
select select "25"
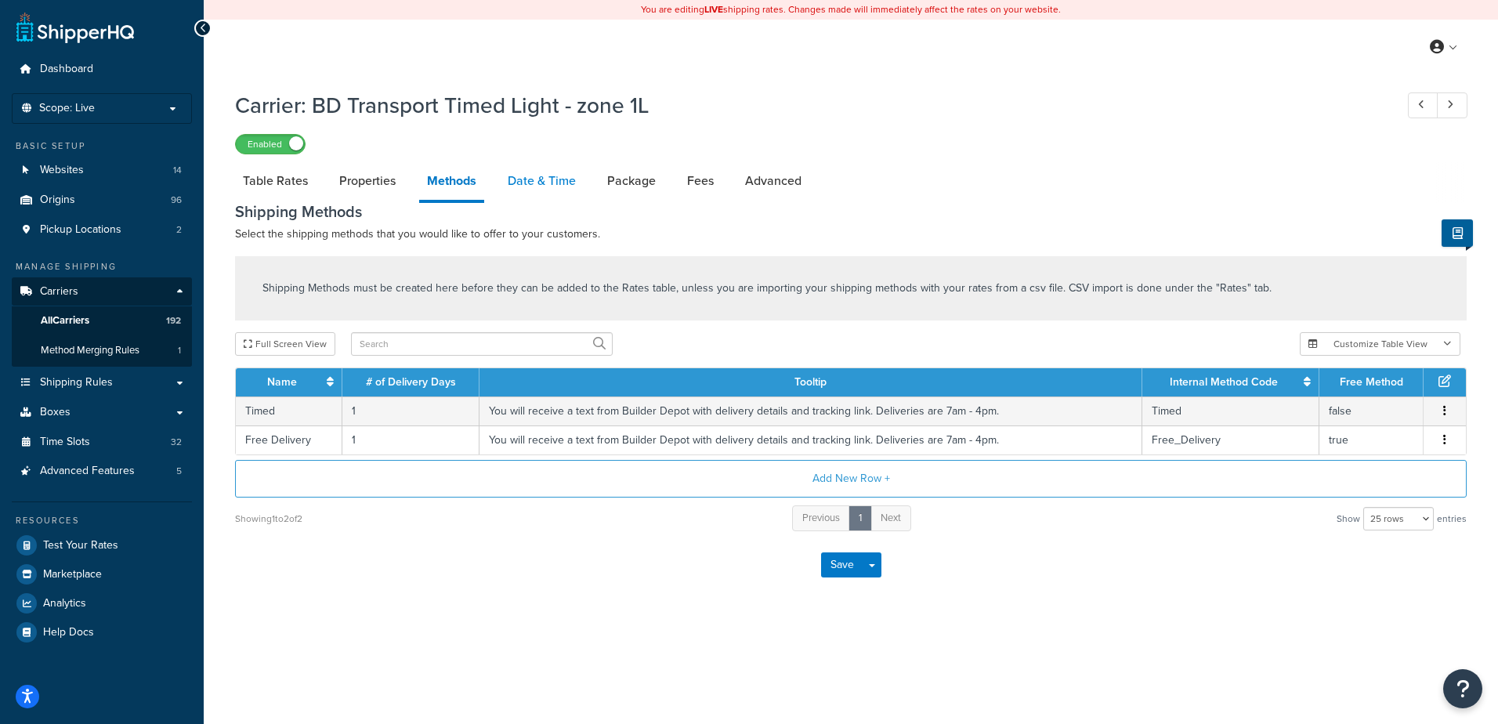
click at [531, 174] on link "Date & Time" at bounding box center [542, 181] width 84 height 38
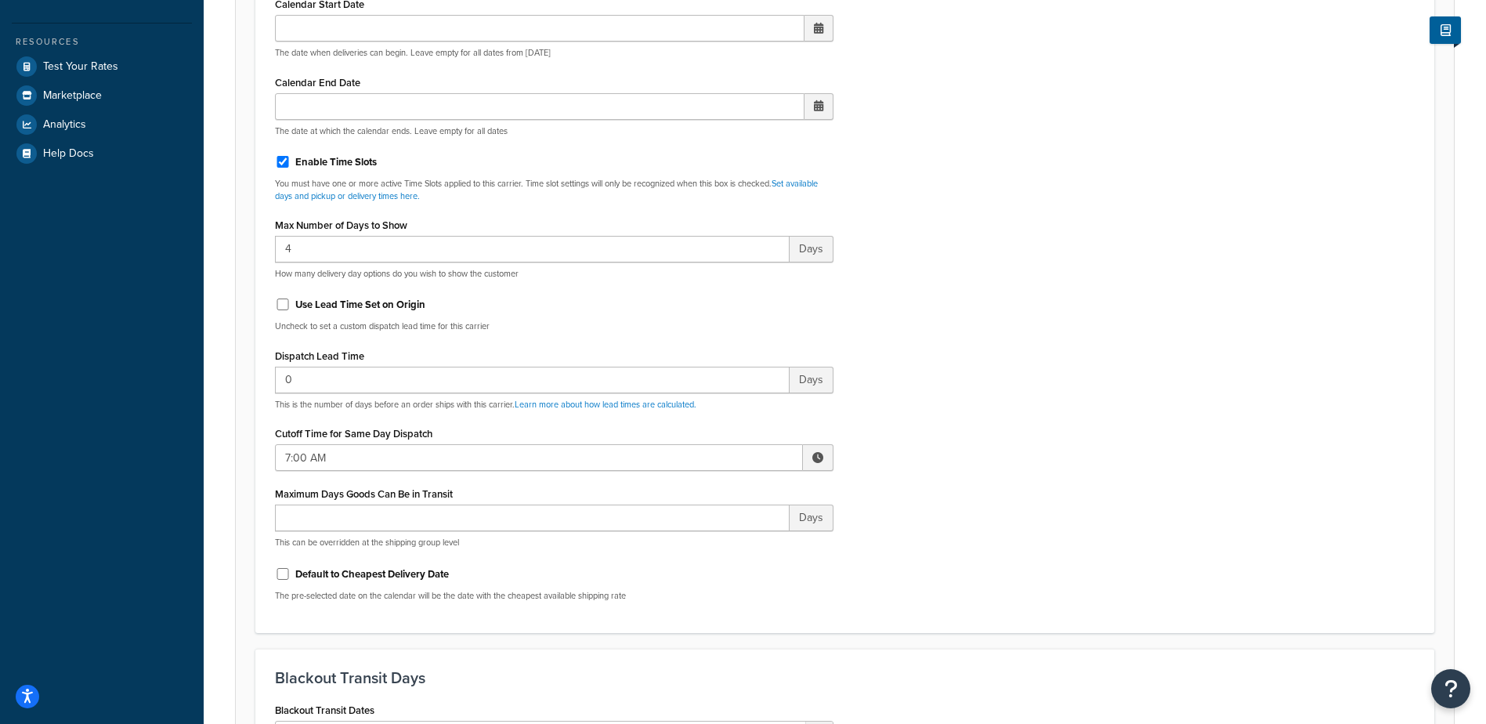
scroll to position [548, 0]
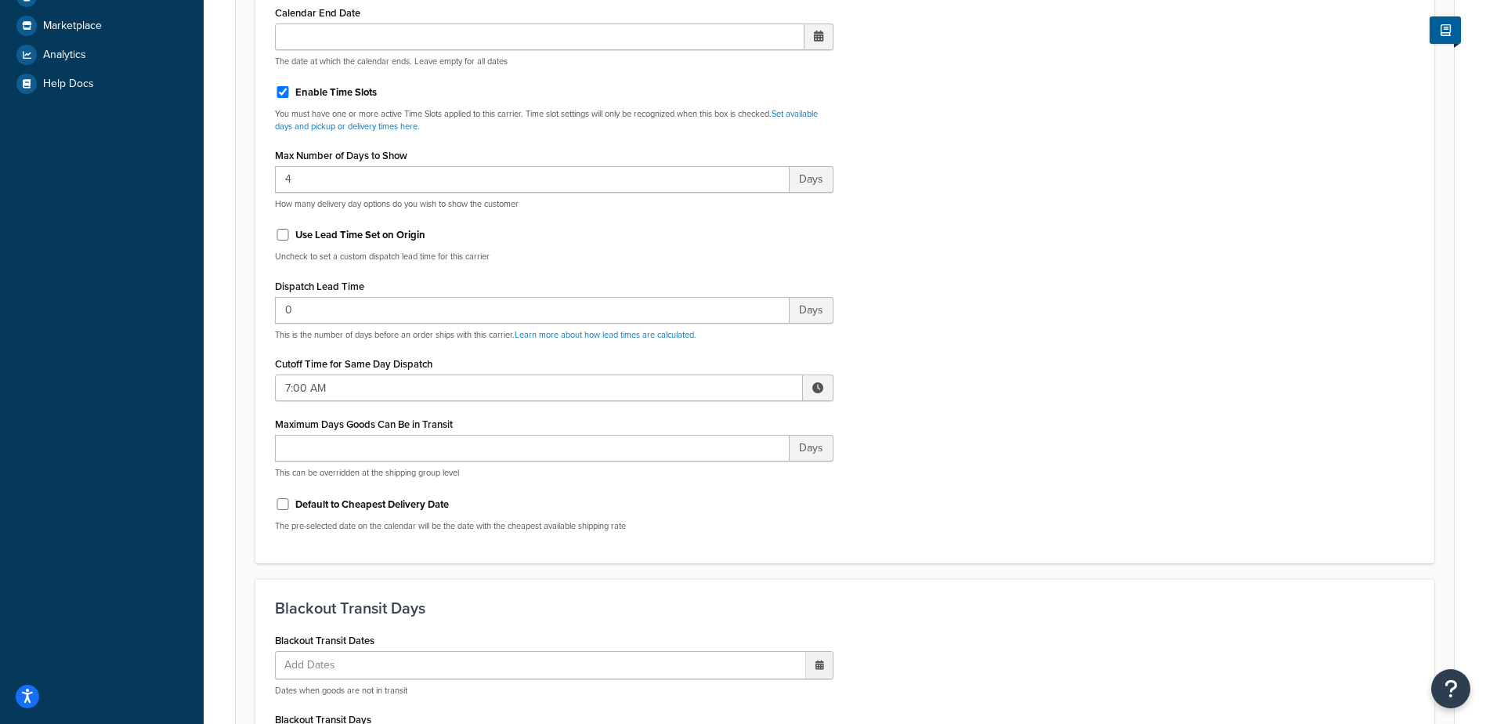
click at [819, 386] on span at bounding box center [817, 387] width 11 height 11
click at [707, 422] on span "▲" at bounding box center [702, 422] width 31 height 31
type input "10:00 AM"
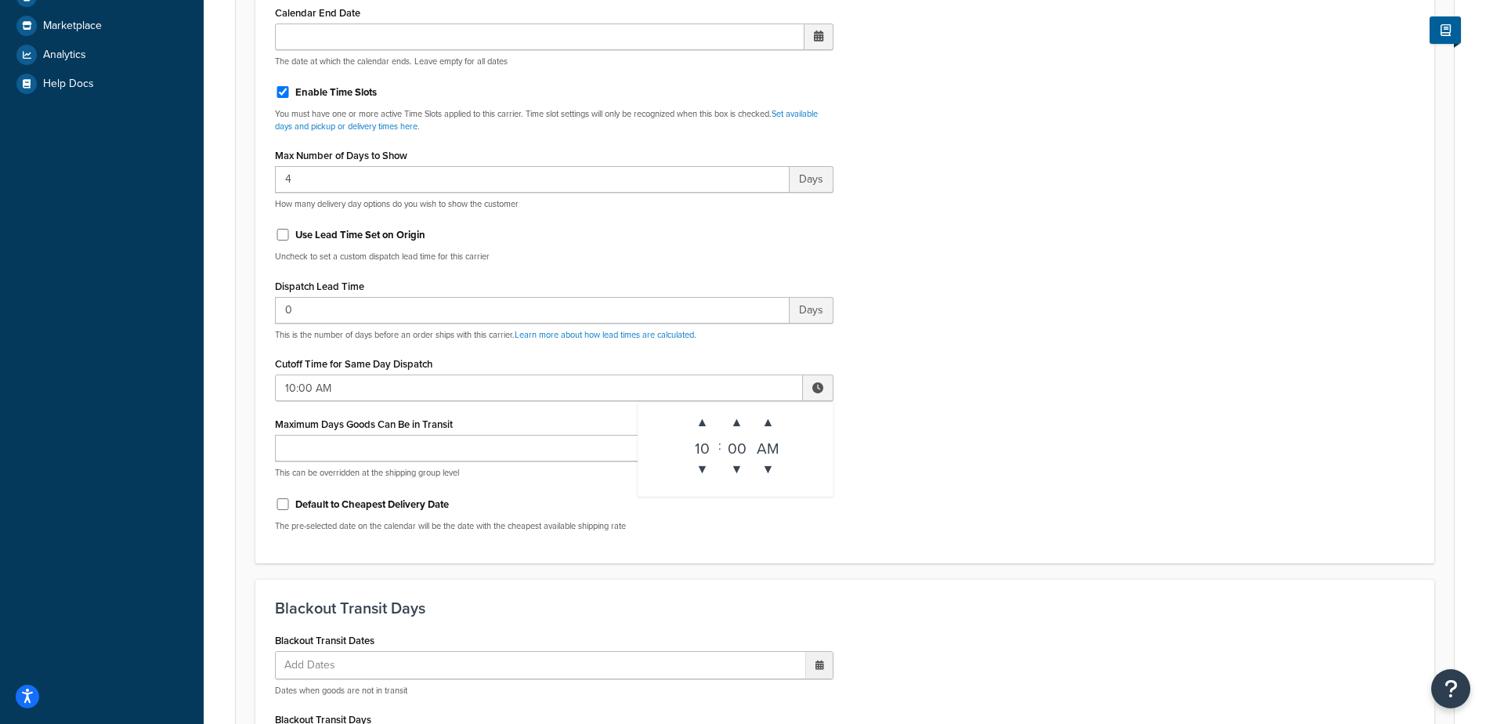
click at [938, 443] on div "Include Delivery Date Information: No, just show shipping rates Show Calendar S…" at bounding box center [844, 175] width 1163 height 737
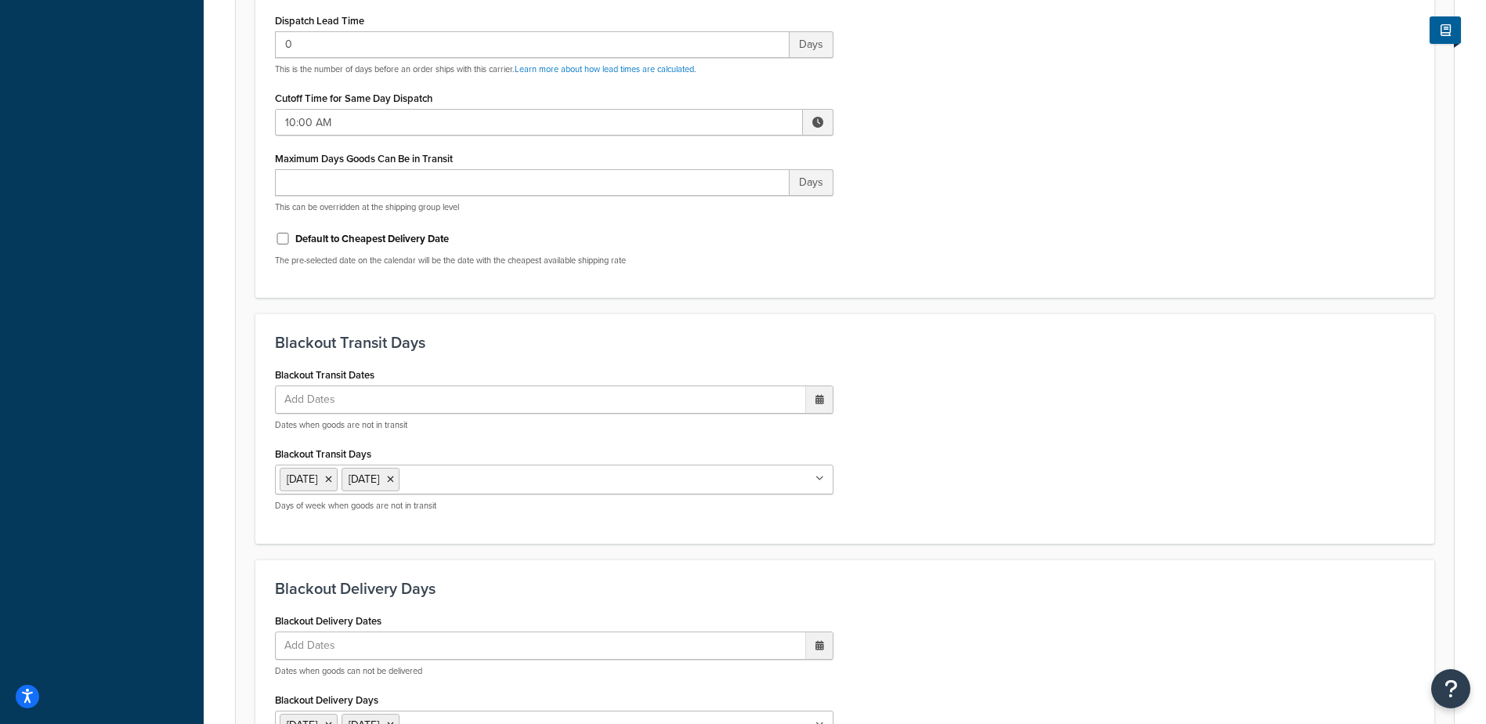
scroll to position [1186, 0]
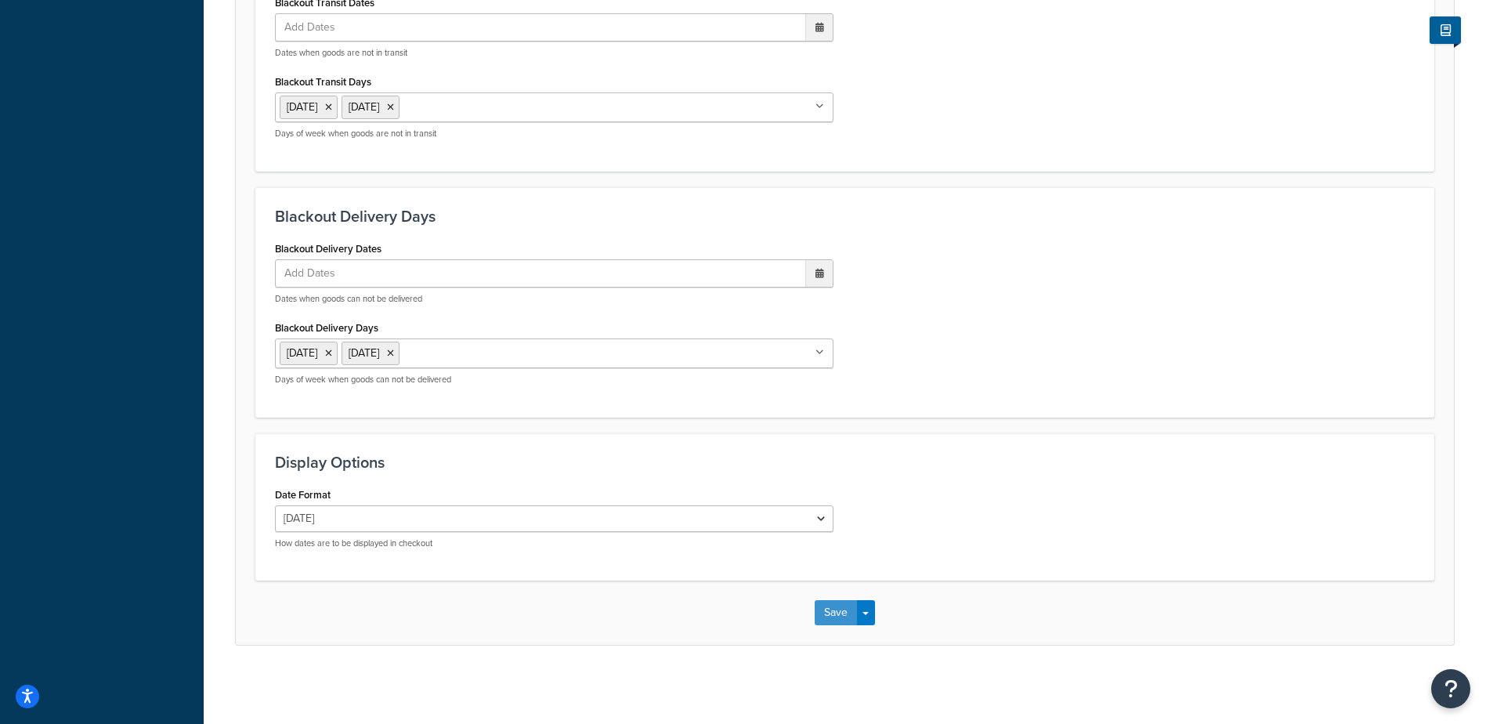
click at [838, 614] on button "Save" at bounding box center [836, 612] width 42 height 25
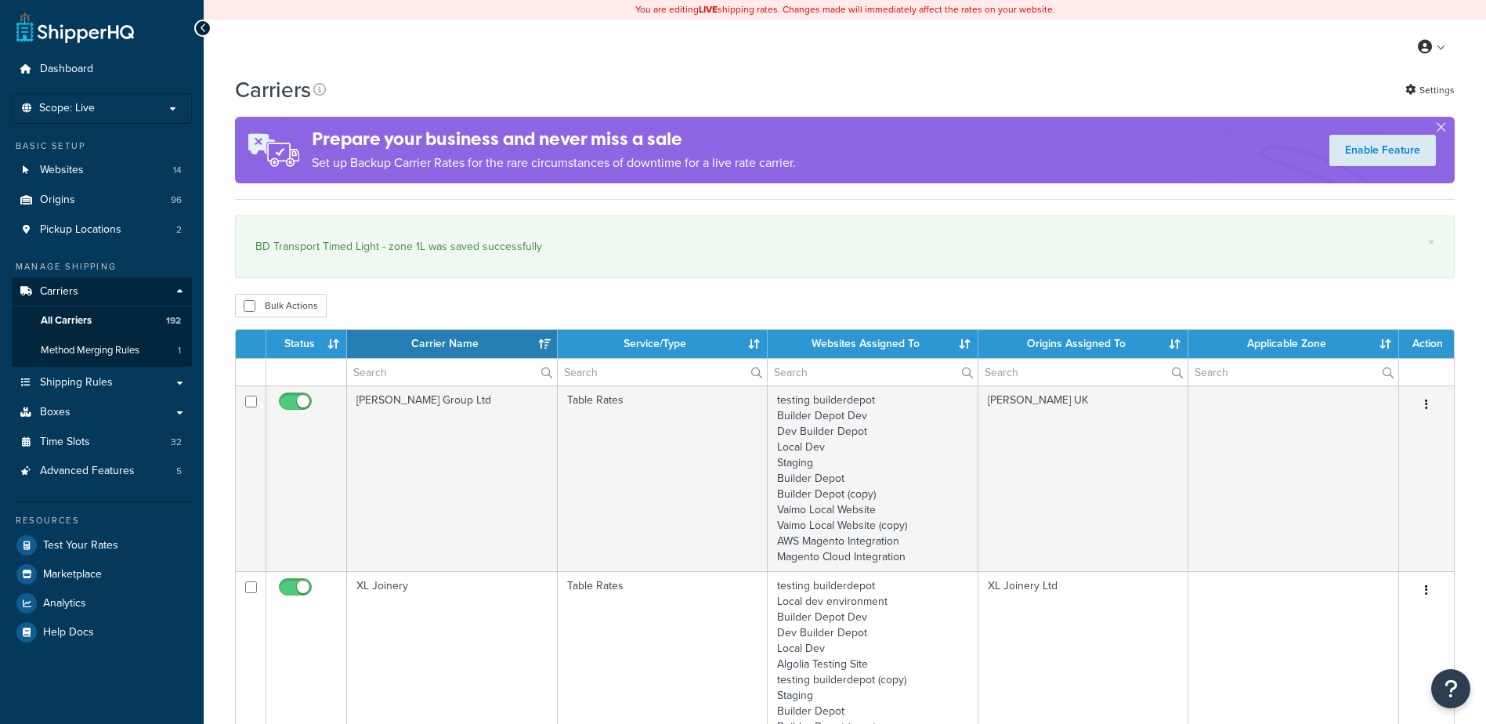
select select "15"
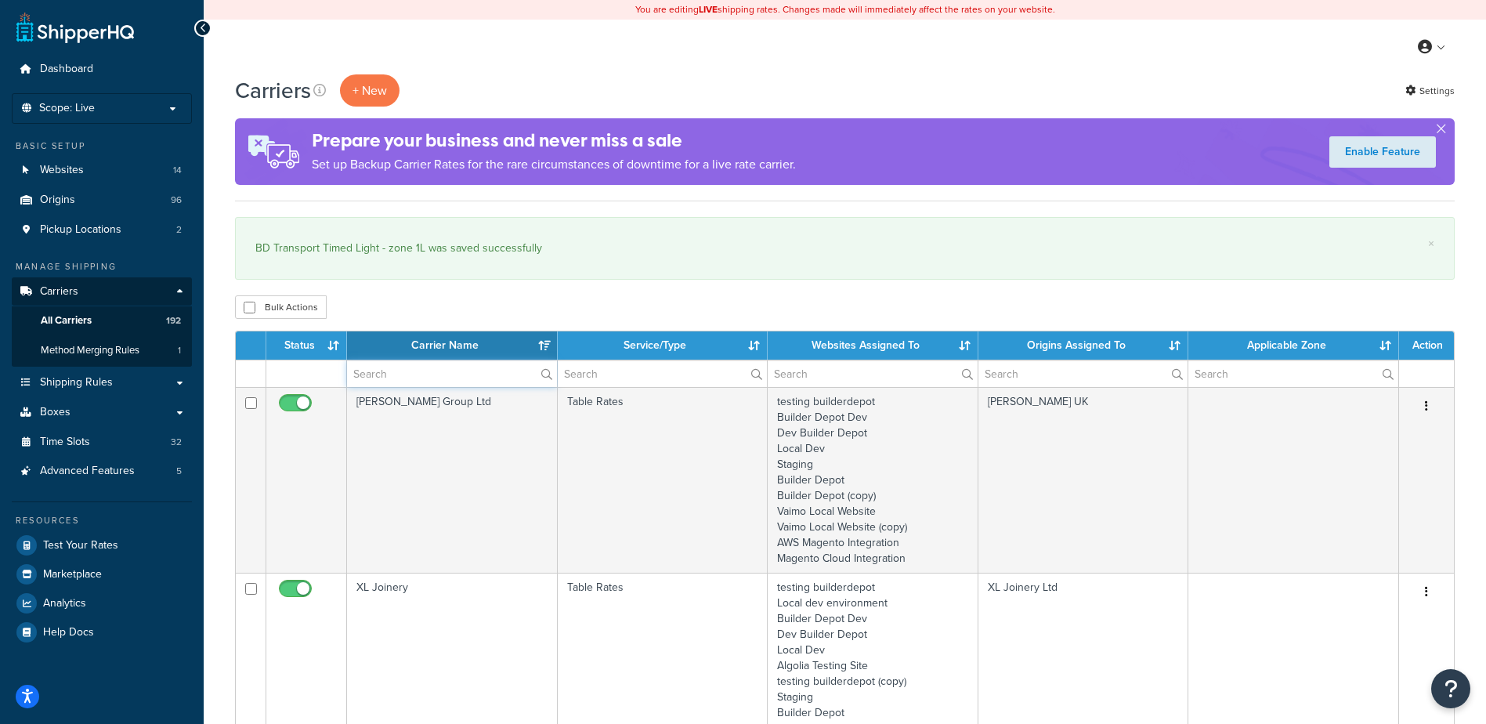
click at [381, 373] on input "text" at bounding box center [452, 373] width 210 height 27
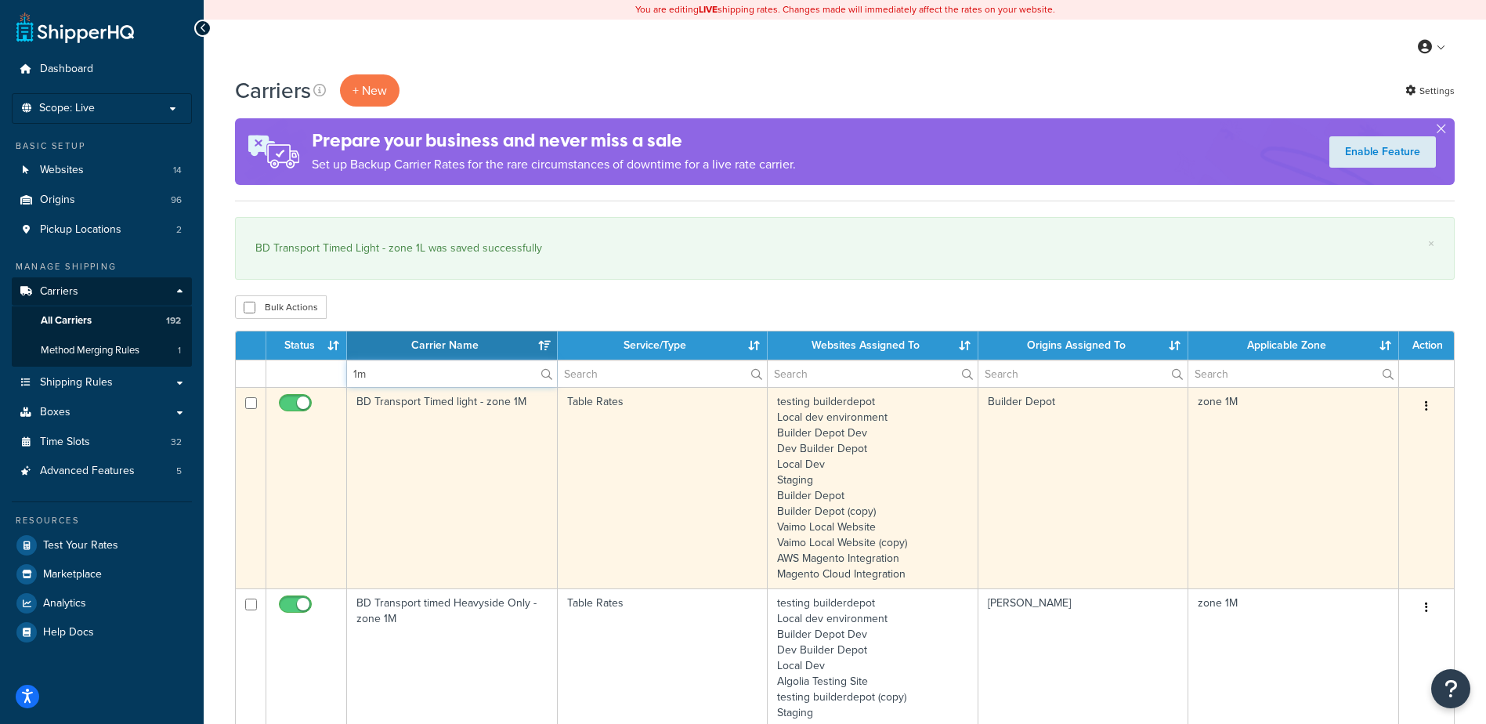
type input "1m"
click at [459, 493] on td "BD Transport Timed light - zone 1M" at bounding box center [452, 487] width 211 height 201
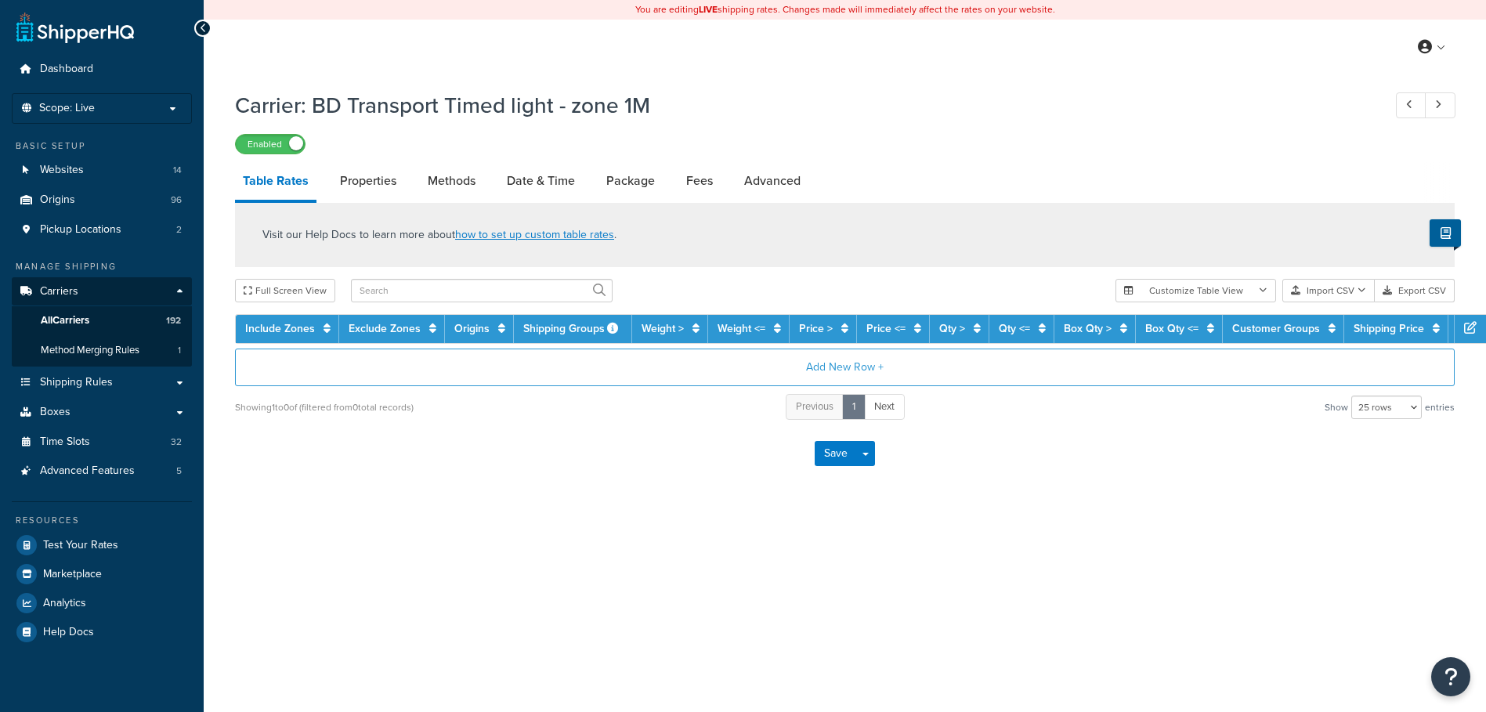
select select "25"
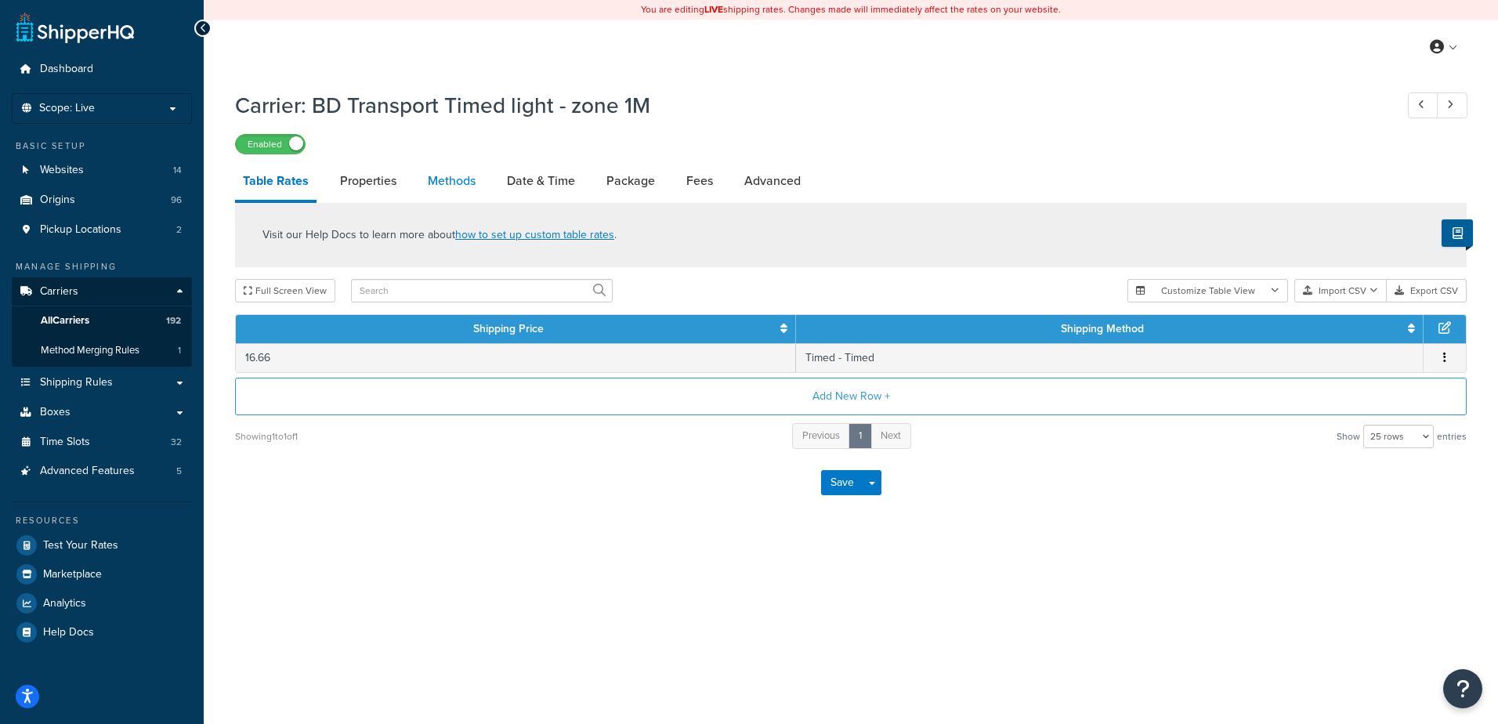
click at [448, 183] on link "Methods" at bounding box center [451, 181] width 63 height 38
select select "25"
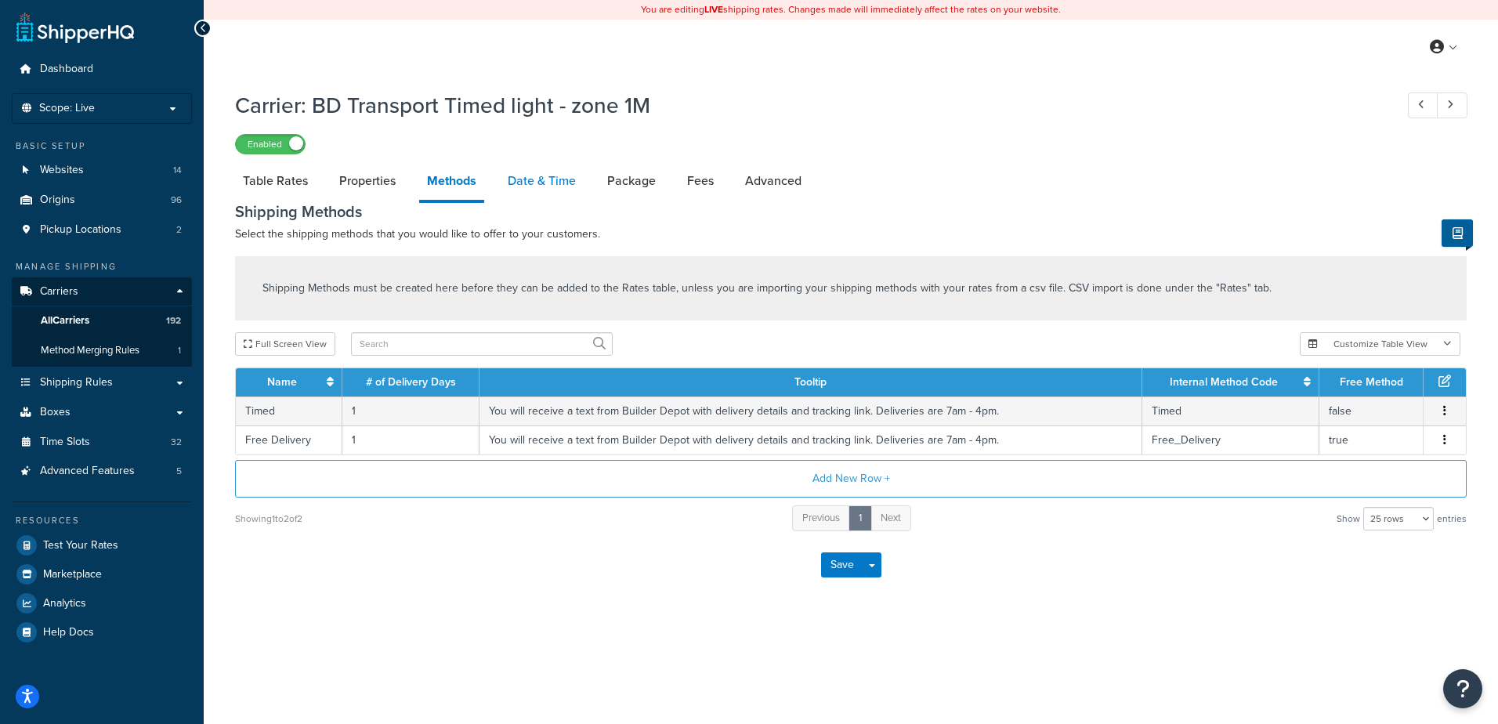
click at [537, 180] on link "Date & Time" at bounding box center [542, 181] width 84 height 38
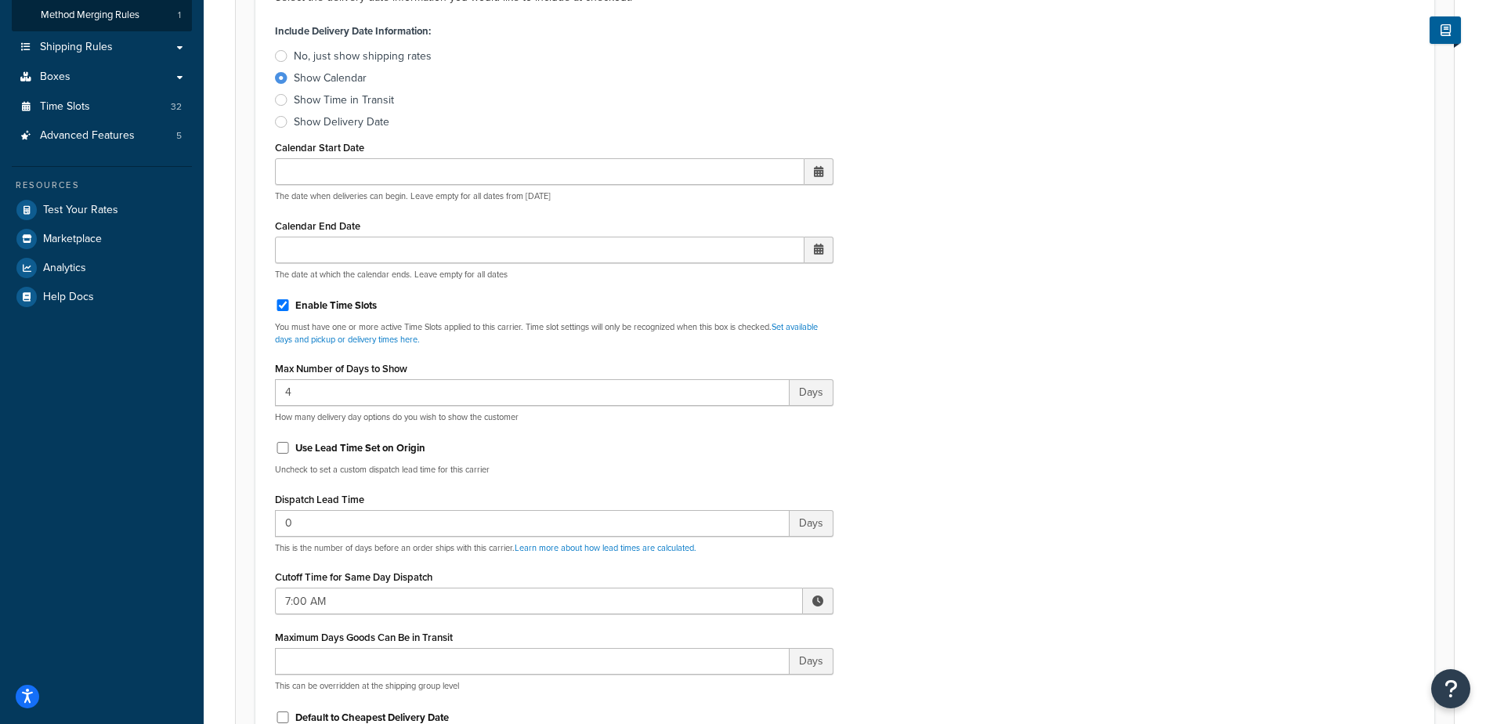
scroll to position [392, 0]
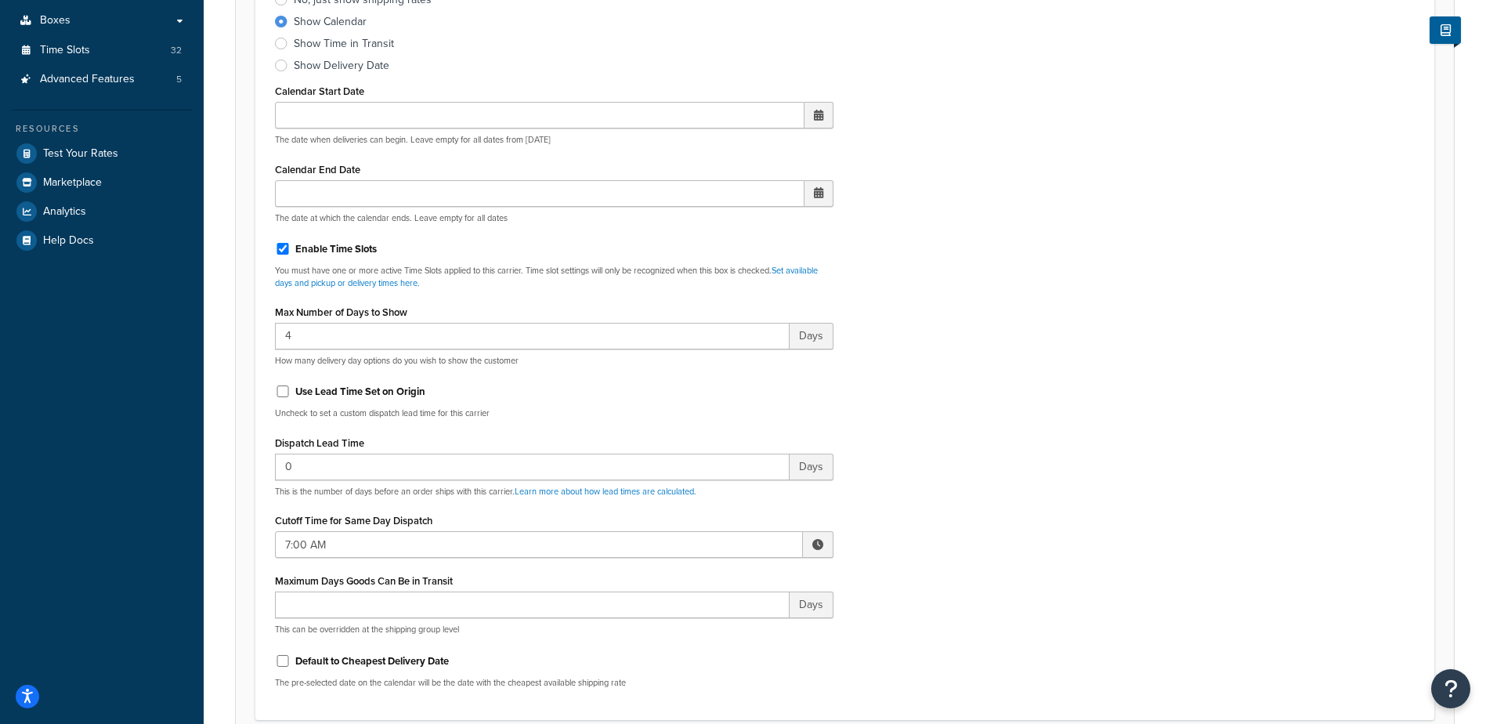
click at [817, 543] on span at bounding box center [817, 544] width 11 height 11
click at [710, 582] on span "▲" at bounding box center [702, 578] width 31 height 31
type input "10:00 AM"
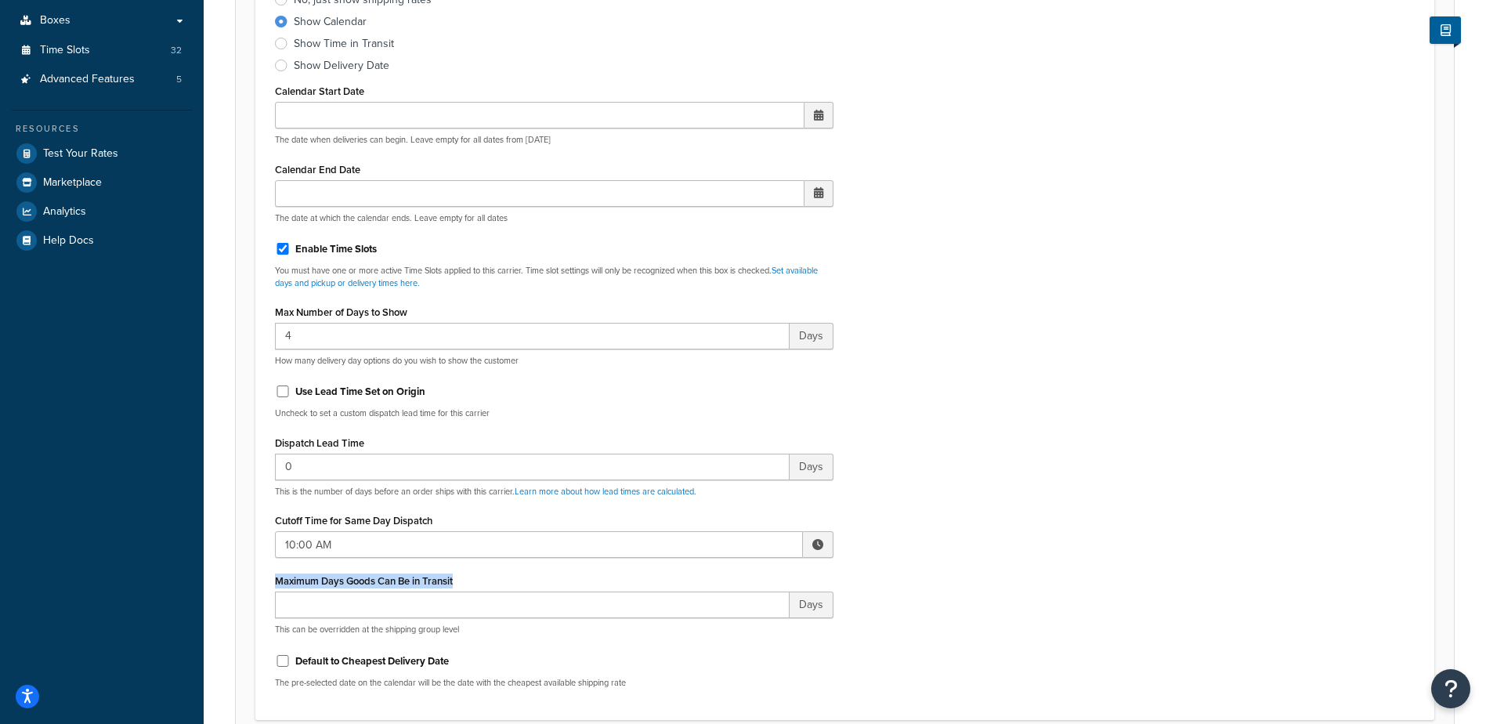
click at [989, 558] on div "Include Delivery Date Information: No, just show shipping rates Show Calendar S…" at bounding box center [844, 331] width 1163 height 737
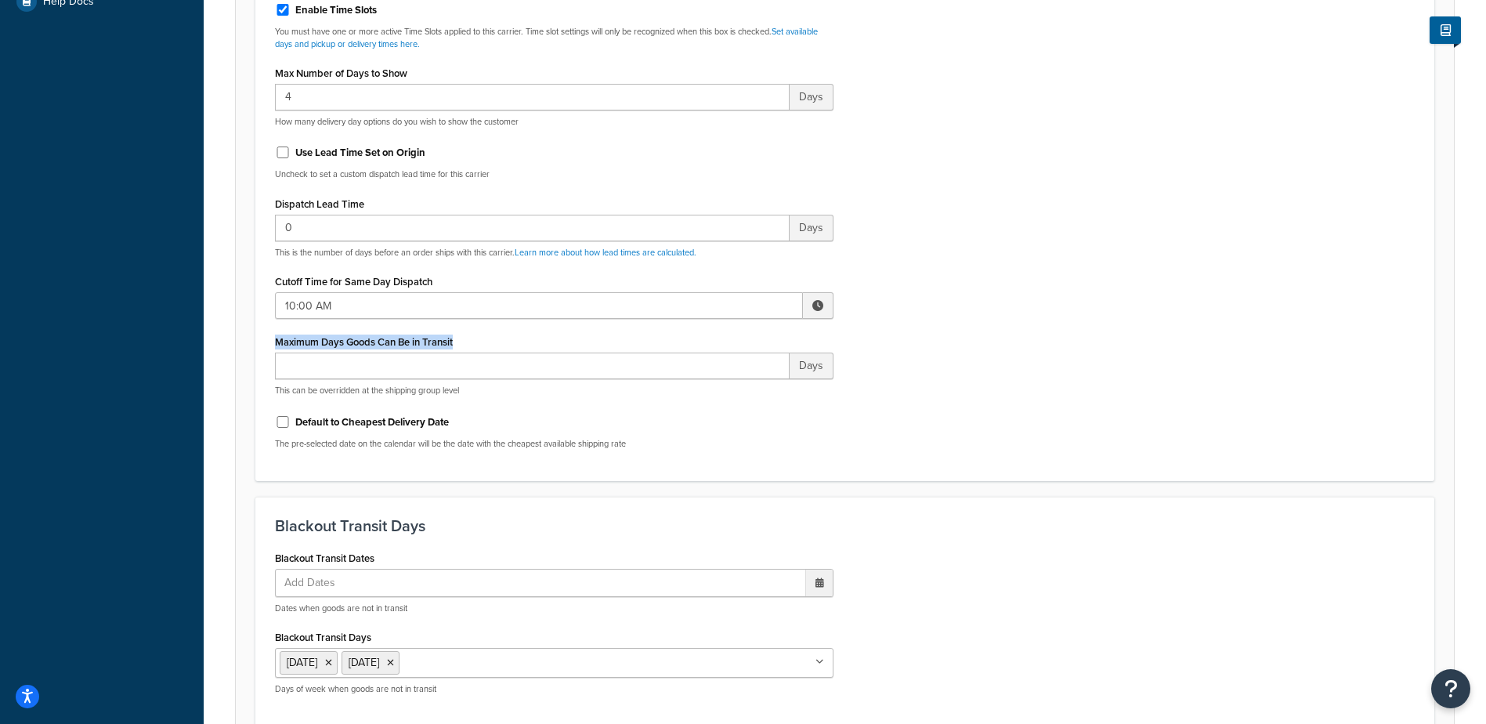
scroll to position [1097, 0]
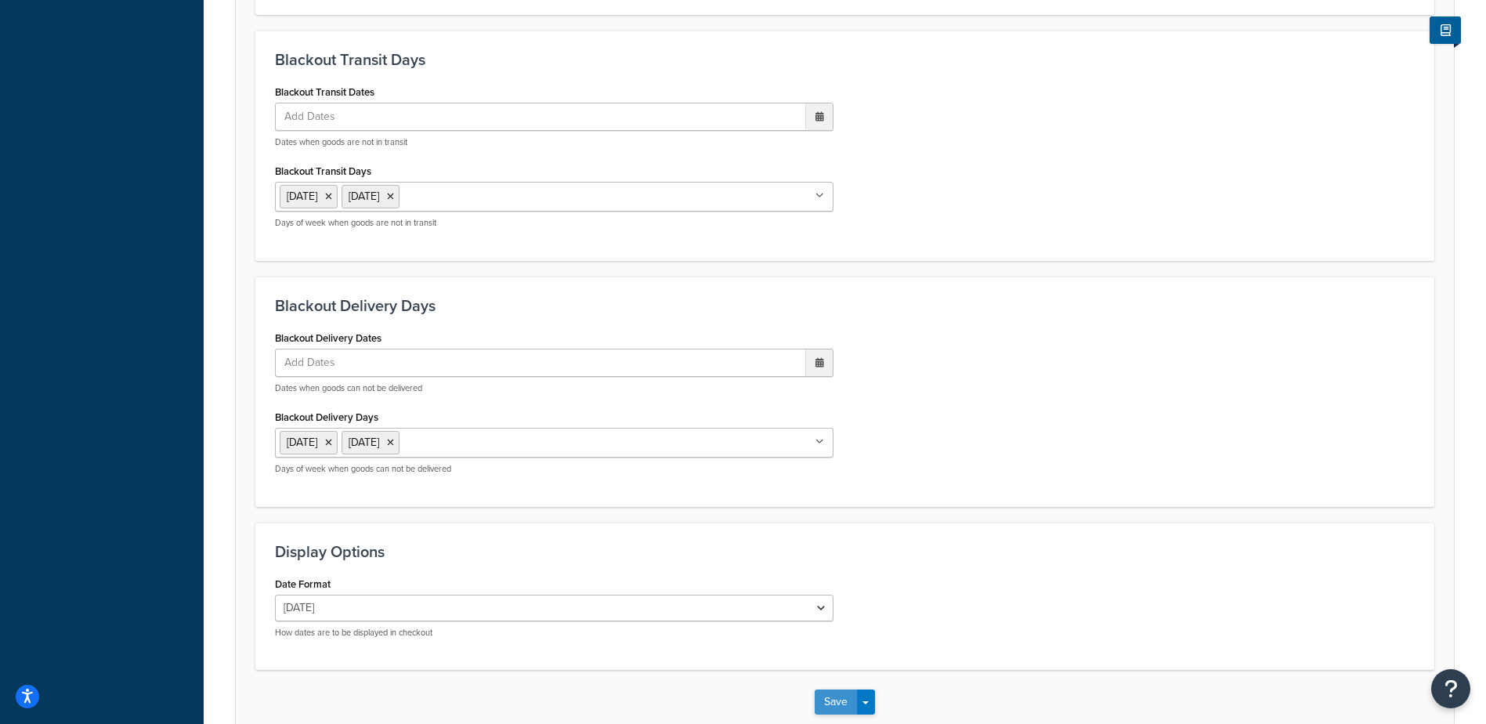
click at [828, 692] on button "Save" at bounding box center [836, 701] width 42 height 25
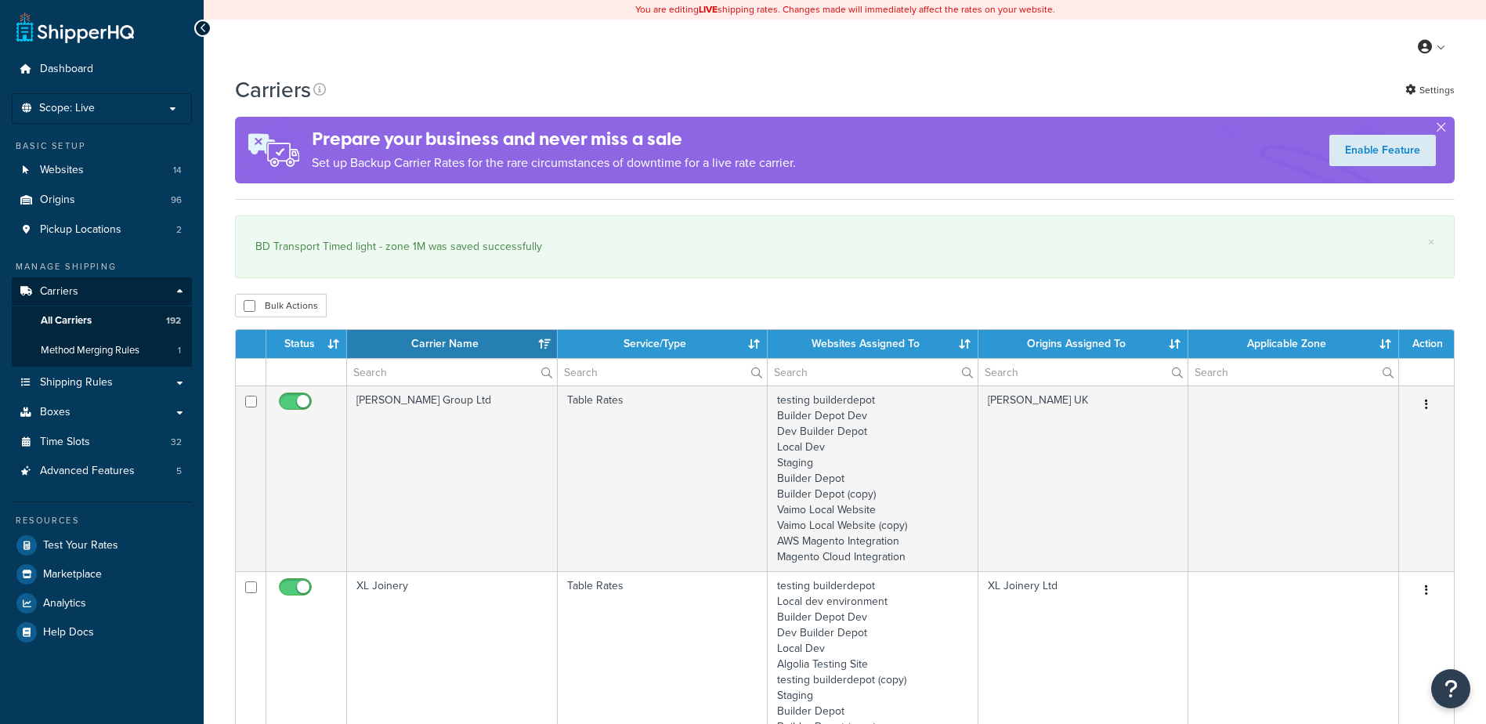
select select "15"
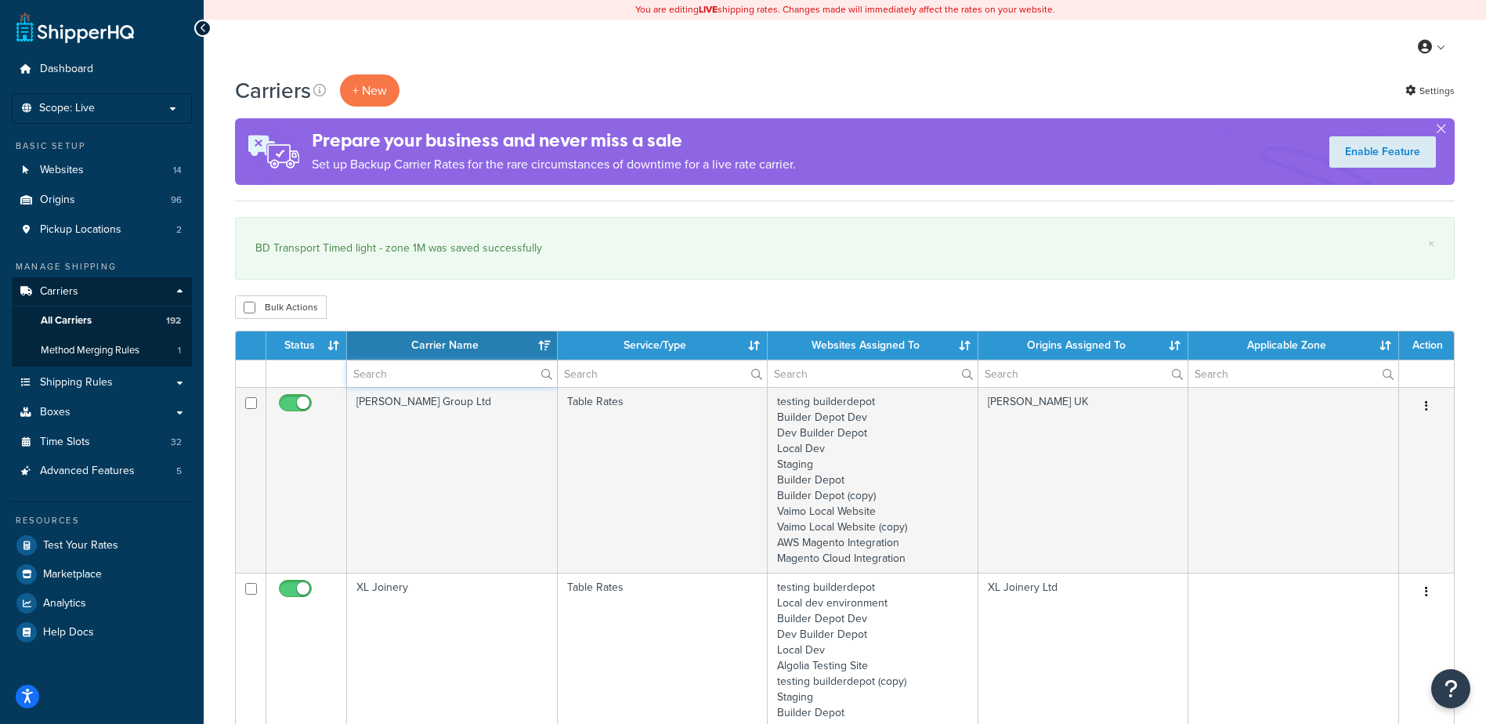
click at [388, 364] on input "text" at bounding box center [452, 373] width 210 height 27
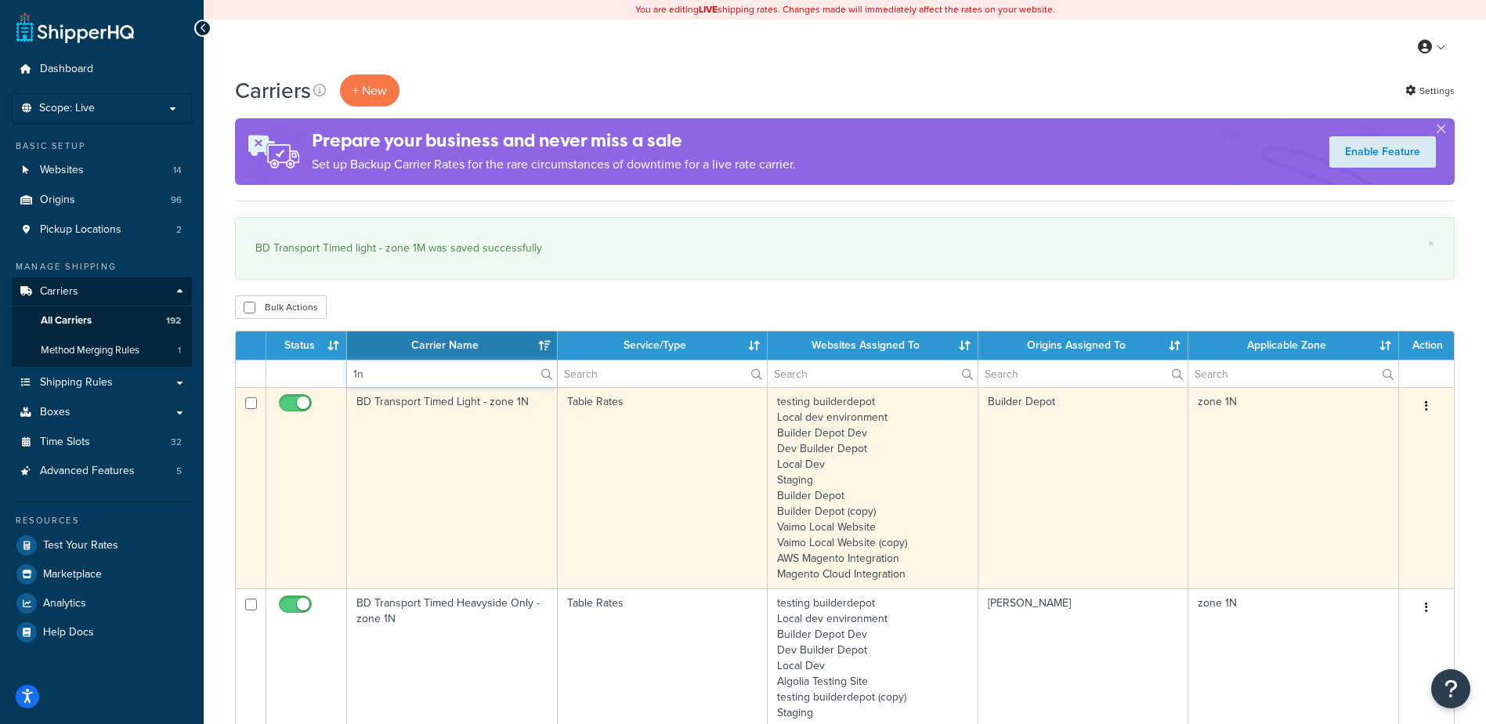
type input "1n"
click at [481, 457] on td "BD Transport Timed Light - zone 1N" at bounding box center [452, 487] width 211 height 201
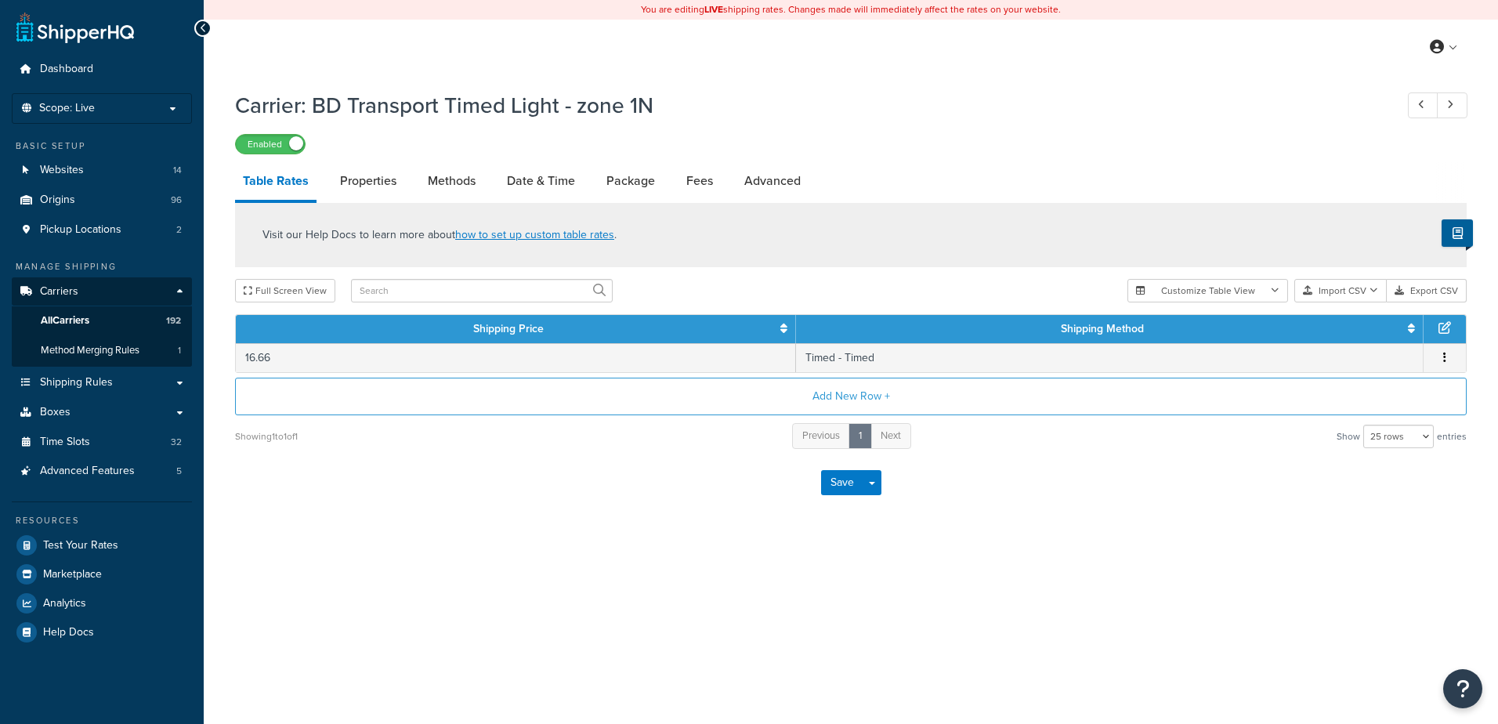
select select "25"
click at [443, 174] on link "Methods" at bounding box center [451, 181] width 63 height 38
select select "25"
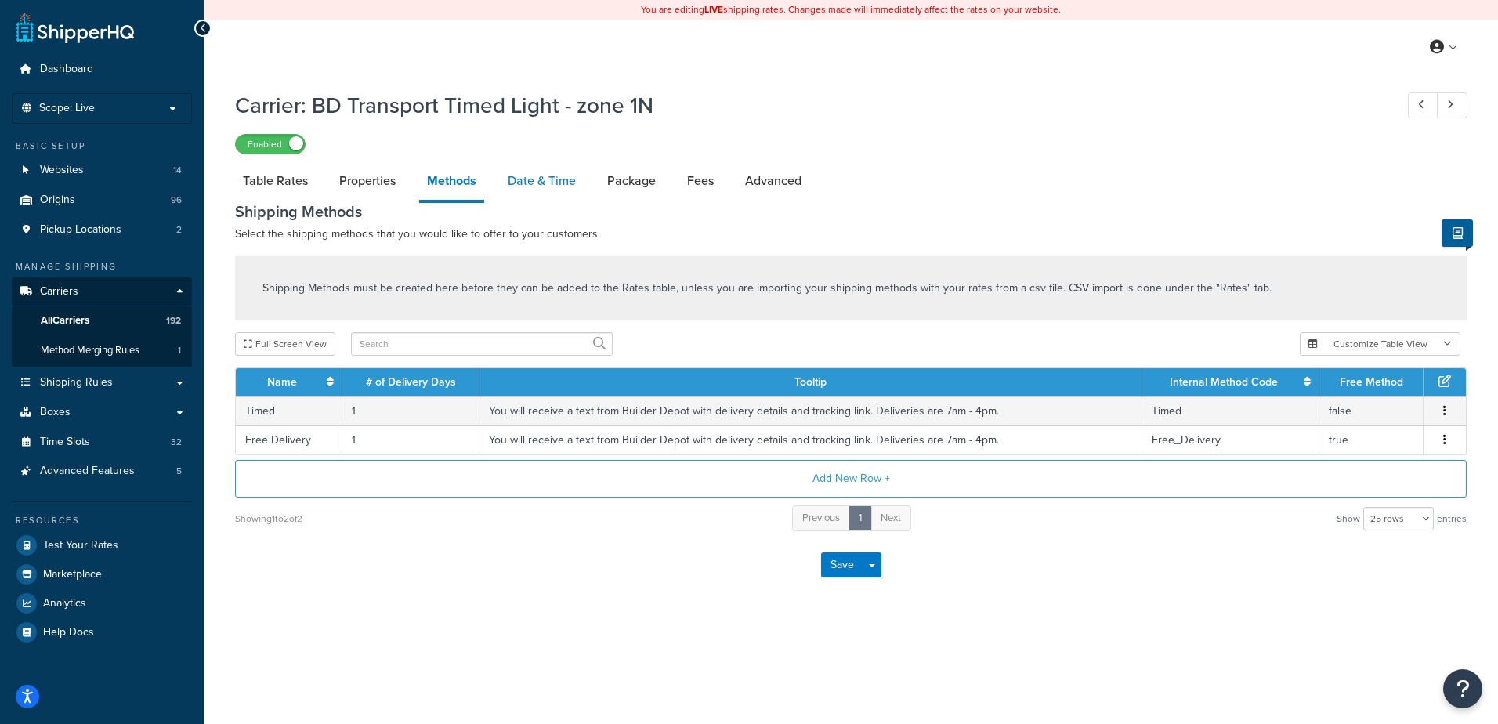
click at [522, 163] on link "Date & Time" at bounding box center [542, 181] width 84 height 38
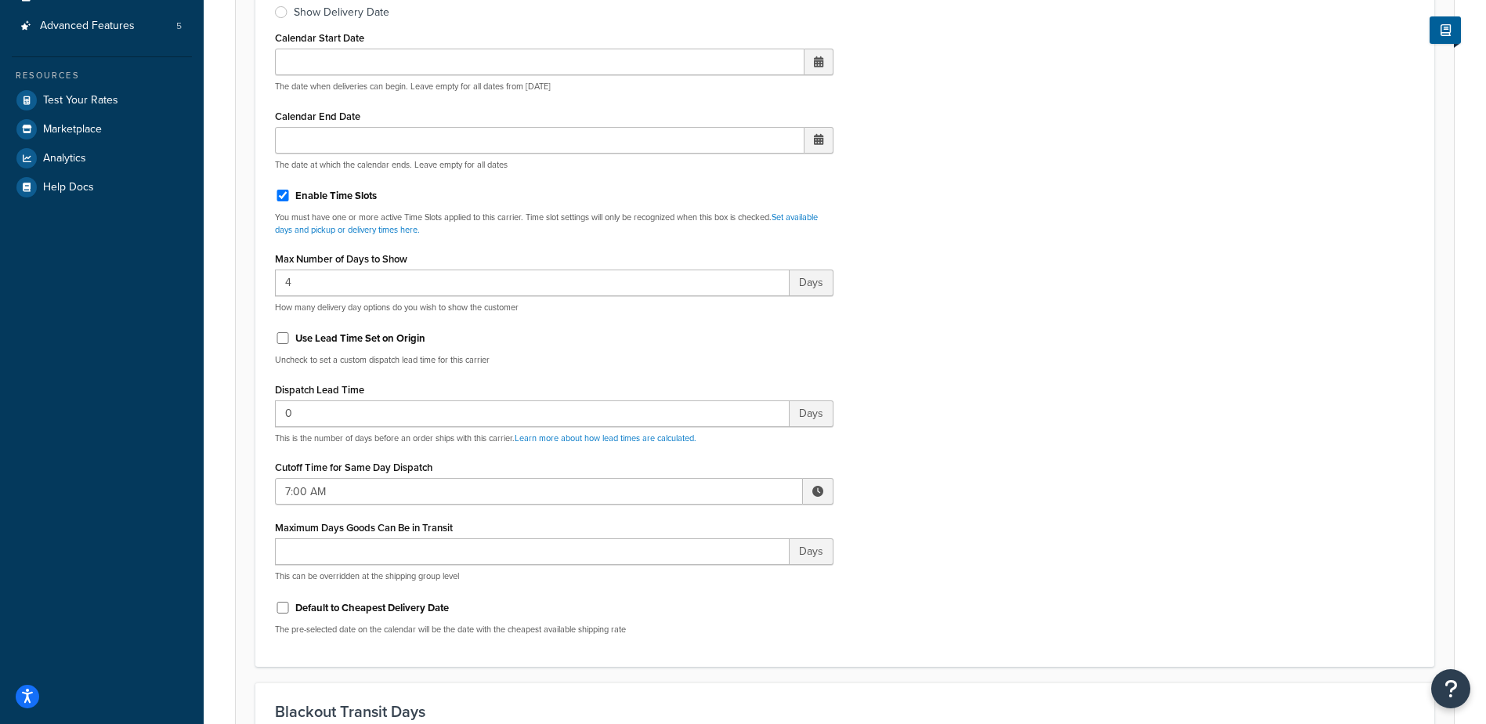
scroll to position [470, 0]
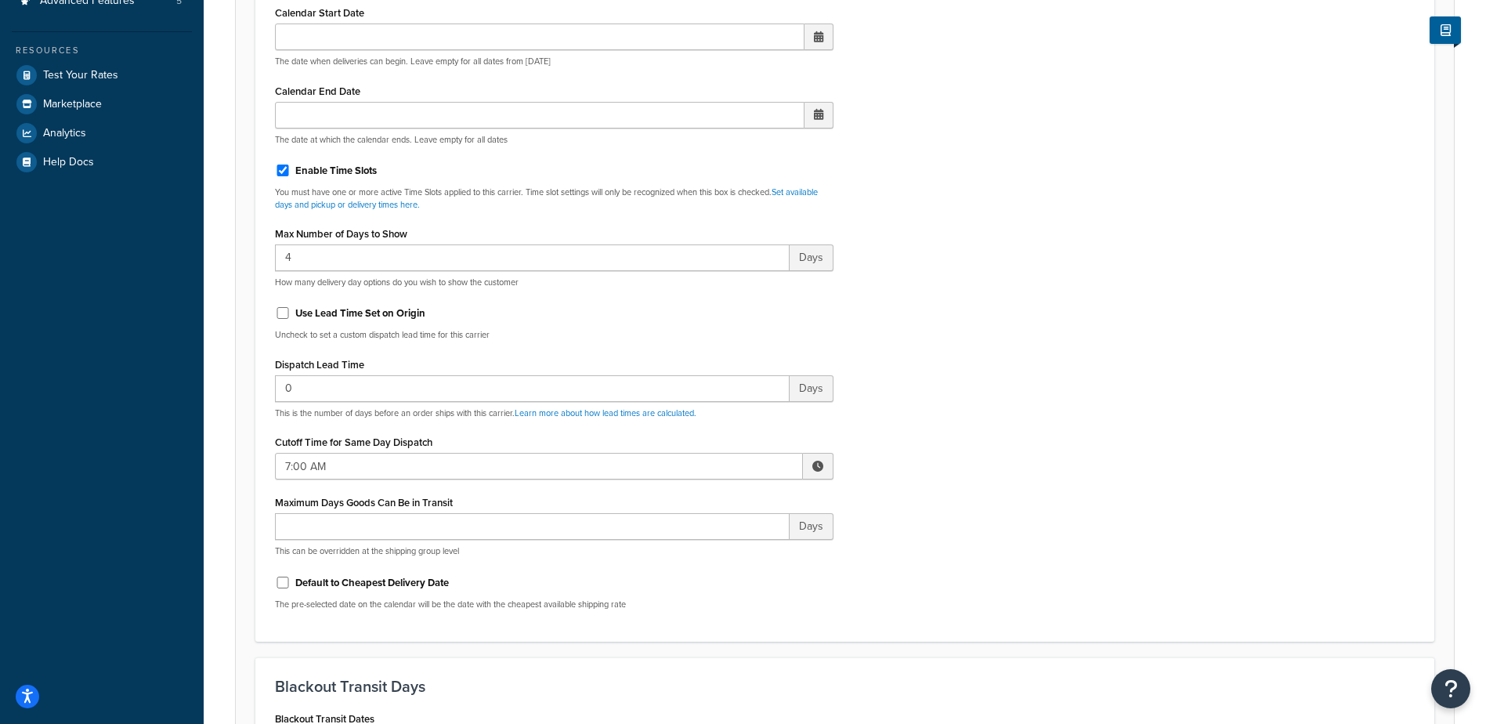
click at [814, 457] on span at bounding box center [818, 466] width 31 height 27
click at [697, 505] on span "▲" at bounding box center [702, 500] width 31 height 31
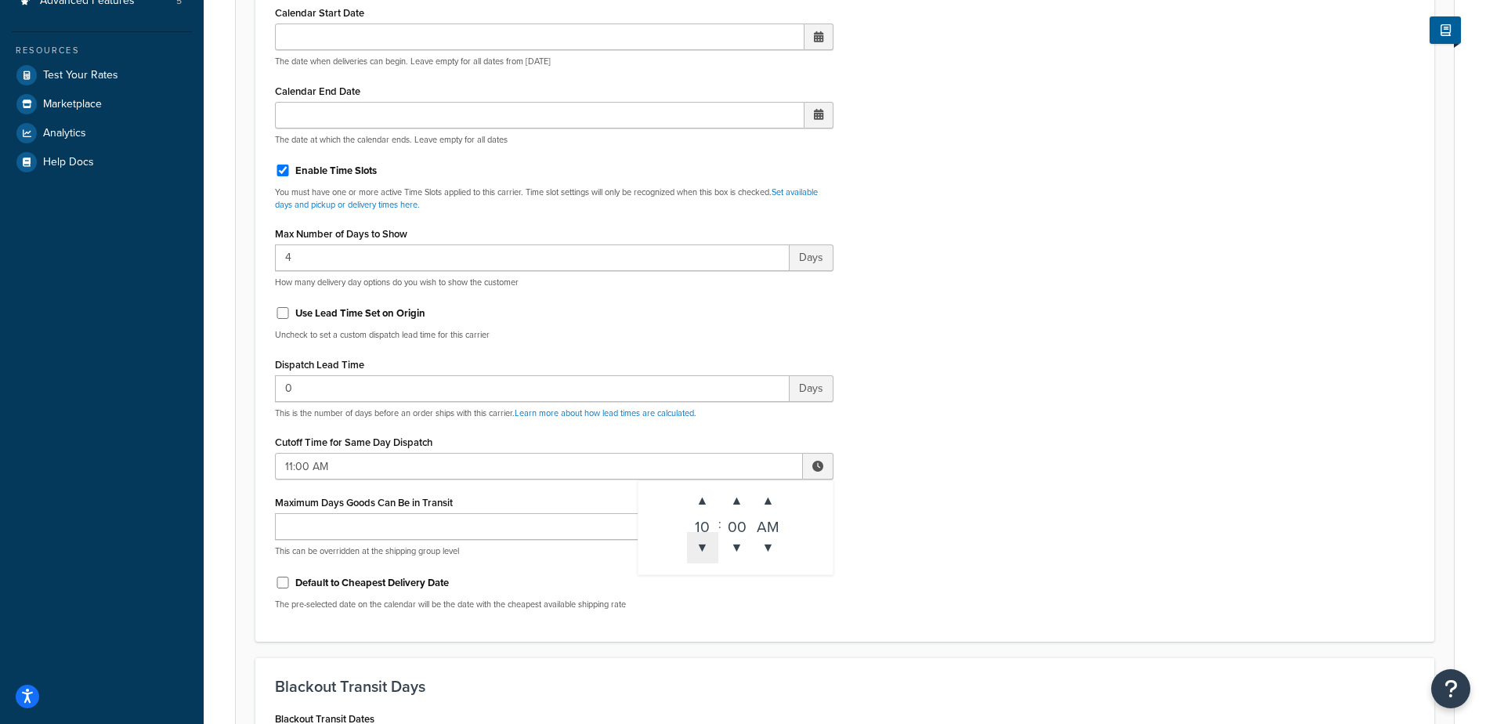
click at [703, 548] on span "▼" at bounding box center [702, 547] width 31 height 31
type input "10:00 AM"
click at [938, 502] on div "Include Delivery Date Information: No, just show shipping rates Show Calendar S…" at bounding box center [844, 253] width 1163 height 737
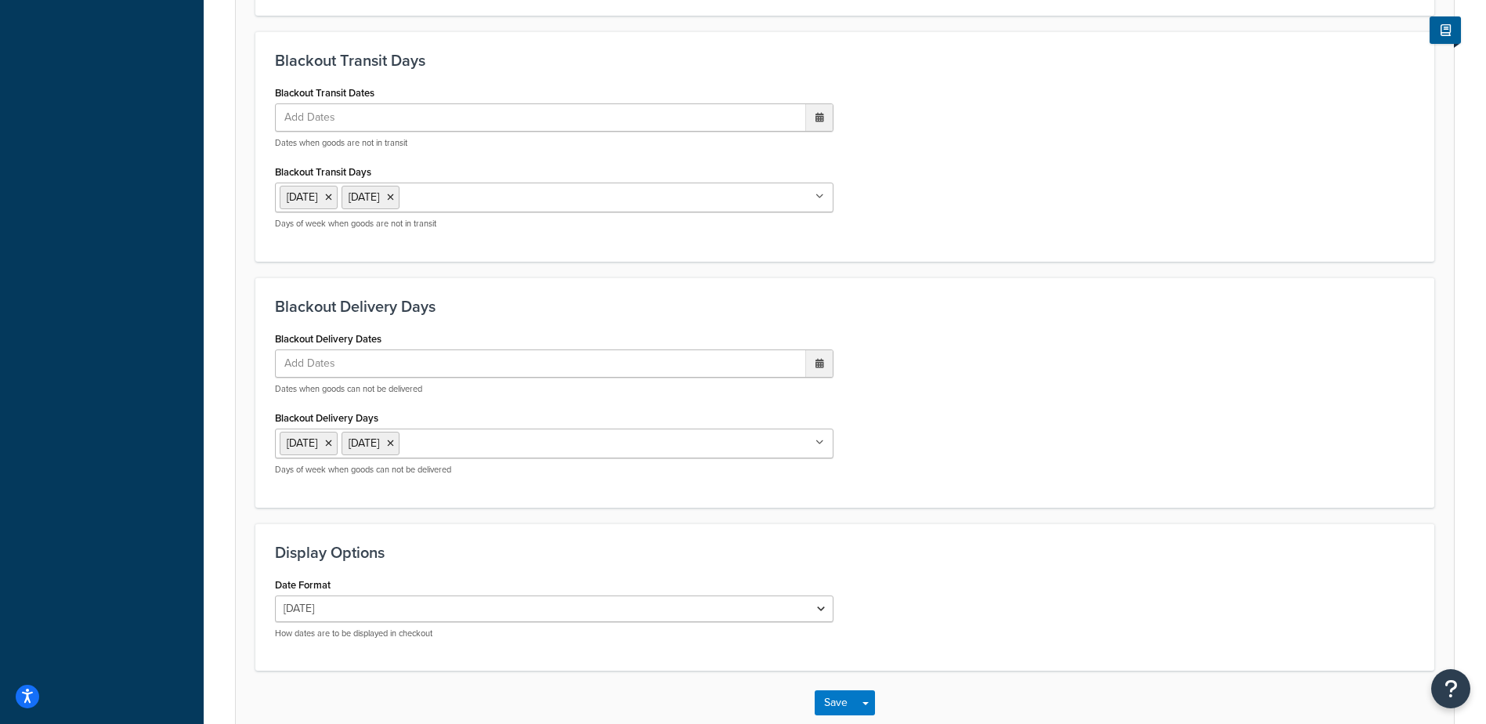
scroll to position [1097, 0]
click at [835, 699] on button "Save" at bounding box center [836, 701] width 42 height 25
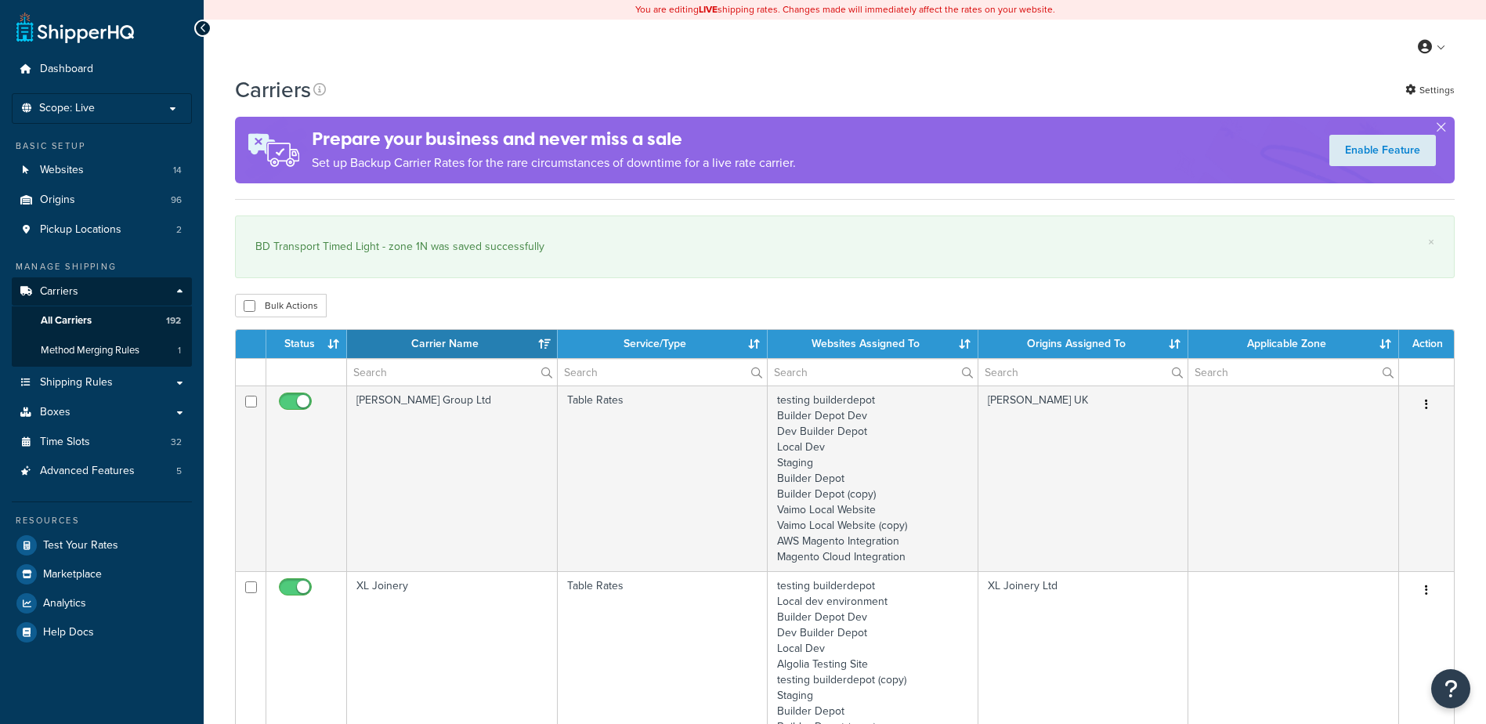
select select "15"
